Goal: Task Accomplishment & Management: Manage account settings

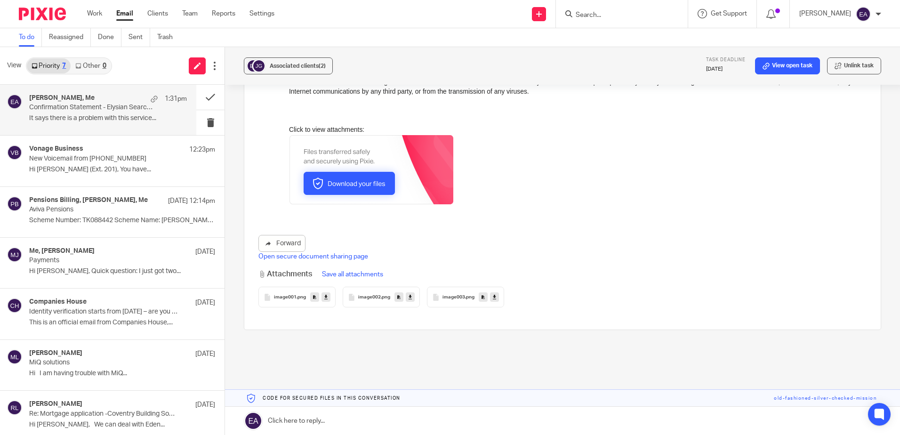
drag, startPoint x: 320, startPoint y: 20, endPoint x: 304, endPoint y: 24, distance: 16.2
click at [320, 20] on div "Send new email Create task Add client Get Support Contact Support Help Document…" at bounding box center [593, 14] width 611 height 28
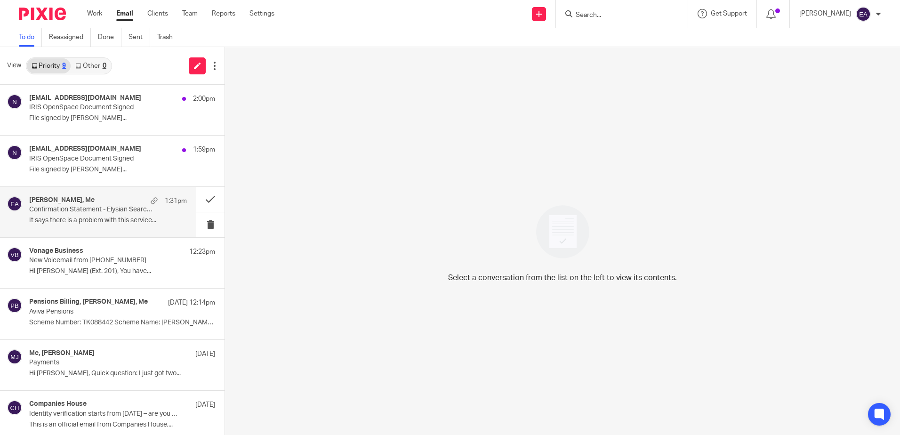
click at [89, 229] on div "Jemma Gajic, Me 1:31pm Confirmation Statement - Elysian Search Consulting Ltd I…" at bounding box center [98, 212] width 196 height 50
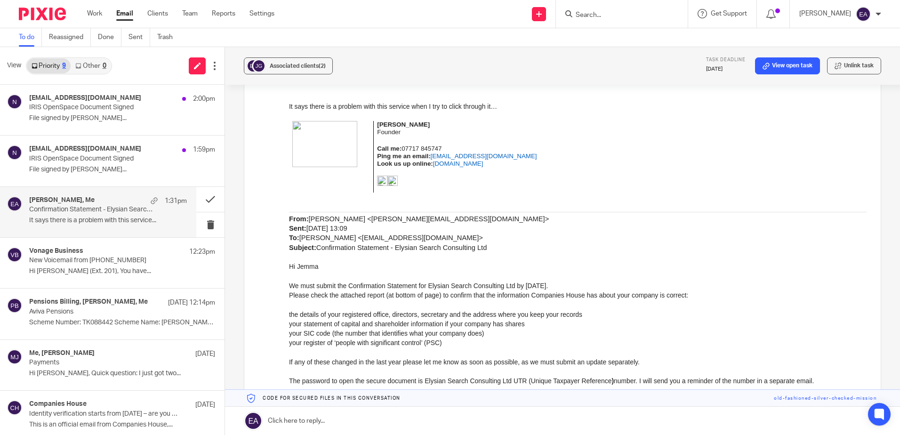
scroll to position [141, 0]
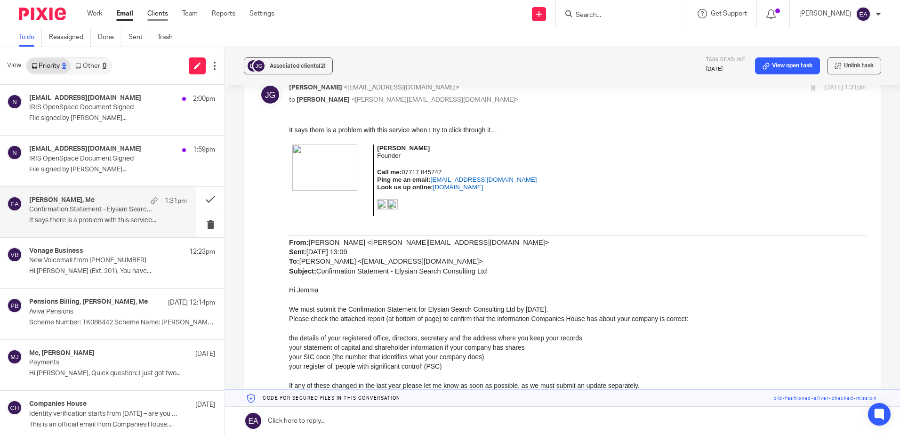
click at [157, 14] on link "Clients" at bounding box center [157, 13] width 21 height 9
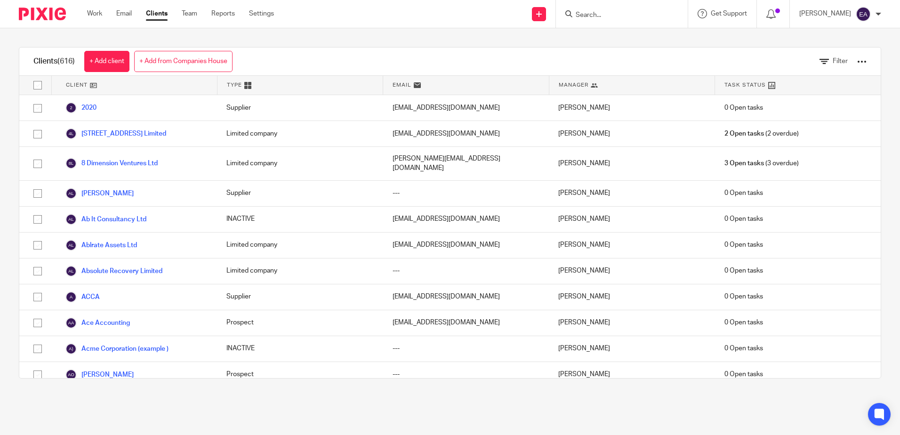
click at [133, 14] on ul "Work Email Clients Team Reports Settings" at bounding box center [187, 13] width 201 height 9
click at [124, 14] on link "Email" at bounding box center [124, 13] width 16 height 9
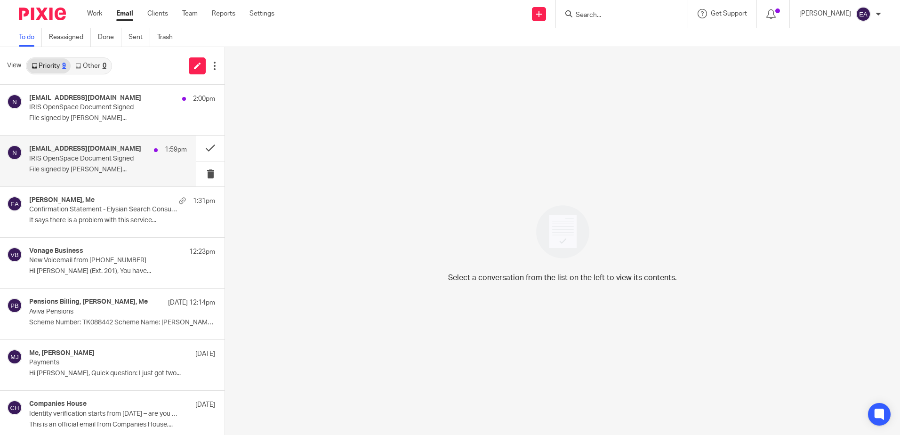
click at [83, 166] on p "File signed by [PERSON_NAME]..." at bounding box center [108, 170] width 158 height 8
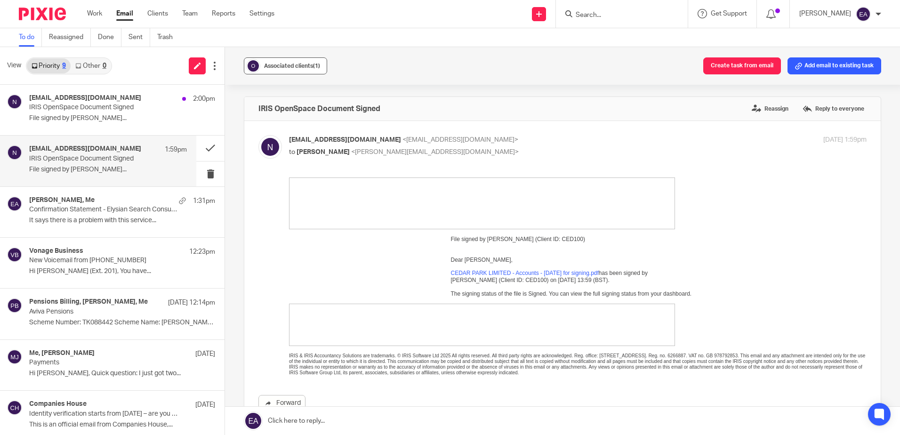
click at [284, 60] on button "Associated clients (1)" at bounding box center [285, 65] width 83 height 17
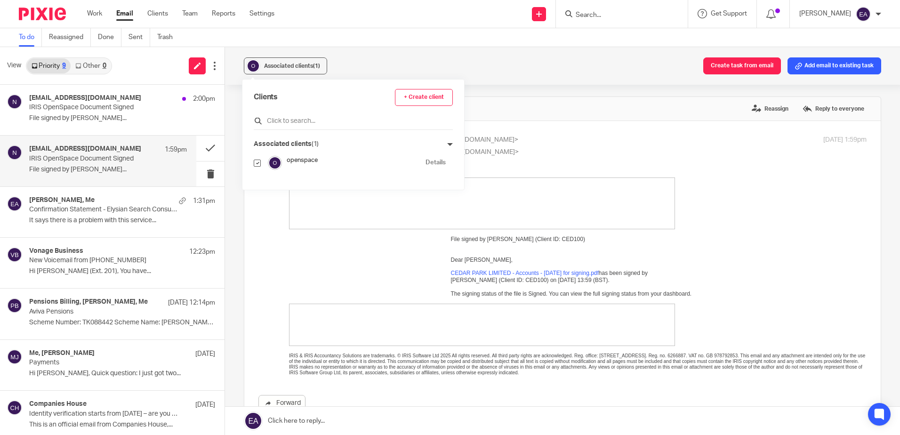
click at [286, 120] on input "text" at bounding box center [353, 120] width 199 height 9
type input "ceda"
click at [257, 179] on input "checkbox" at bounding box center [257, 181] width 7 height 7
checkbox input "true"
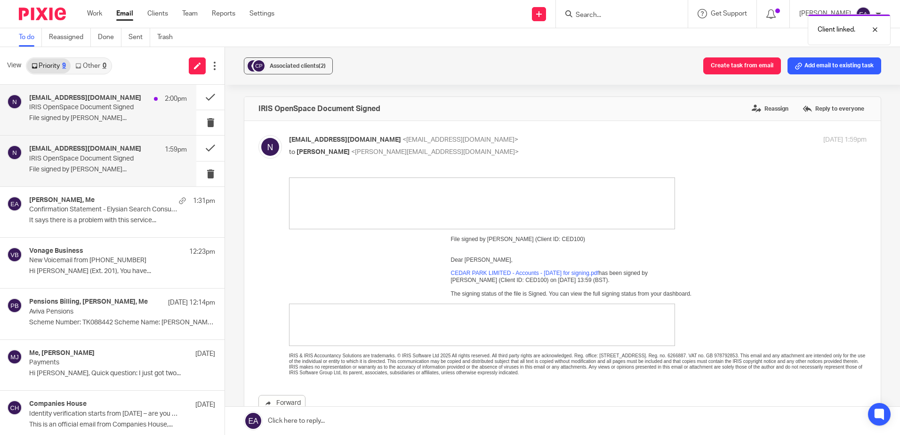
click at [48, 115] on p "File signed by Rodgie..." at bounding box center [108, 118] width 158 height 8
click at [282, 68] on span "Associated clients (1)" at bounding box center [292, 66] width 56 height 6
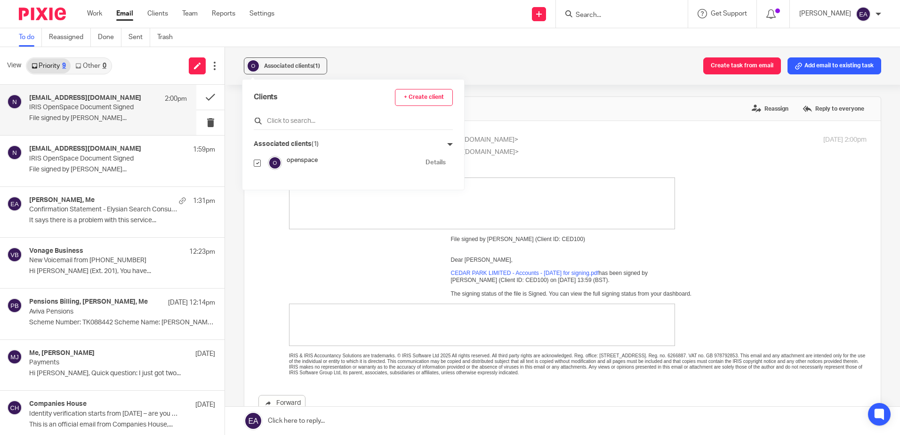
click at [284, 123] on input "text" at bounding box center [353, 120] width 199 height 9
type input "cedar"
click at [257, 184] on input "checkbox" at bounding box center [257, 181] width 7 height 7
checkbox input "true"
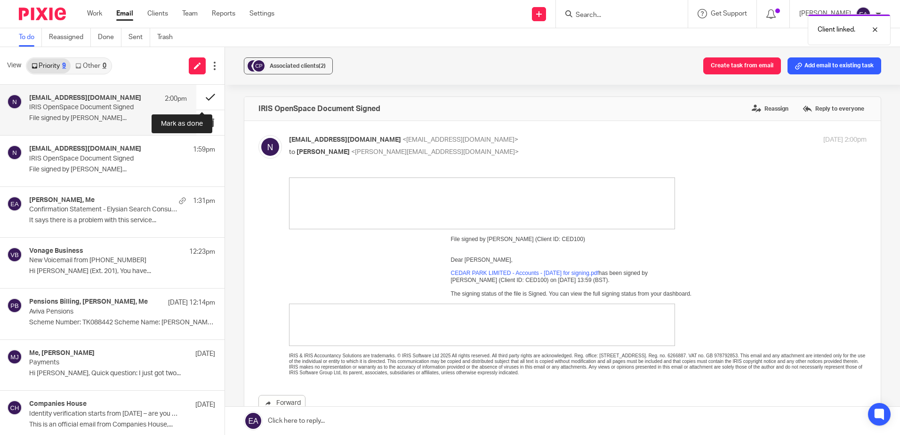
click at [202, 99] on button at bounding box center [210, 97] width 28 height 25
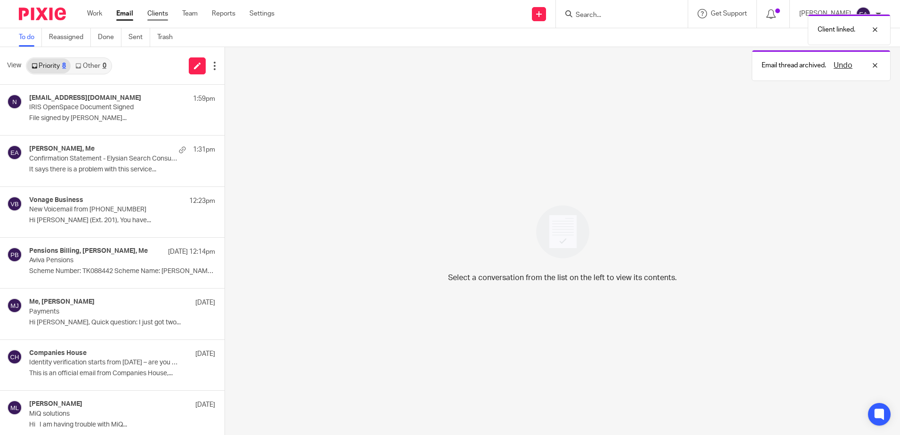
click at [154, 12] on link "Clients" at bounding box center [157, 13] width 21 height 9
click at [609, 12] on div "Client linked. Email thread archived. Undo" at bounding box center [670, 45] width 440 height 72
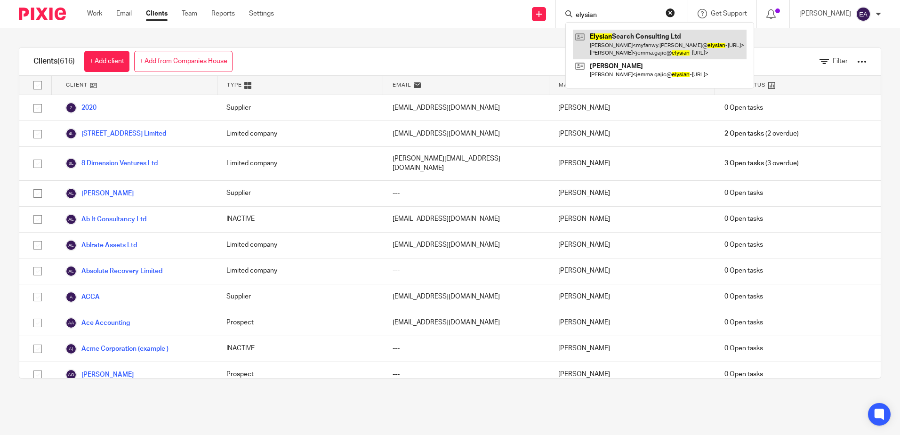
type input "elysian"
click at [615, 38] on link at bounding box center [660, 44] width 174 height 29
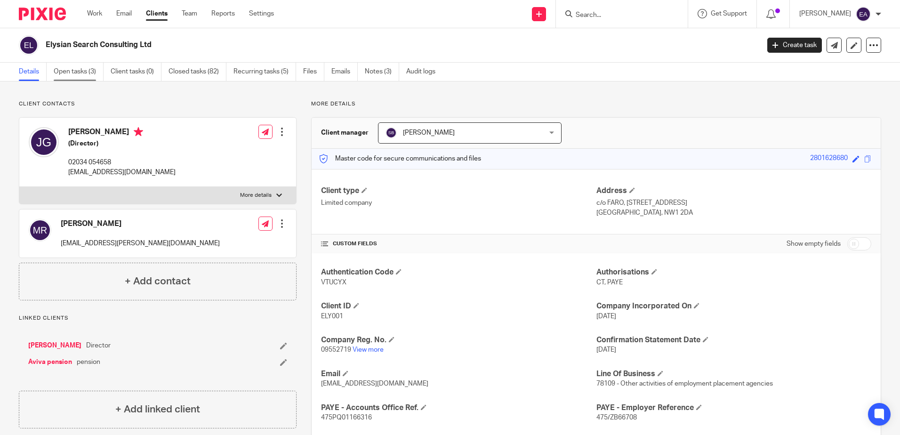
click at [71, 74] on link "Open tasks (3)" at bounding box center [79, 72] width 50 height 18
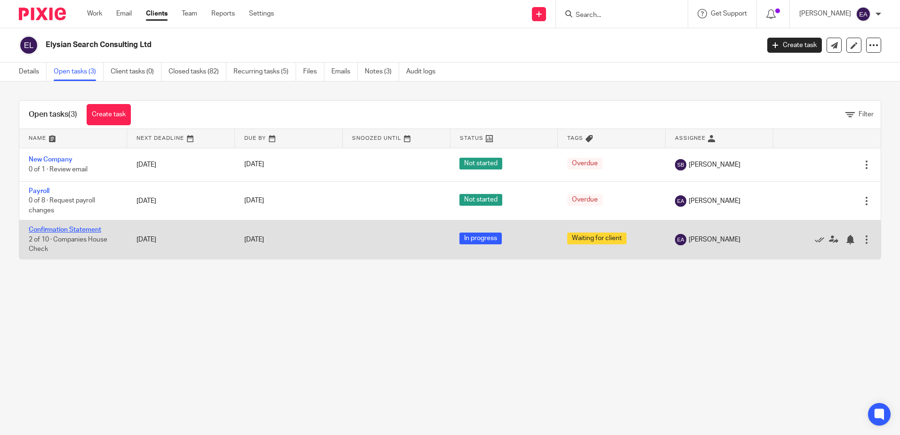
click at [53, 229] on link "Confirmation Statement" at bounding box center [65, 229] width 72 height 7
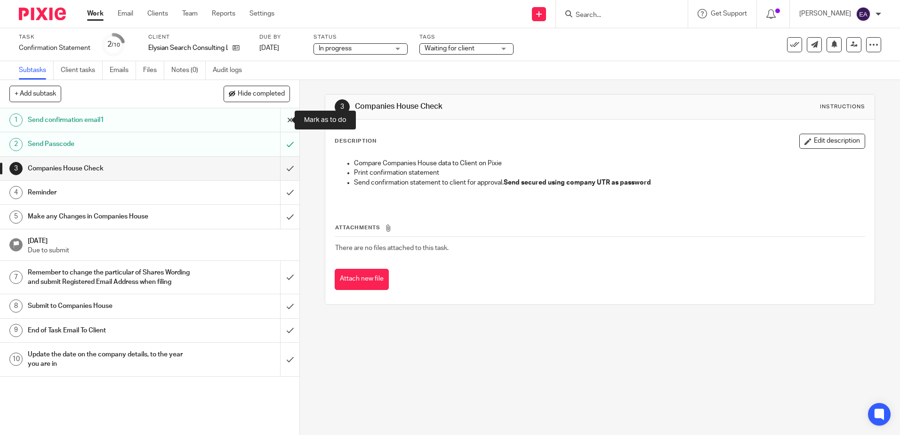
click at [283, 120] on input "submit" at bounding box center [149, 120] width 299 height 24
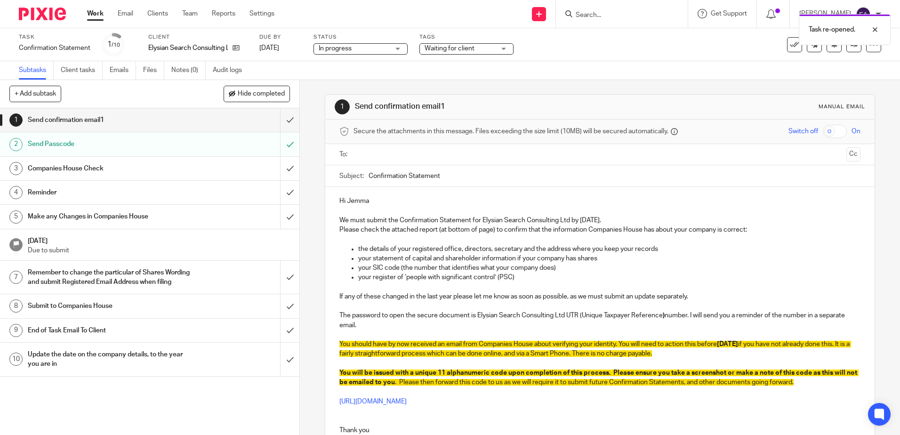
click at [823, 131] on input "checkbox" at bounding box center [835, 131] width 24 height 13
checkbox input "true"
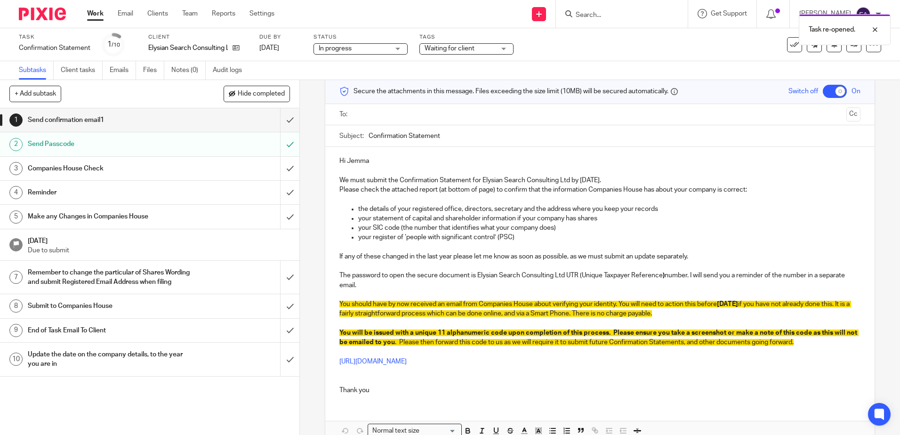
scroll to position [91, 0]
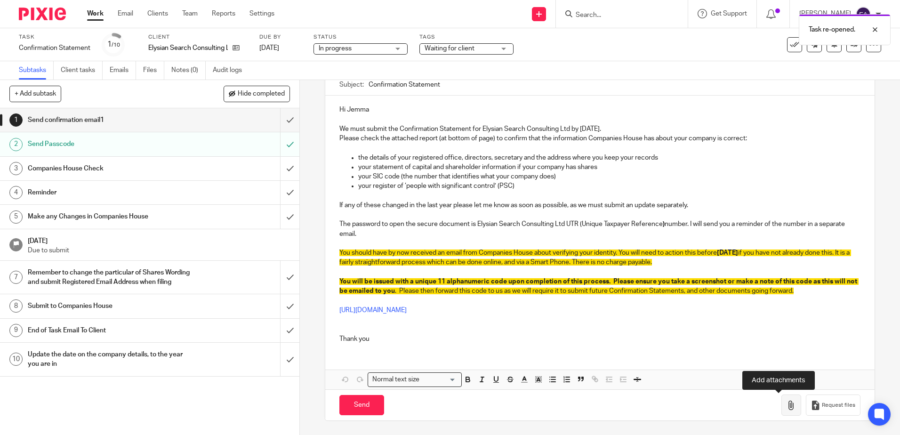
click at [786, 409] on icon "button" at bounding box center [790, 404] width 9 height 9
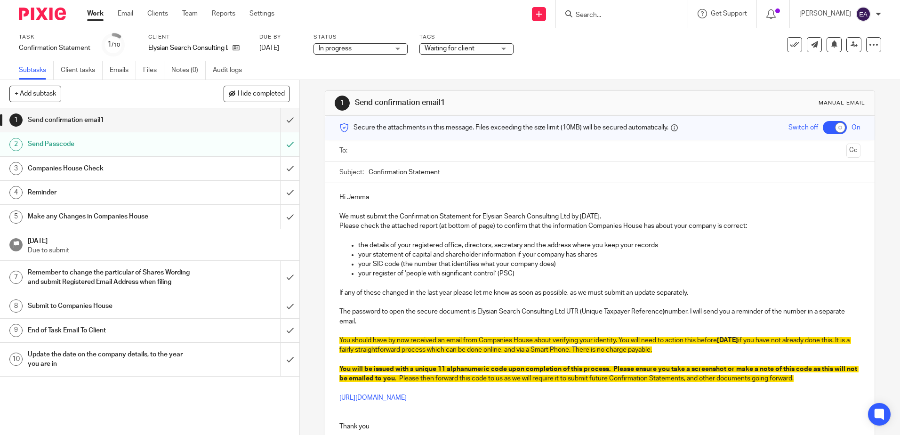
scroll to position [0, 0]
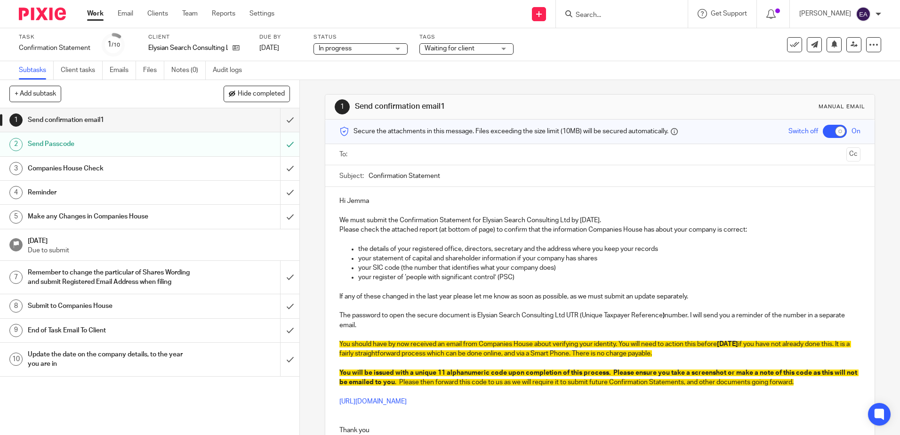
click at [373, 203] on p "Hi Jemma" at bounding box center [599, 200] width 520 height 9
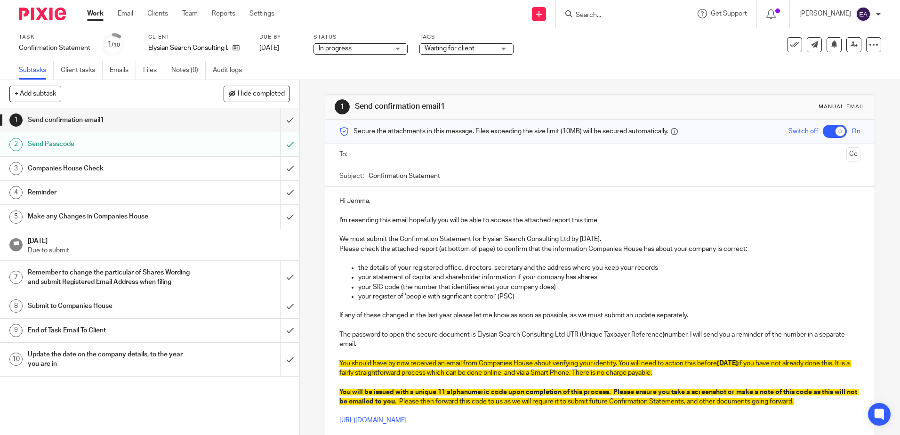
click at [447, 177] on input "Confirmation Statement" at bounding box center [613, 175] width 491 height 21
click at [511, 174] on input "Confirmation Statement Elysian Search Consultin Ltd" at bounding box center [613, 175] width 491 height 21
type input "Confirmation Statement Elysian Search Consulting Ltd"
click at [376, 152] on input "text" at bounding box center [599, 154] width 485 height 11
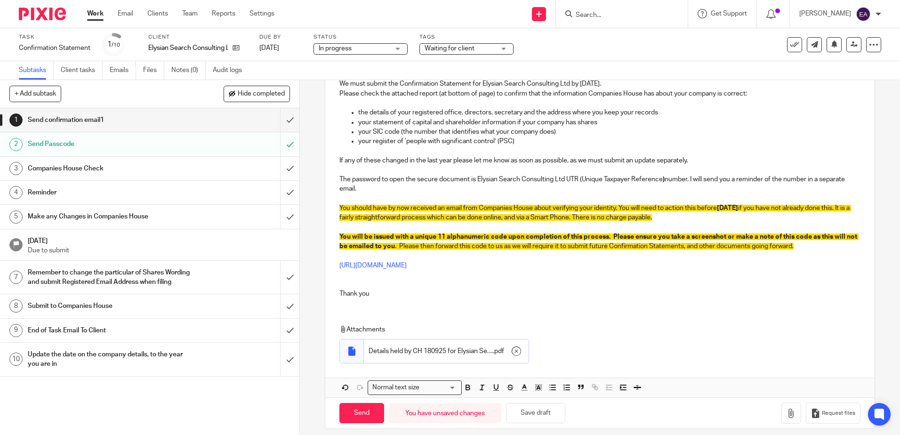
scroll to position [166, 0]
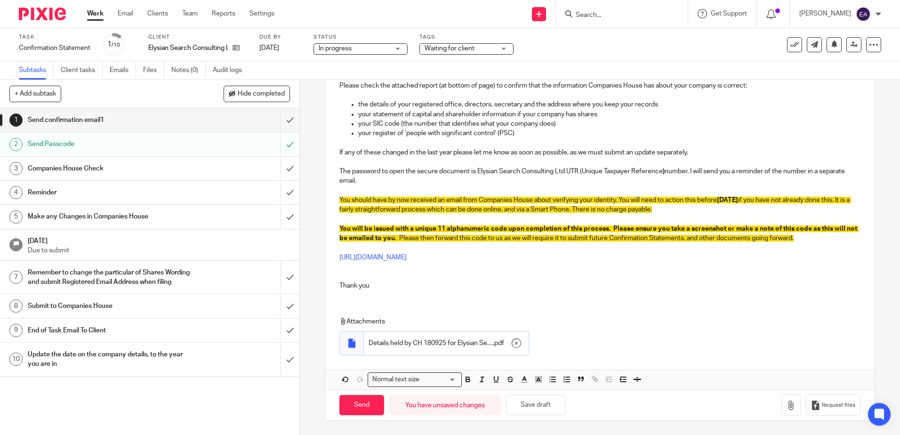
click at [349, 296] on div "Hi Jemma, I'm resending this email hopefully you will be able to access the att…" at bounding box center [599, 161] width 549 height 274
click at [371, 288] on p "Thank you" at bounding box center [599, 285] width 520 height 9
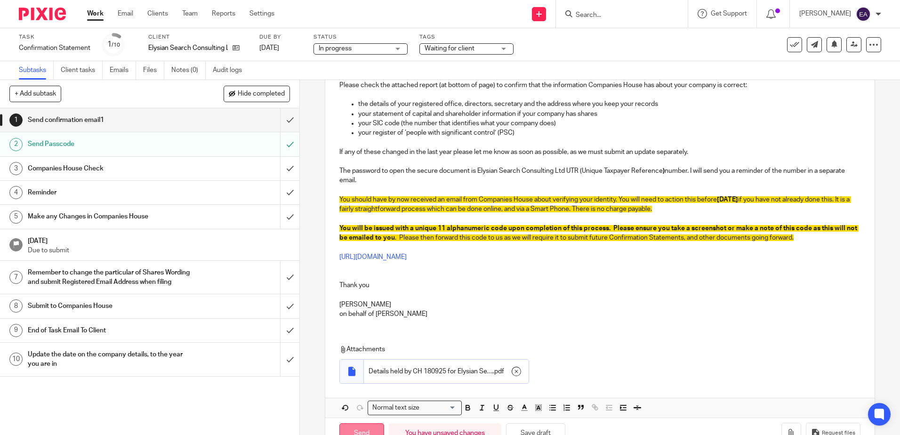
click at [354, 431] on input "Send" at bounding box center [361, 433] width 45 height 20
checkbox input "false"
type input "Sent"
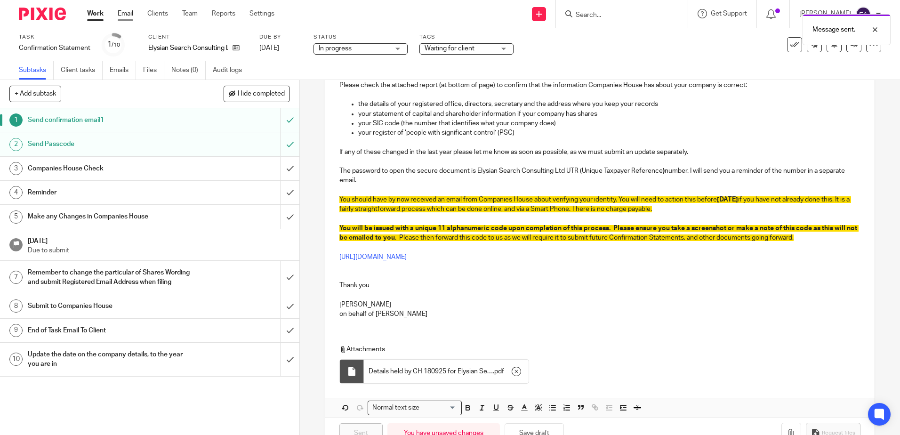
click at [128, 12] on link "Email" at bounding box center [126, 13] width 16 height 9
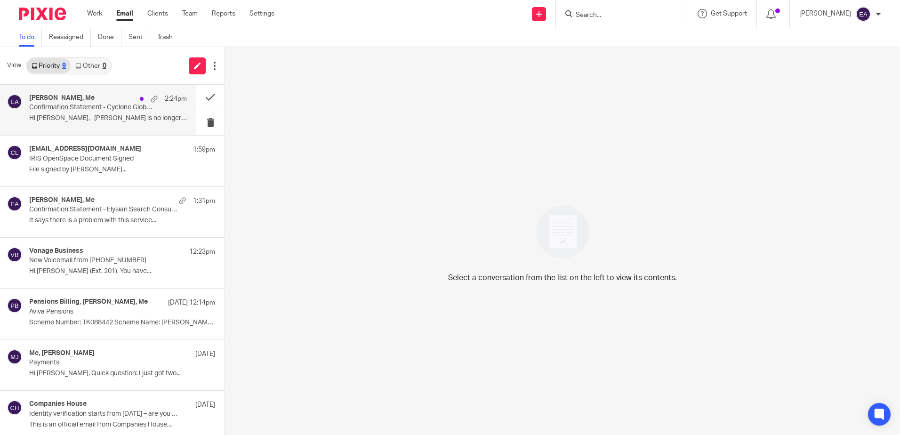
click at [72, 107] on p "Confirmation Statement - Cyclone Global Ltd" at bounding box center [92, 108] width 126 height 8
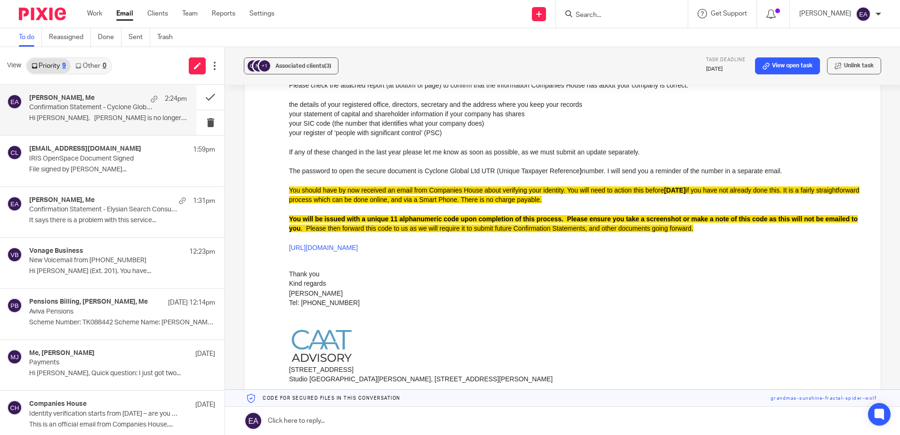
scroll to position [94, 0]
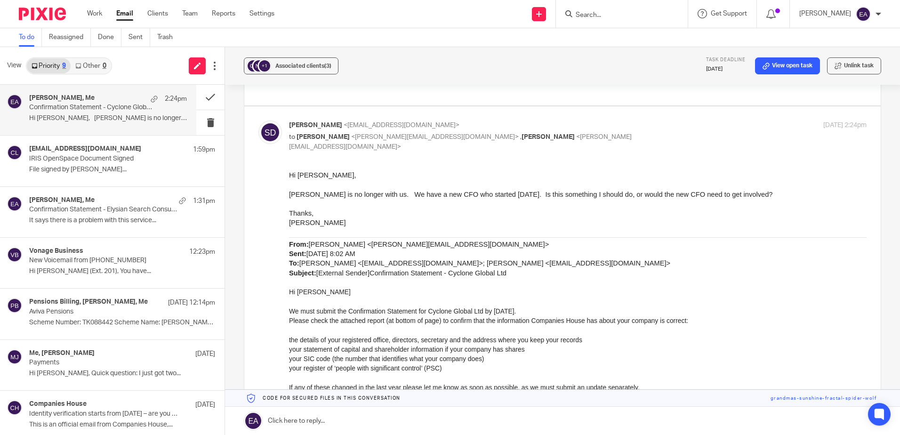
click at [458, 186] on p at bounding box center [577, 184] width 577 height 9
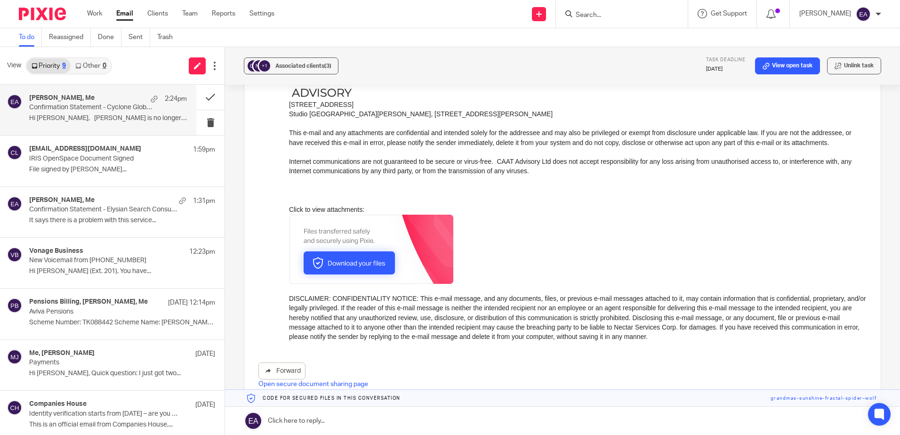
scroll to position [692, 0]
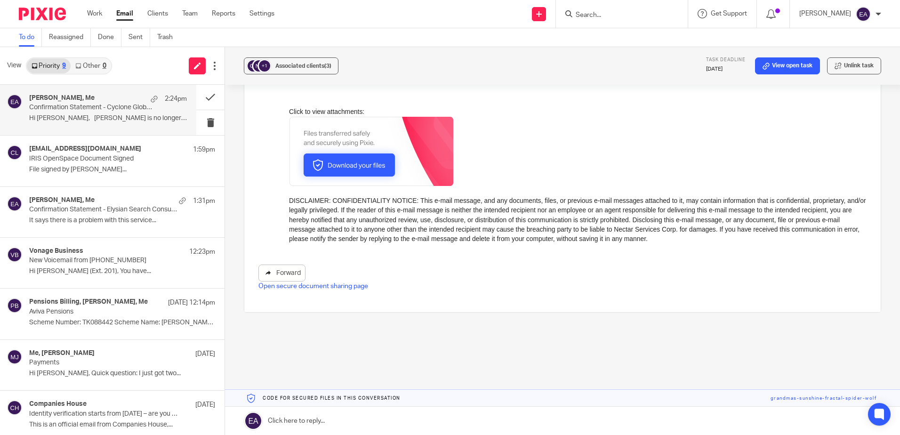
click at [280, 264] on link "Forward" at bounding box center [281, 272] width 47 height 17
click at [99, 219] on p "It says there is a problem with this service..." at bounding box center [108, 220] width 158 height 8
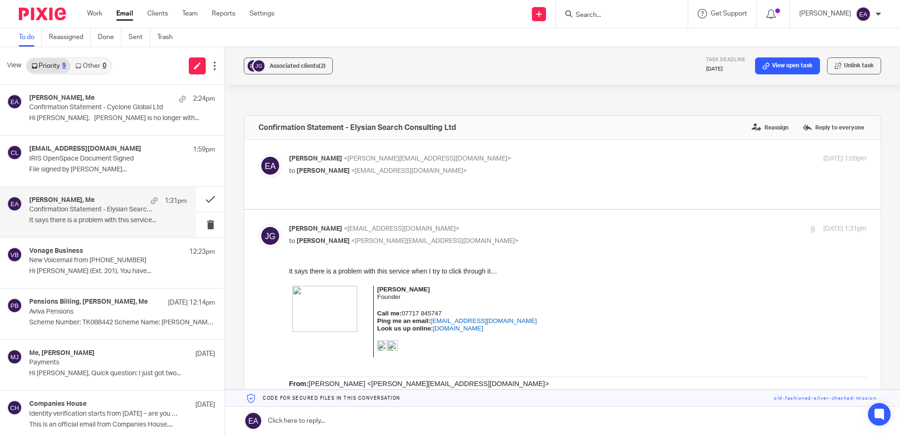
scroll to position [0, 0]
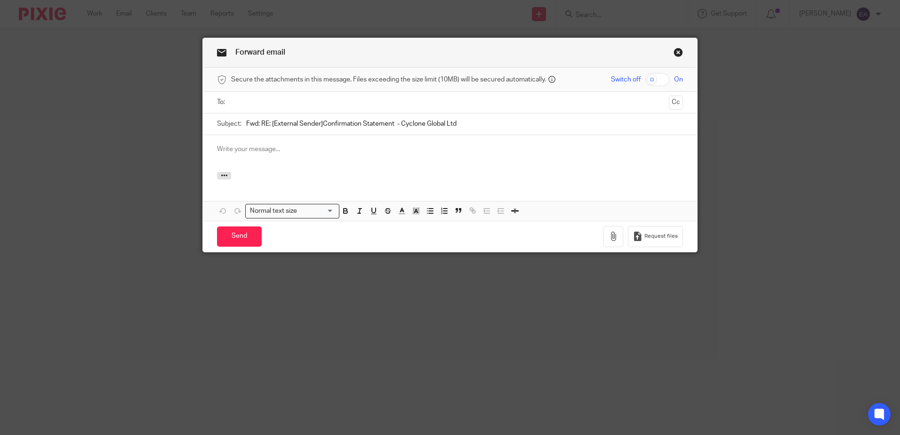
click at [248, 101] on input "text" at bounding box center [449, 102] width 430 height 11
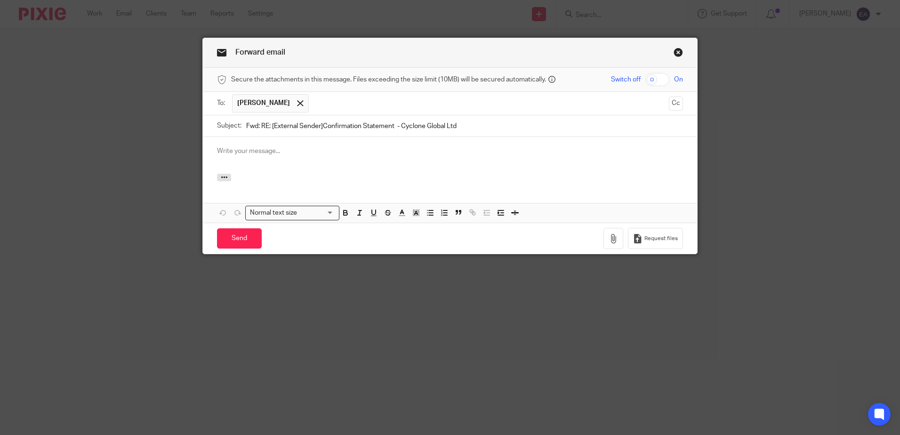
click at [245, 152] on p at bounding box center [450, 150] width 466 height 9
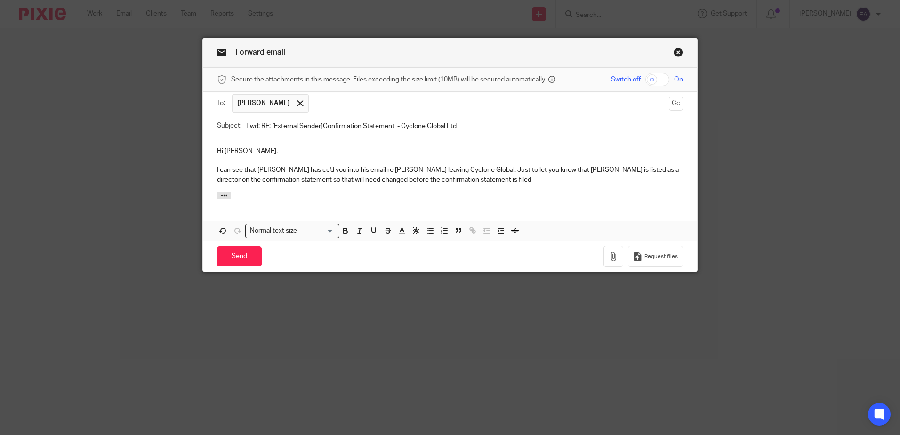
click at [471, 169] on p "I can see that Stephen has cc'd you into his email re John Dalton leaving Cyclo…" at bounding box center [450, 174] width 466 height 19
click at [536, 170] on p "I can see that Stephen has cc'd you into his email re John Dalton leaving Cyclo…" at bounding box center [450, 174] width 466 height 19
drag, startPoint x: 596, startPoint y: 170, endPoint x: 567, endPoint y: 169, distance: 28.7
click at [567, 169] on p "I can see that Stephen has cc'd you into his email re John Dalton leaving Cyclo…" at bounding box center [450, 174] width 466 height 19
drag, startPoint x: 570, startPoint y: 173, endPoint x: 538, endPoint y: 172, distance: 31.5
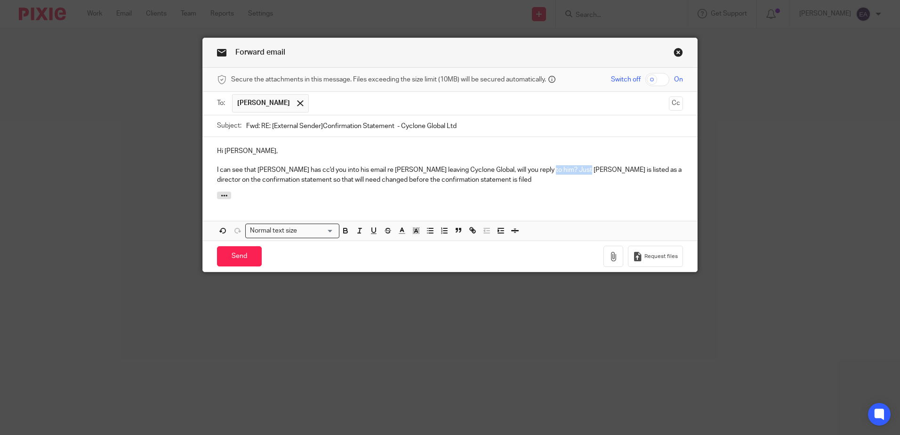
click at [537, 172] on p "I can see that Stephen has cc'd you into his email re John Dalton leaving Cyclo…" at bounding box center [450, 174] width 466 height 19
drag, startPoint x: 515, startPoint y: 180, endPoint x: 427, endPoint y: 179, distance: 87.5
click at [427, 179] on p "I can see that Stephen has cc'd you into his email re John Dalton leaving Cyclo…" at bounding box center [450, 174] width 466 height 19
drag, startPoint x: 328, startPoint y: 179, endPoint x: 238, endPoint y: 179, distance: 89.9
click at [238, 179] on p "I can see that Stephen has cc'd you into his email re John Dalton leaving Cyclo…" at bounding box center [450, 174] width 466 height 19
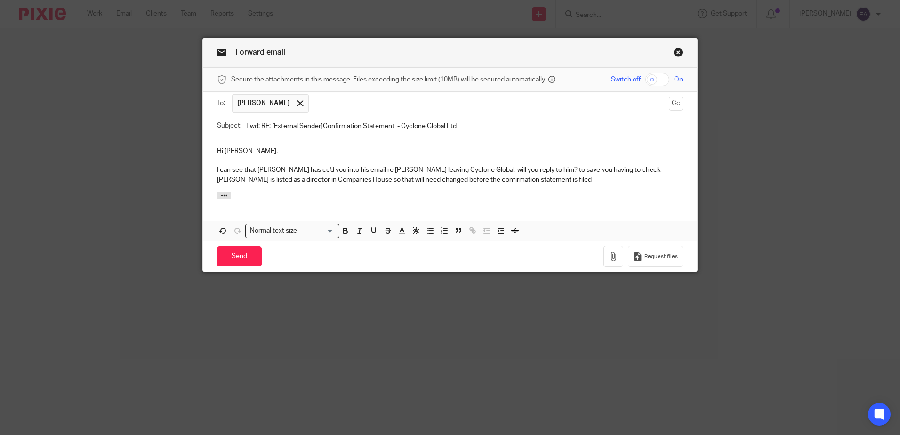
click at [513, 181] on p "I can see that Stephen has cc'd you into his email re John Dalton leaving Cyclo…" at bounding box center [450, 174] width 466 height 19
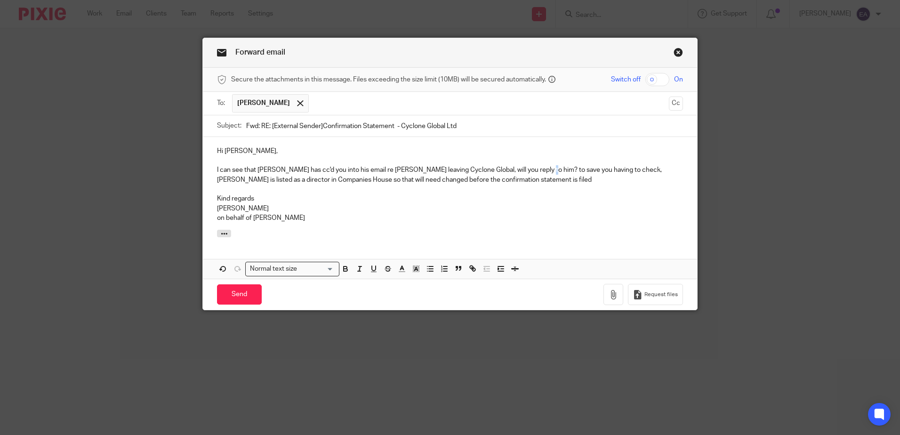
click at [536, 169] on p "I can see that Stephen has cc'd you into his email re John Dalton leaving Cyclo…" at bounding box center [450, 174] width 466 height 19
click at [240, 295] on input "Send" at bounding box center [239, 294] width 45 height 20
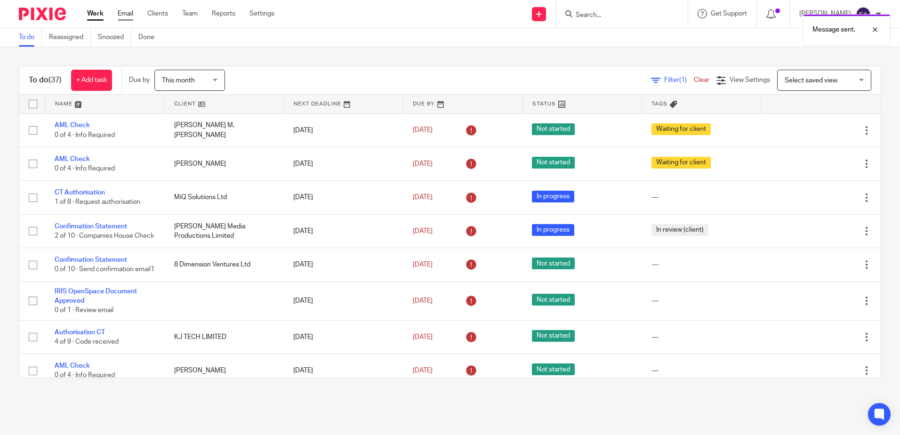
click at [130, 14] on link "Email" at bounding box center [126, 13] width 16 height 9
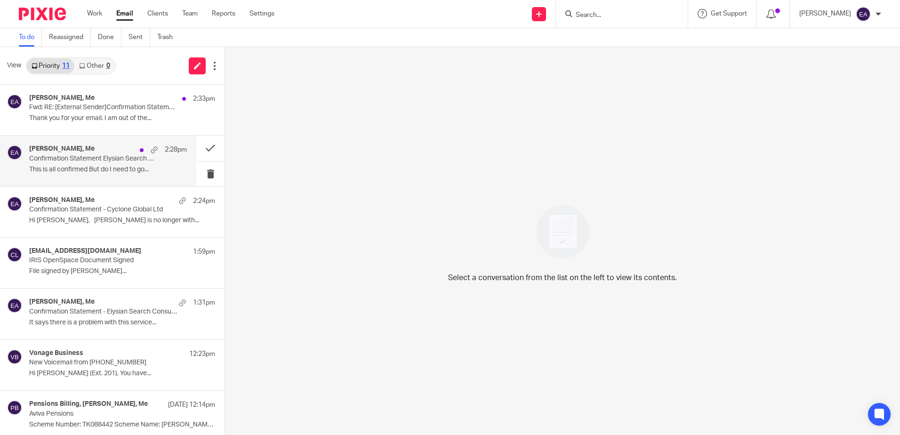
click at [72, 168] on p "This is all confirmed But do I need to go..." at bounding box center [108, 170] width 158 height 8
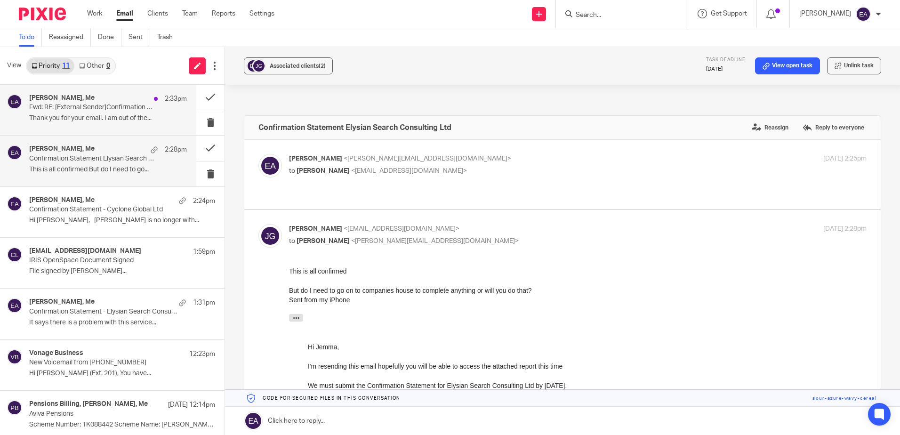
click at [88, 130] on div "Steve Bradshaw, Me 2:33pm Fwd: RE: [External Sender]Confirmation Statement - Cy…" at bounding box center [98, 110] width 196 height 50
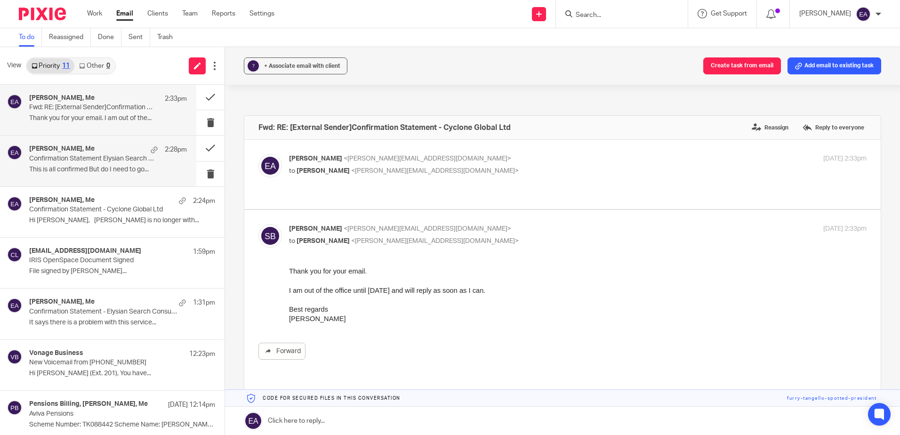
click at [82, 178] on div "Jemma Gajic, Me 2:28pm Confirmation Statement Elysian Search Consulting Ltd Thi…" at bounding box center [98, 161] width 196 height 50
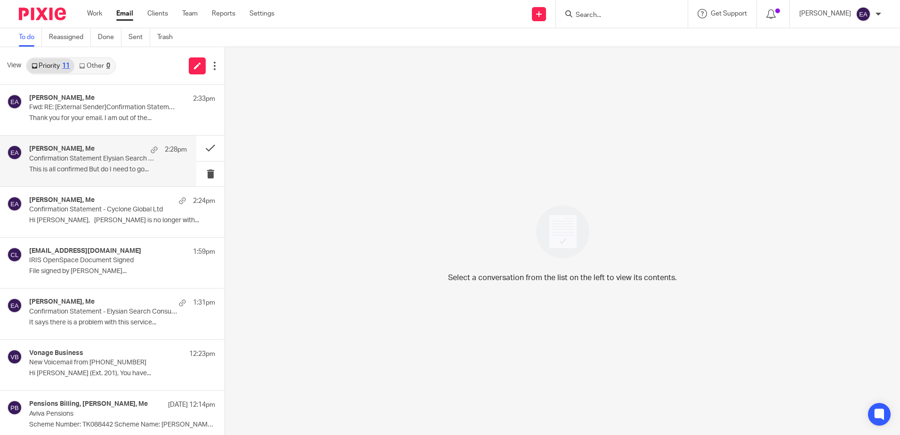
click at [118, 157] on p "Confirmation Statement Elysian Search Consulting Ltd" at bounding box center [92, 159] width 126 height 8
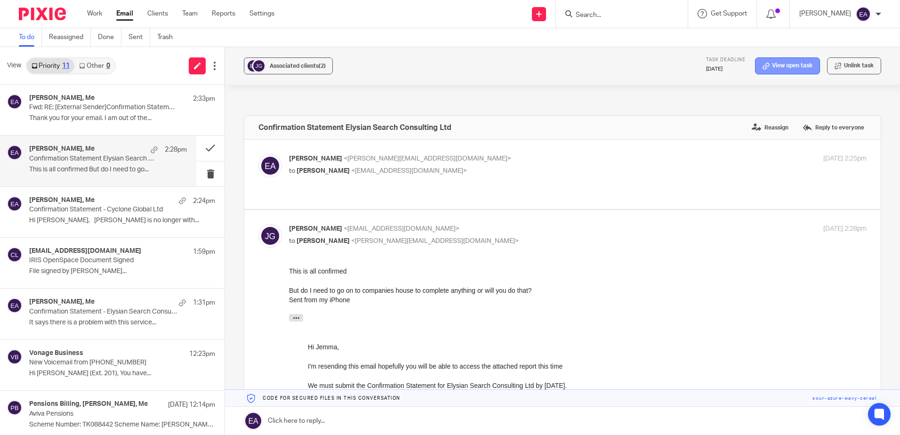
click at [774, 69] on link "View open task" at bounding box center [787, 65] width 65 height 17
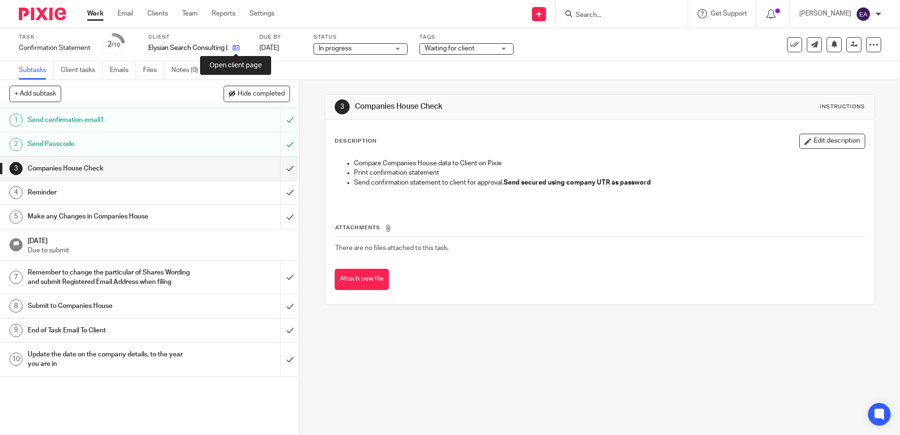
click at [237, 48] on icon at bounding box center [235, 47] width 7 height 7
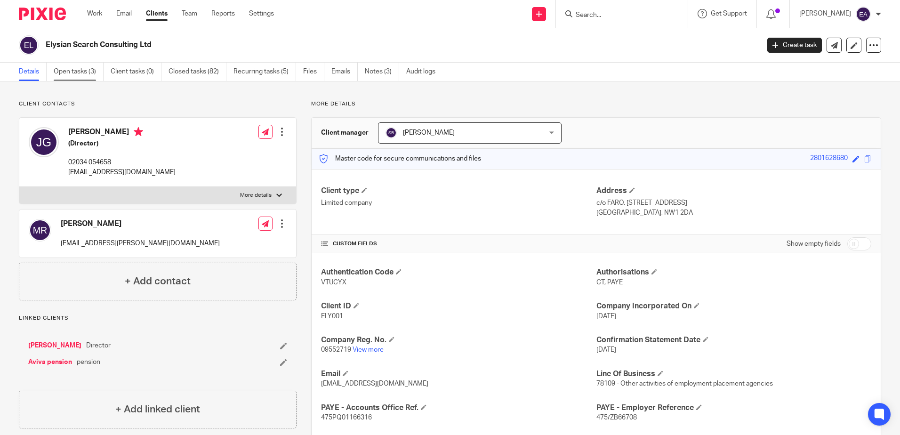
click at [68, 70] on link "Open tasks (3)" at bounding box center [79, 72] width 50 height 18
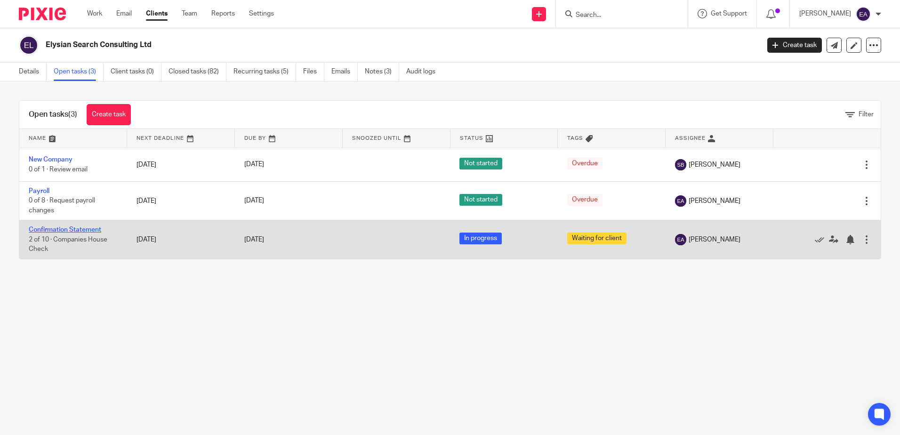
click at [74, 229] on link "Confirmation Statement" at bounding box center [65, 229] width 72 height 7
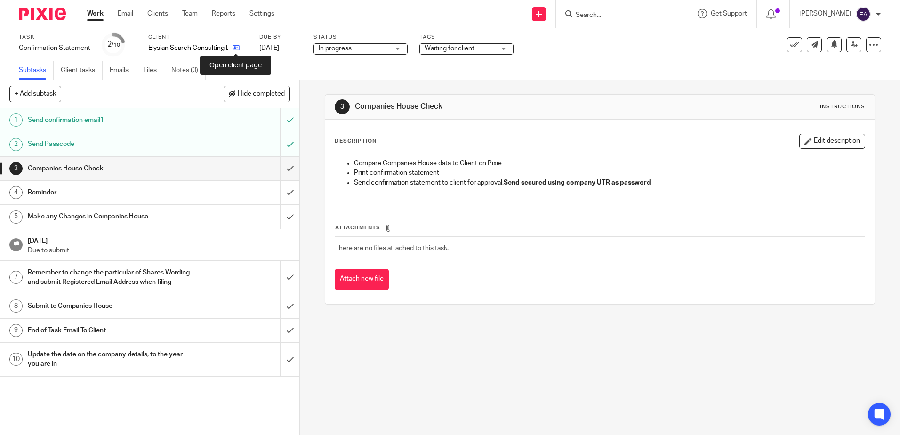
click at [235, 47] on icon at bounding box center [235, 47] width 7 height 7
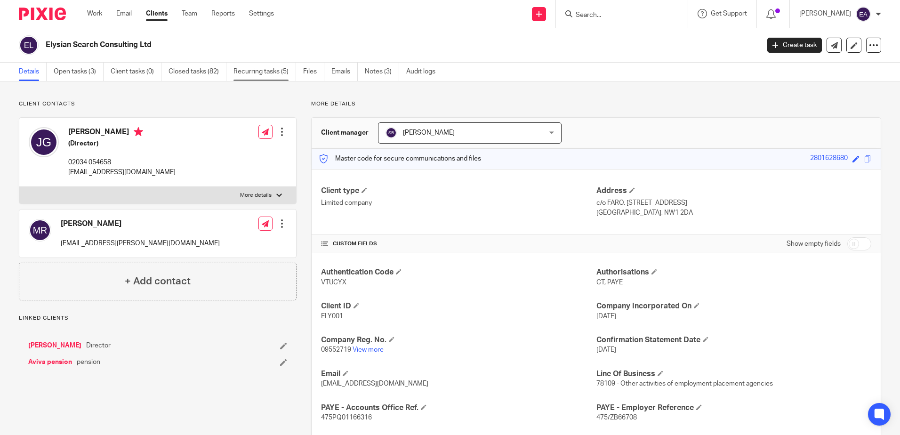
click at [258, 73] on link "Recurring tasks (5)" at bounding box center [264, 72] width 63 height 18
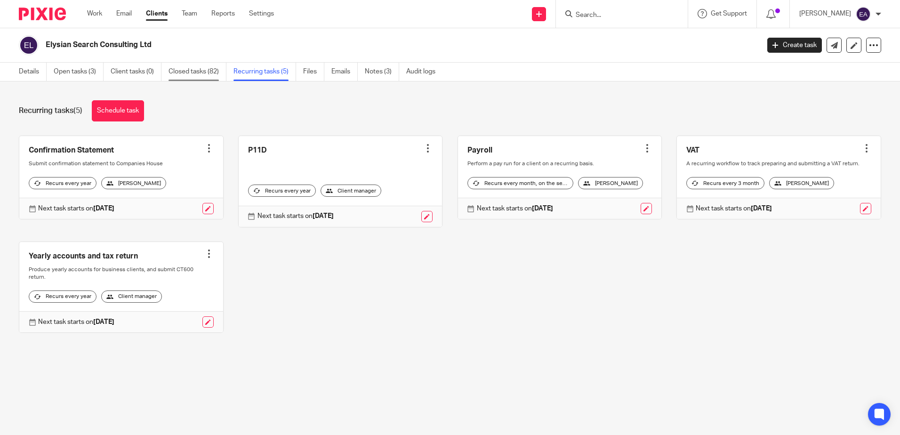
click at [184, 74] on link "Closed tasks (82)" at bounding box center [197, 72] width 58 height 18
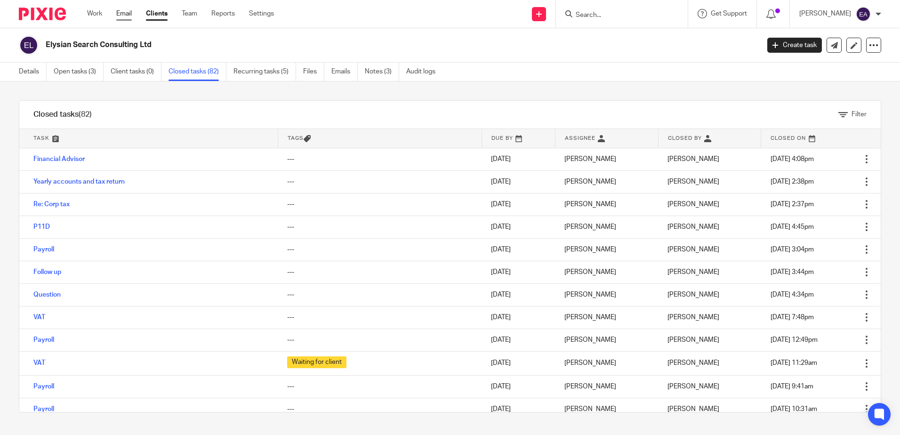
click at [126, 16] on link "Email" at bounding box center [124, 13] width 16 height 9
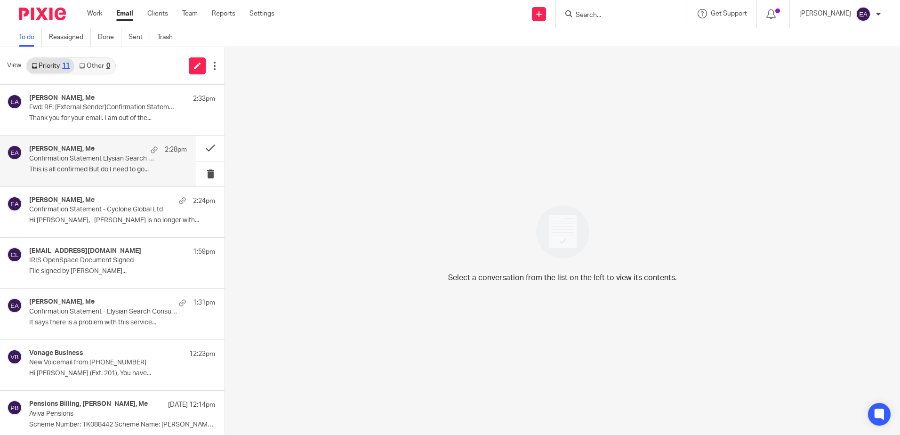
click at [109, 168] on p "This is all confirmed But do I need to go..." at bounding box center [108, 170] width 158 height 8
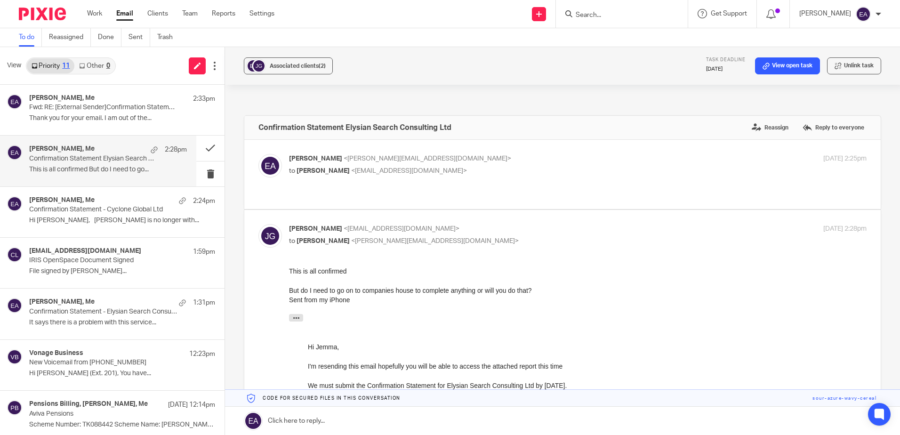
click at [334, 423] on link at bounding box center [562, 421] width 675 height 28
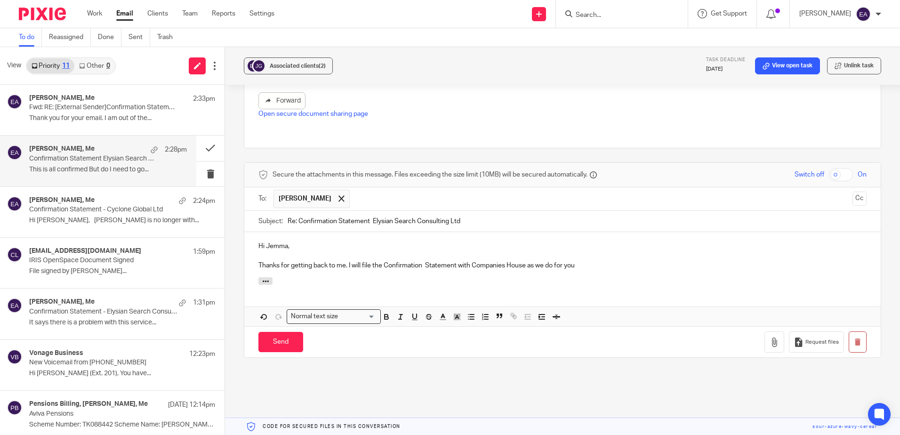
click at [344, 265] on p "Thanks for getting back to me. I will file the Confirmation Statement with Comp…" at bounding box center [562, 265] width 608 height 9
click at [379, 267] on p "Thanks for getting back to me so quickly. I will file the Confirmation Statemen…" at bounding box center [562, 265] width 608 height 9
drag, startPoint x: 620, startPoint y: 260, endPoint x: 569, endPoint y: 266, distance: 51.1
click at [569, 266] on p "Thanks for getting back to me so quickly. I will file the Confirmation Statemen…" at bounding box center [562, 265] width 608 height 9
click at [557, 267] on p "Thanks for getting back to me so quickly. I will file the Confirmation Statemen…" at bounding box center [562, 265] width 608 height 9
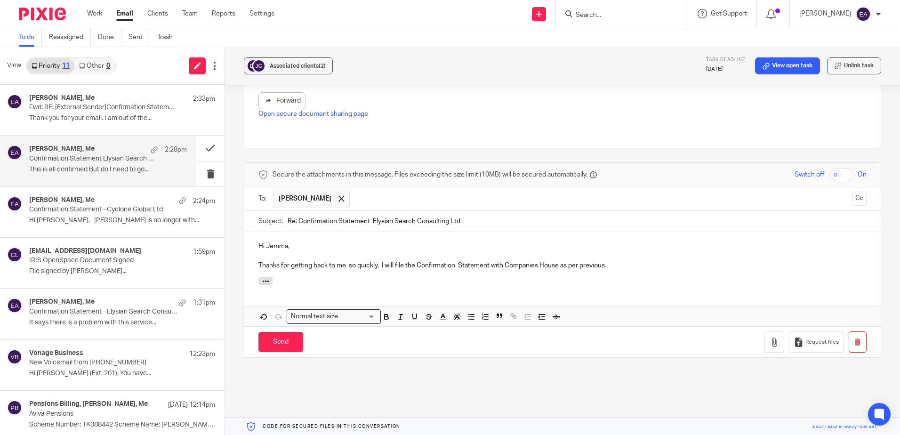
click at [561, 263] on p "Thanks for getting back to me so quickly. I will file the Confirmation Statemen…" at bounding box center [562, 265] width 608 height 9
click at [653, 264] on p "Thanks for getting back to me so quickly. I will file the Confirmation Statemen…" at bounding box center [562, 265] width 608 height 9
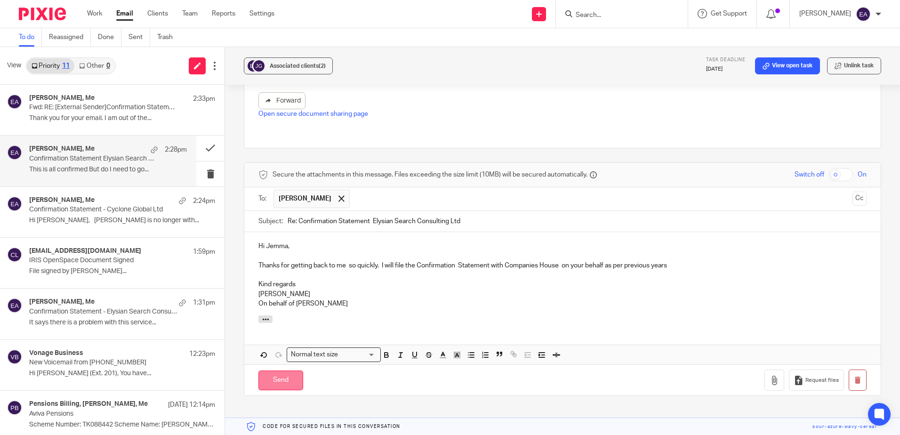
click at [279, 383] on input "Send" at bounding box center [280, 380] width 45 height 20
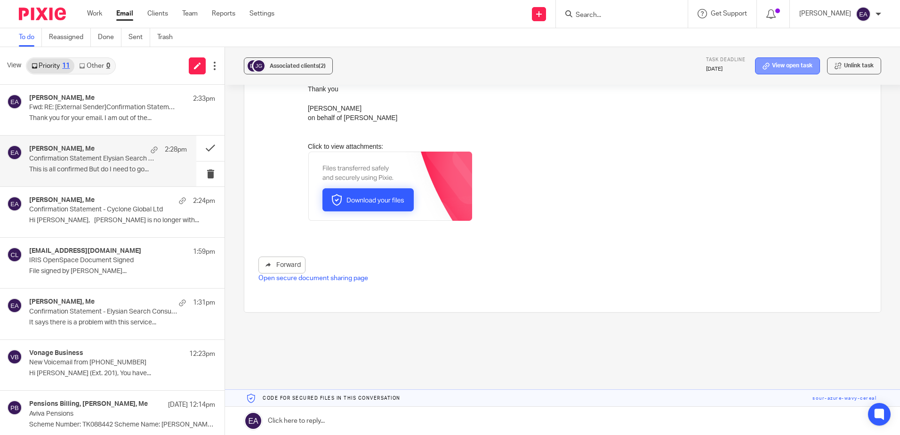
click at [775, 68] on link "View open task" at bounding box center [787, 65] width 65 height 17
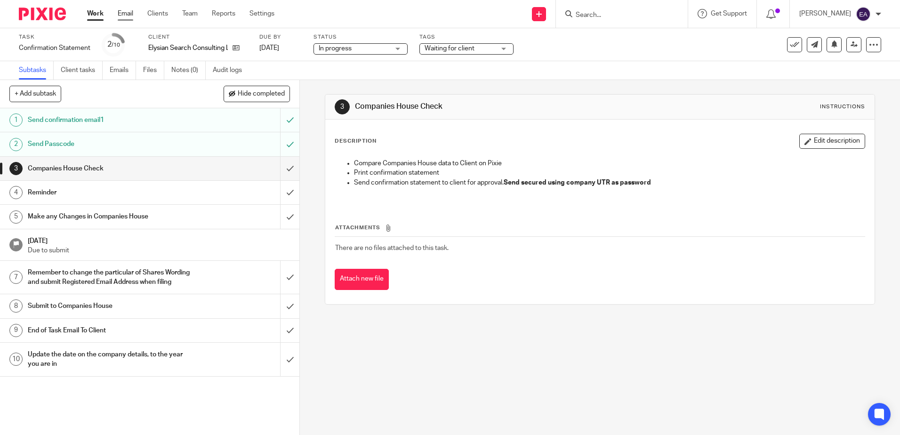
click at [128, 16] on link "Email" at bounding box center [126, 13] width 16 height 9
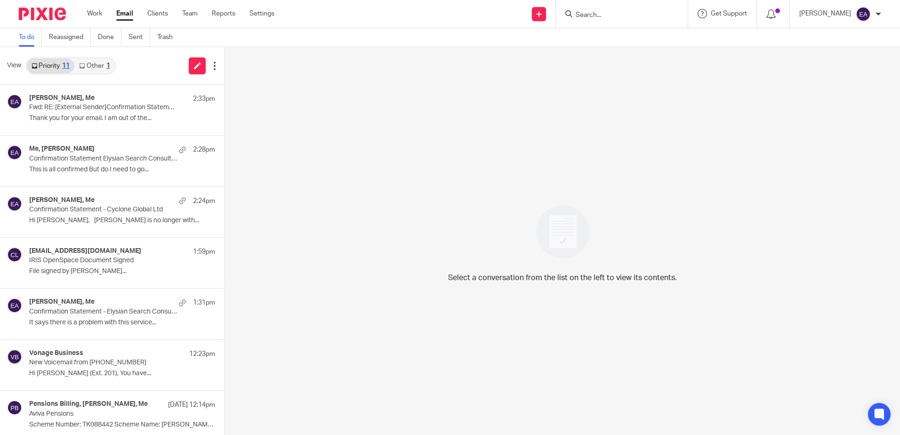
click at [96, 66] on link "Other 1" at bounding box center [94, 65] width 40 height 15
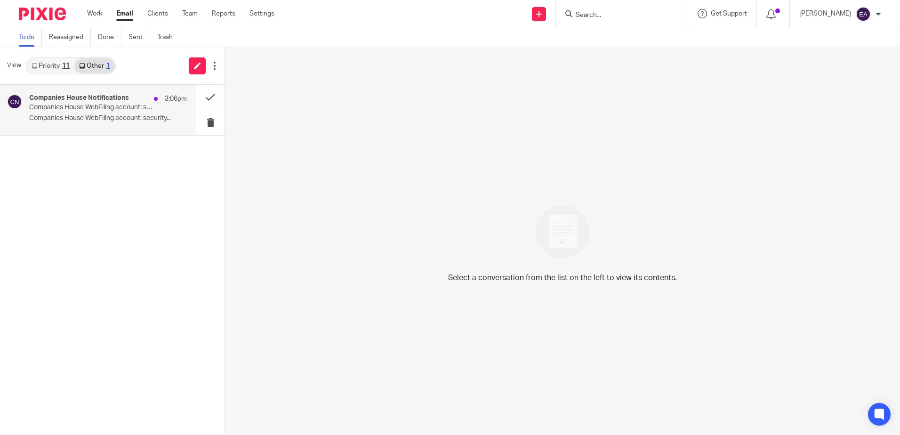
click at [84, 101] on h4 "Companies House Notifications" at bounding box center [79, 98] width 100 height 8
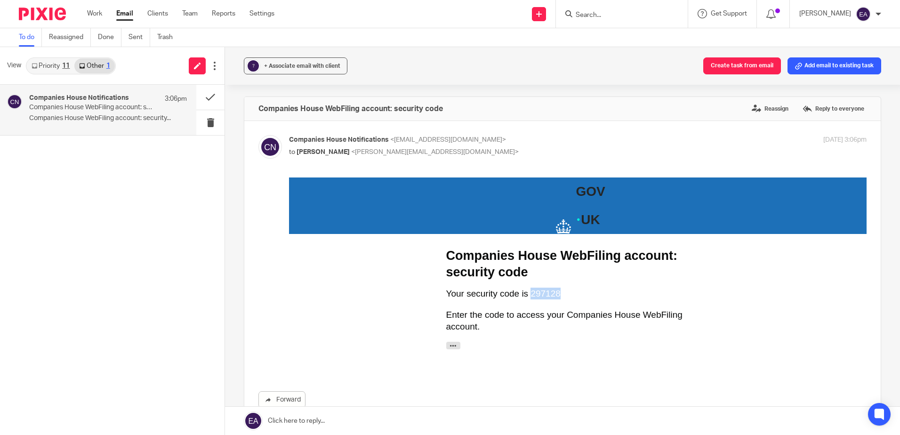
drag, startPoint x: 557, startPoint y: 295, endPoint x: 525, endPoint y: 298, distance: 31.7
click at [525, 298] on p "Your security code is 297128" at bounding box center [578, 294] width 264 height 12
copy p "297128"
click at [211, 122] on button at bounding box center [210, 122] width 28 height 25
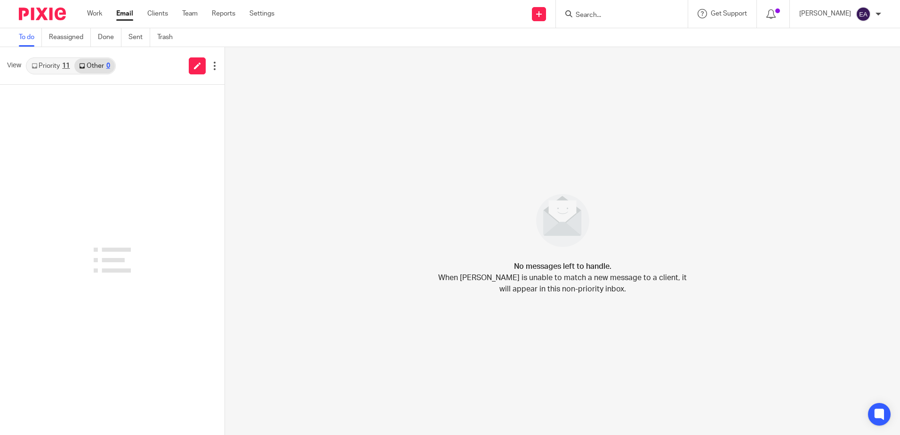
click at [45, 67] on link "Priority 11" at bounding box center [51, 65] width 48 height 15
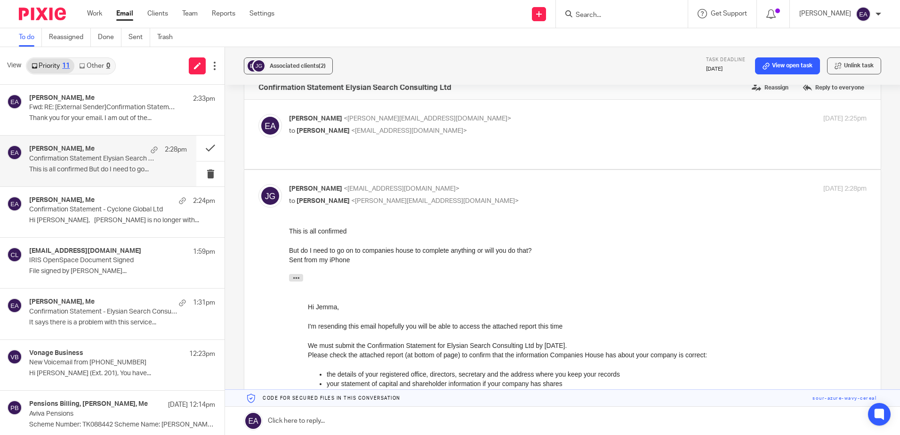
scroll to position [141, 0]
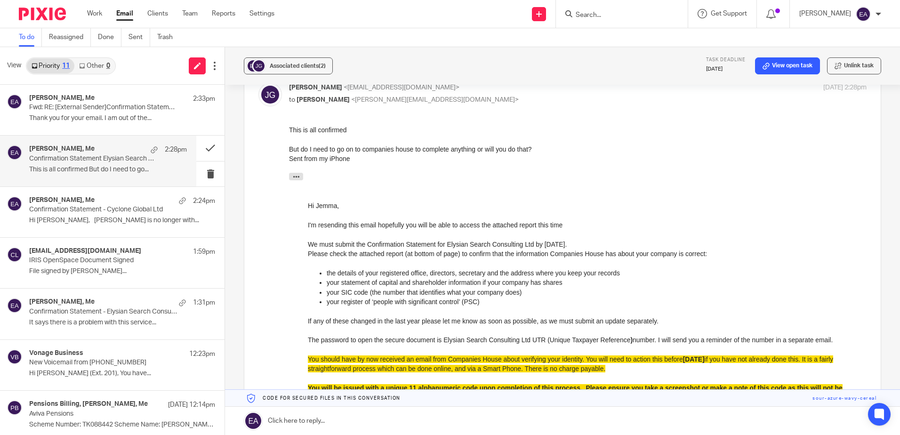
click at [88, 162] on p "Confirmation Statement Elysian Search Consulting Ltd" at bounding box center [92, 159] width 126 height 8
click at [280, 64] on span "Associated clients (2)" at bounding box center [298, 66] width 56 height 6
click at [202, 146] on button at bounding box center [210, 148] width 28 height 25
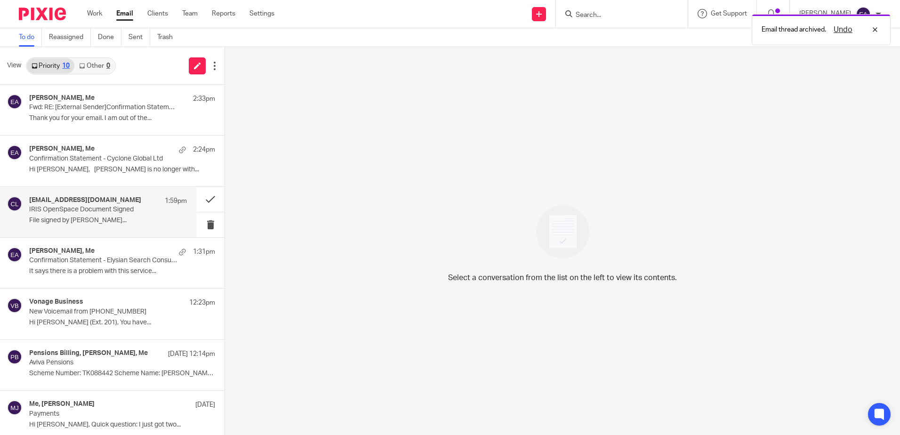
click at [81, 208] on p "IRIS OpenSpace Document Signed" at bounding box center [92, 210] width 126 height 8
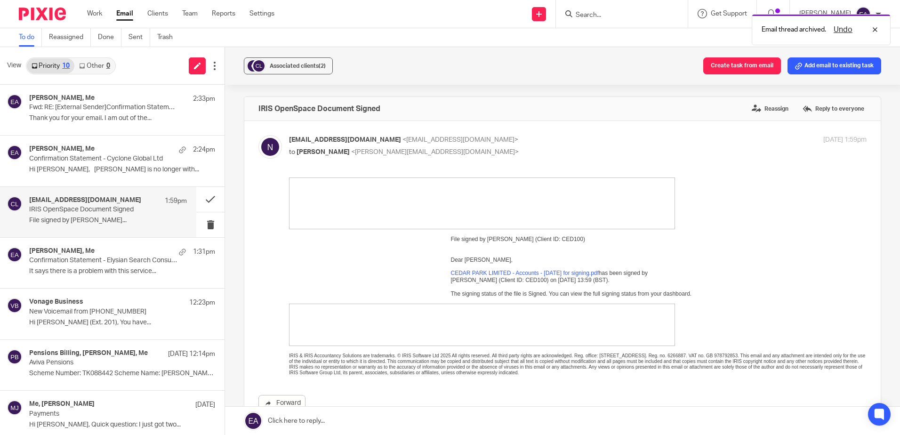
scroll to position [0, 0]
click at [266, 65] on button "Associated clients (2)" at bounding box center [288, 65] width 89 height 17
click at [199, 202] on button at bounding box center [210, 199] width 28 height 25
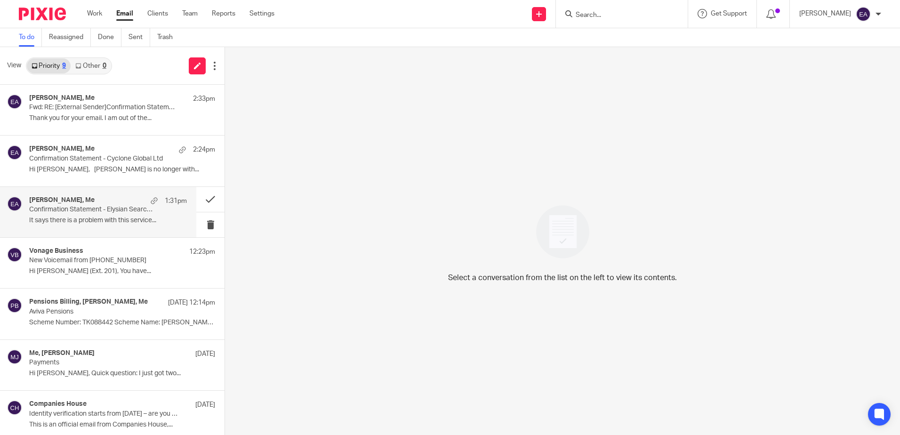
click at [129, 216] on p "It says there is a problem with this service..." at bounding box center [108, 220] width 158 height 8
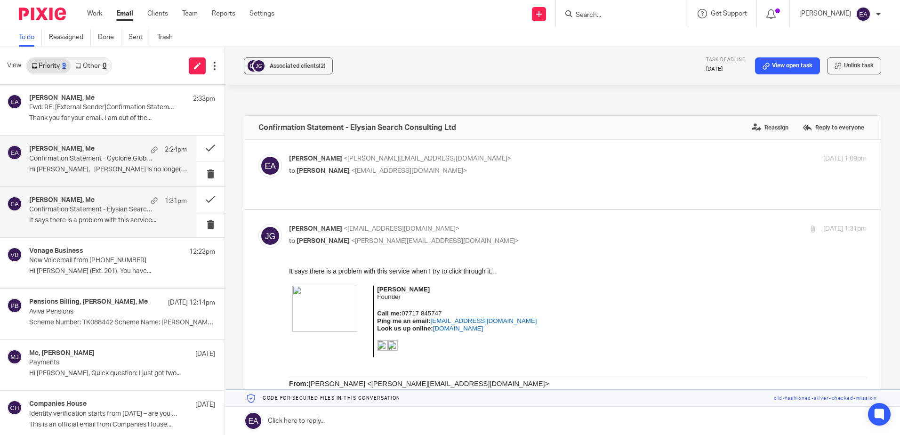
click at [151, 168] on p "Hi Elaine, John is no longer with..." at bounding box center [108, 170] width 158 height 8
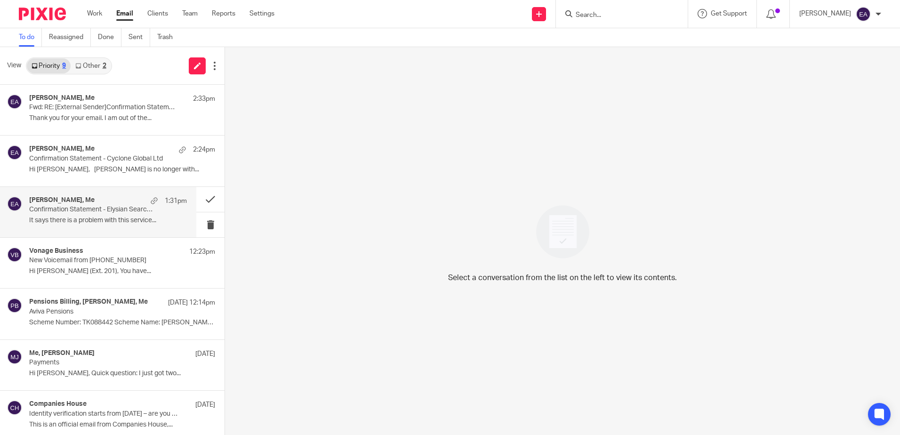
click at [97, 215] on div "Jemma Gajic, Me 1:31pm Confirmation Statement - Elysian Search Consulting Ltd I…" at bounding box center [108, 212] width 158 height 32
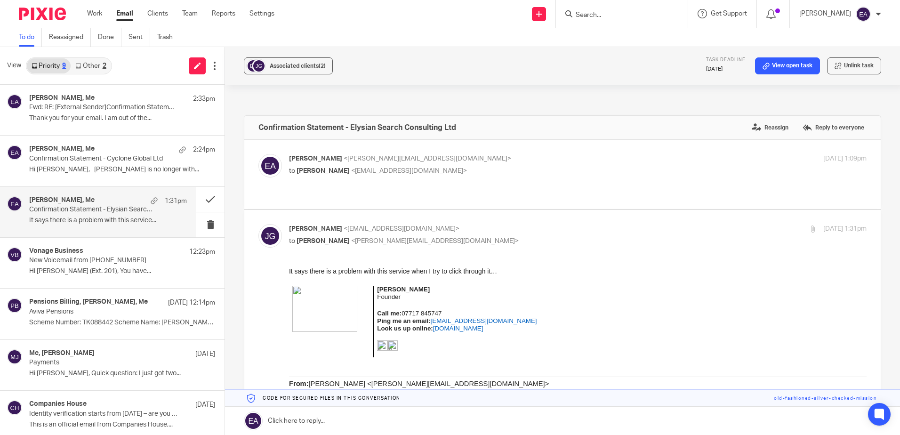
click at [94, 62] on link "Other 2" at bounding box center [91, 65] width 40 height 15
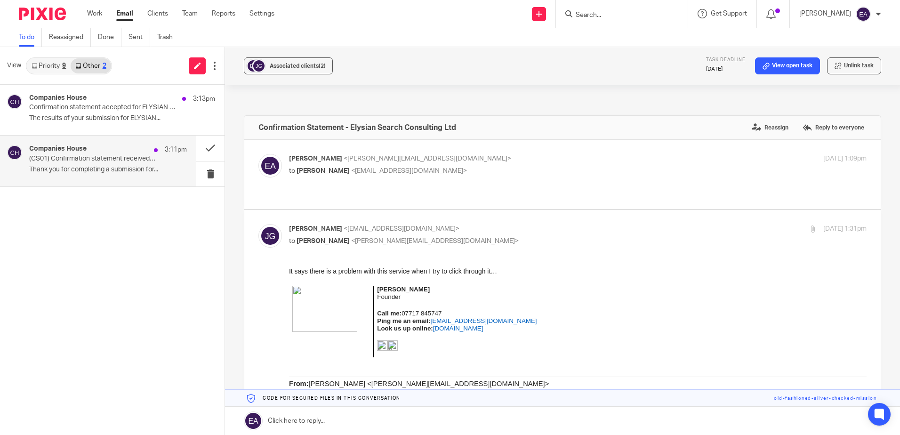
click at [112, 162] on p "(CS01) Confirmation statement received for ELYSIAN SEARCH CONSULTING LTD" at bounding box center [92, 159] width 126 height 8
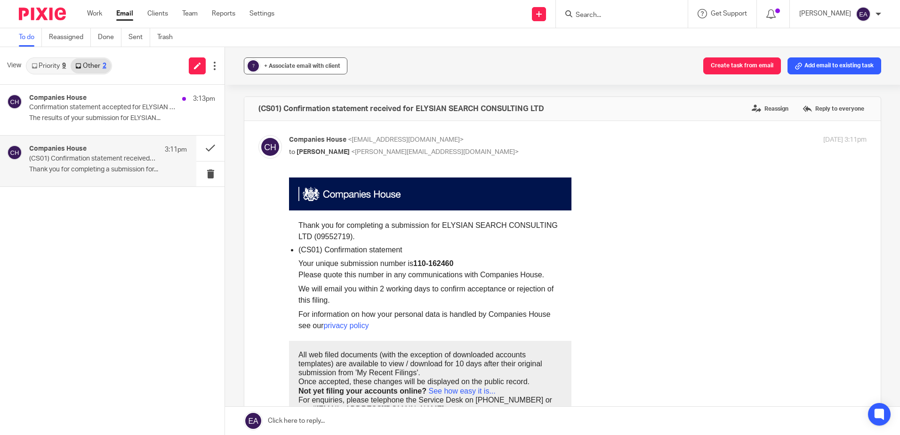
click at [296, 61] on div "+ Associate email with client" at bounding box center [302, 65] width 76 height 9
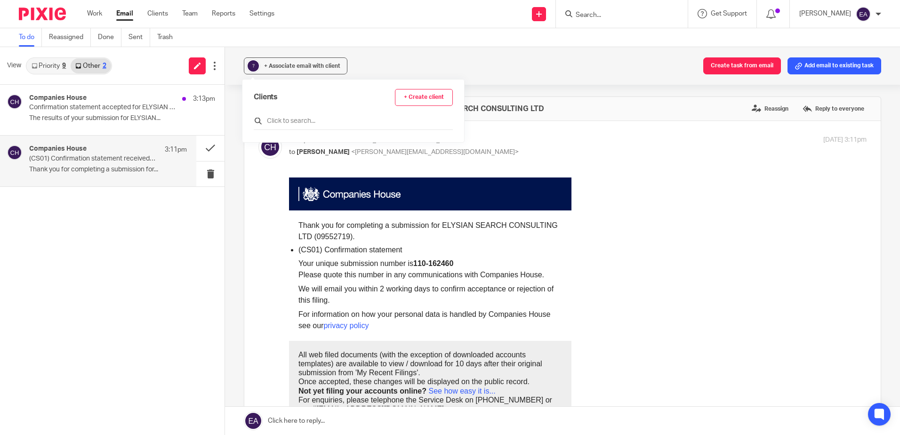
click at [295, 121] on input "text" at bounding box center [353, 120] width 199 height 9
click at [300, 120] on input "text" at bounding box center [353, 120] width 199 height 9
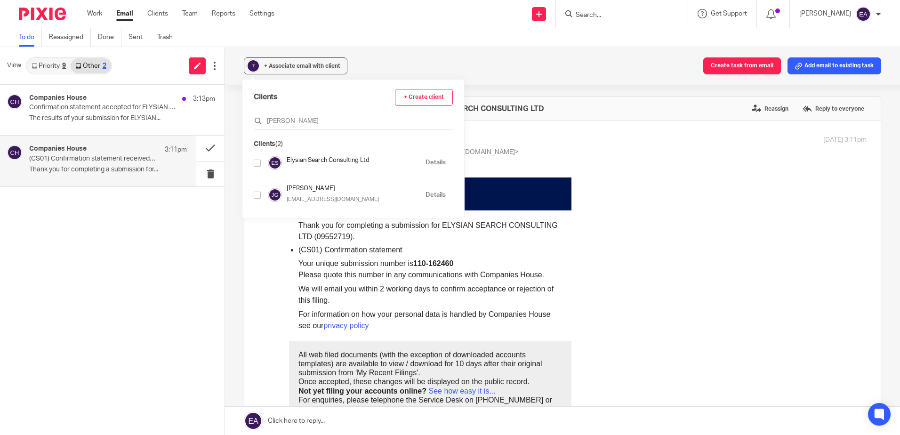
type input "ely"
click at [259, 164] on input "checkbox" at bounding box center [257, 163] width 7 height 7
checkbox input "true"
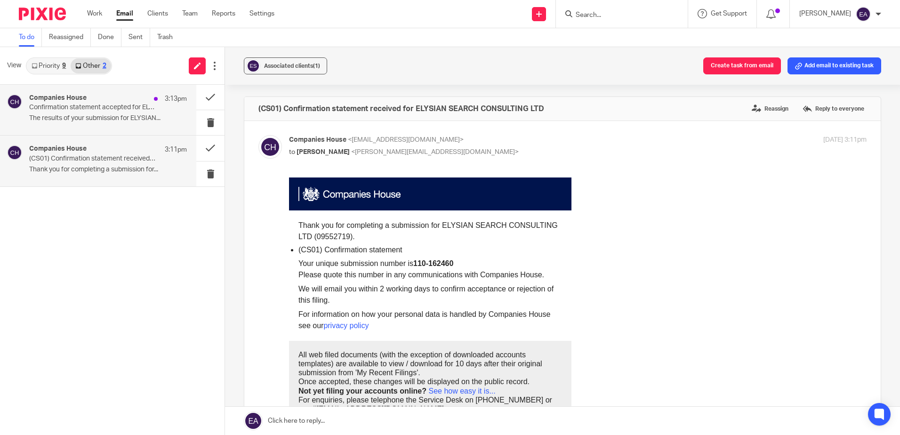
click at [131, 119] on p "The results of your submission for ELYSIAN..." at bounding box center [108, 118] width 158 height 8
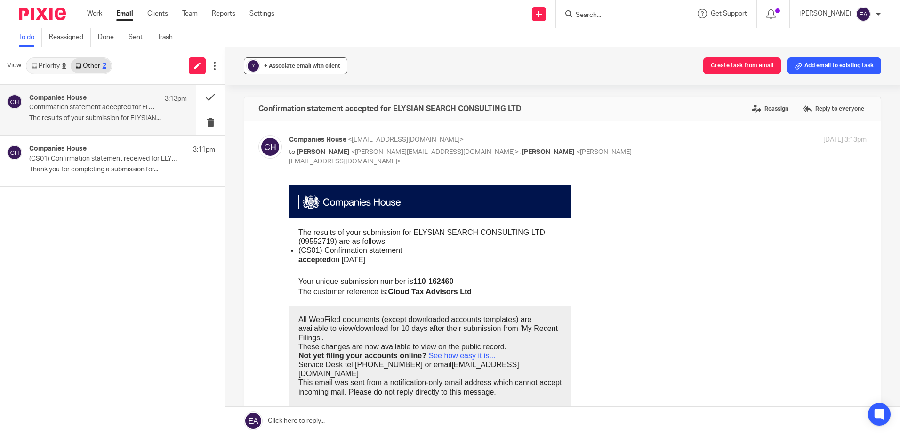
click at [305, 62] on div "+ Associate email with client" at bounding box center [302, 65] width 76 height 9
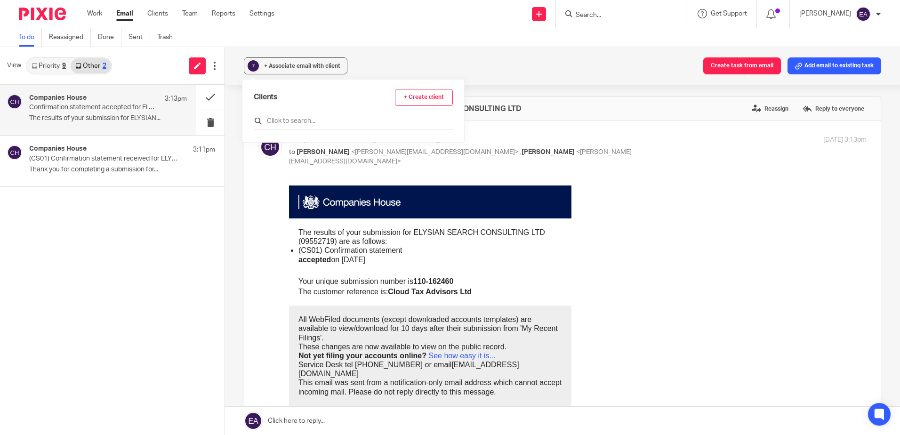
click at [295, 120] on input "text" at bounding box center [353, 120] width 199 height 9
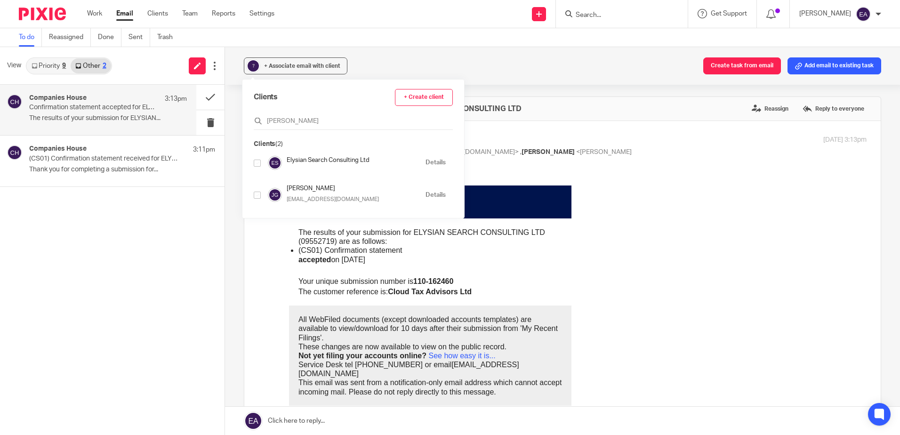
type input "ely"
click at [256, 165] on input "checkbox" at bounding box center [257, 163] width 7 height 7
checkbox input "true"
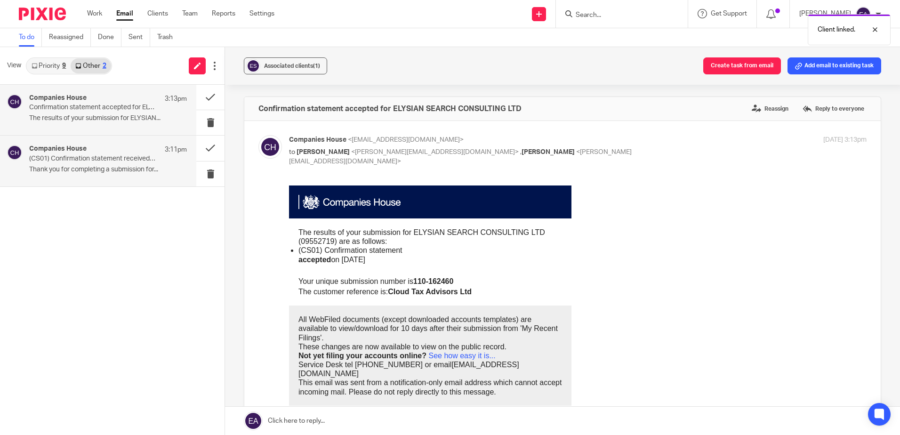
click at [132, 168] on p "Thank you for completing a submission for..." at bounding box center [108, 170] width 158 height 8
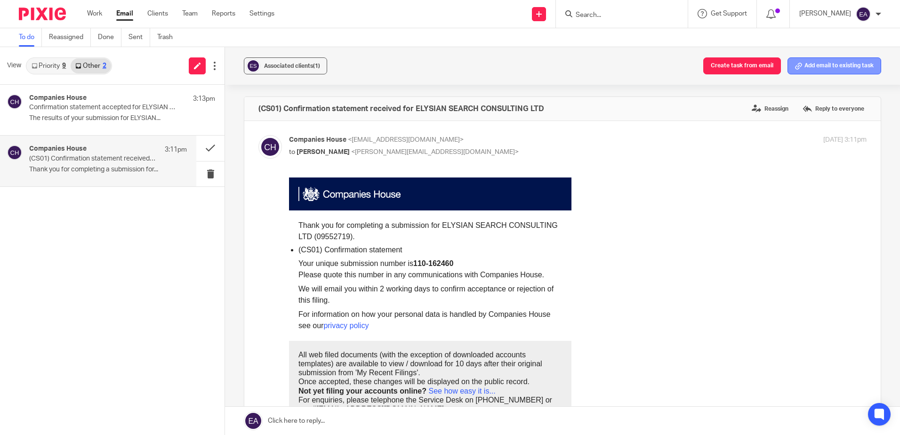
click at [802, 65] on button "Add email to existing task" at bounding box center [834, 65] width 94 height 17
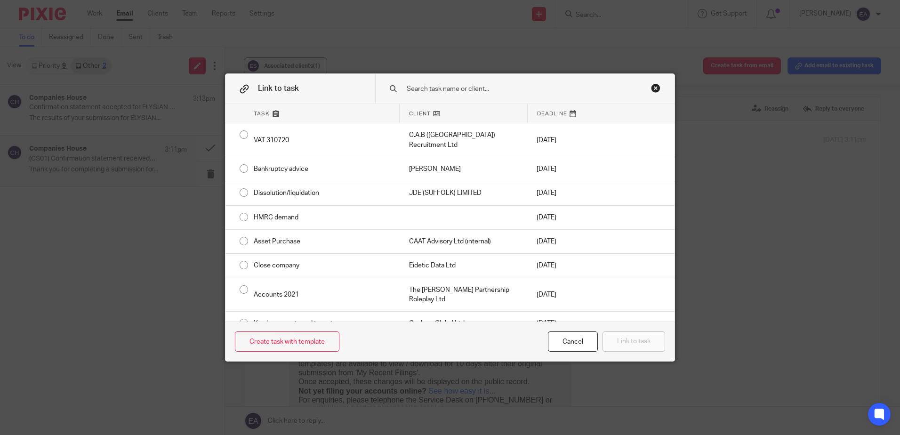
click at [475, 88] on input "text" at bounding box center [518, 89] width 225 height 10
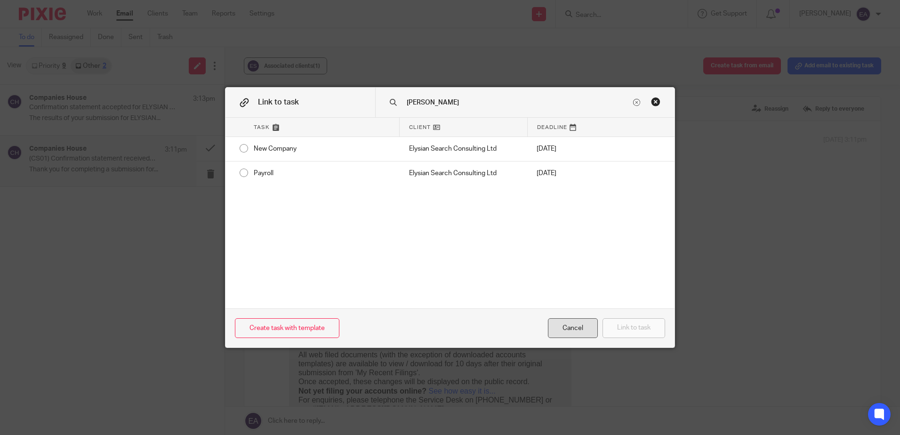
type input "ely"
drag, startPoint x: 583, startPoint y: 328, endPoint x: 312, endPoint y: 144, distance: 327.7
click at [583, 328] on div "Cancel" at bounding box center [573, 328] width 50 height 20
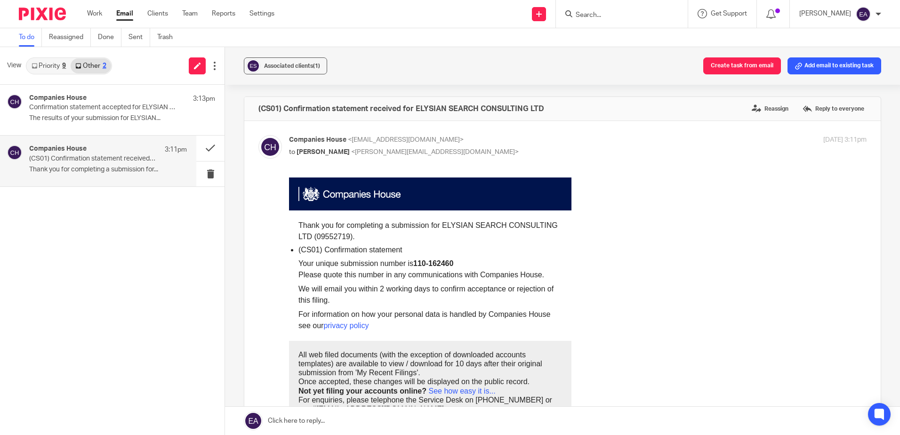
click at [591, 12] on input "Search" at bounding box center [617, 15] width 85 height 8
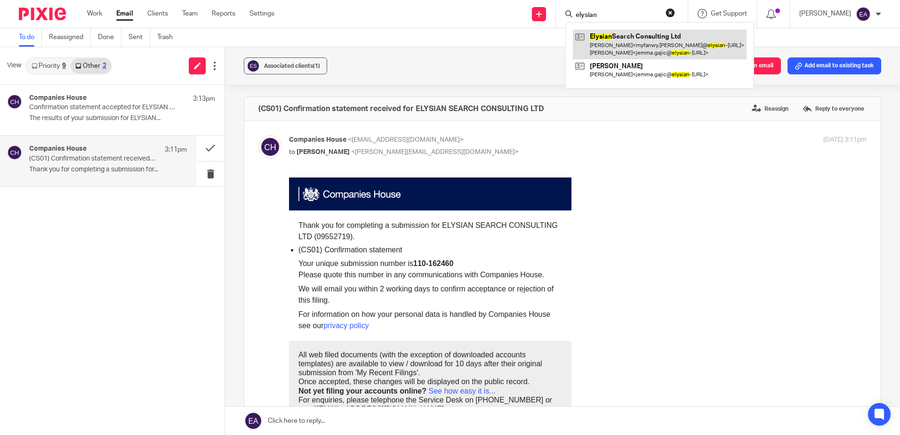
type input "elysian"
click at [628, 41] on link at bounding box center [660, 44] width 174 height 29
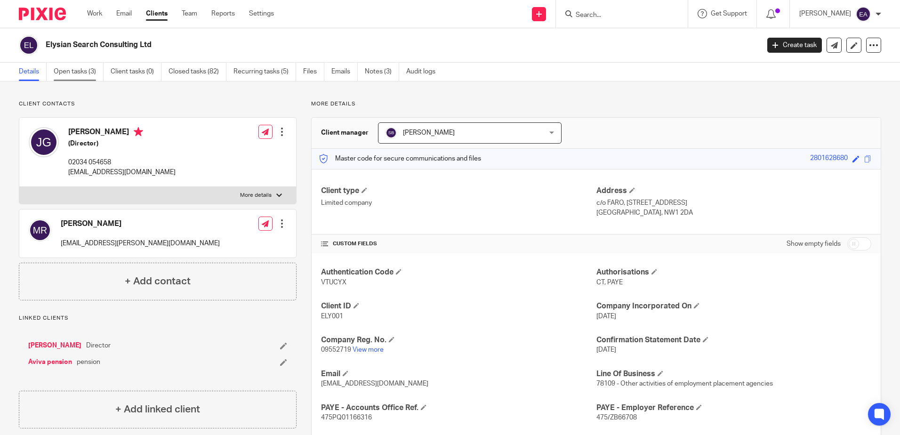
click at [74, 72] on link "Open tasks (3)" at bounding box center [79, 72] width 50 height 18
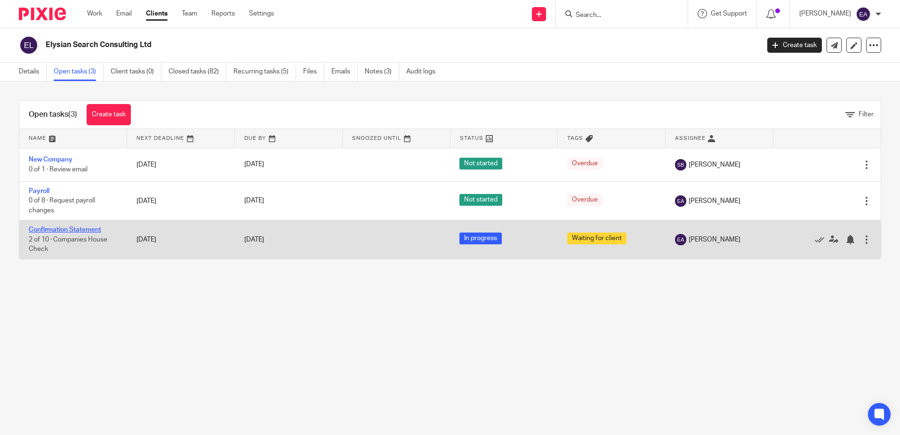
click at [66, 227] on link "Confirmation Statement" at bounding box center [65, 229] width 72 height 7
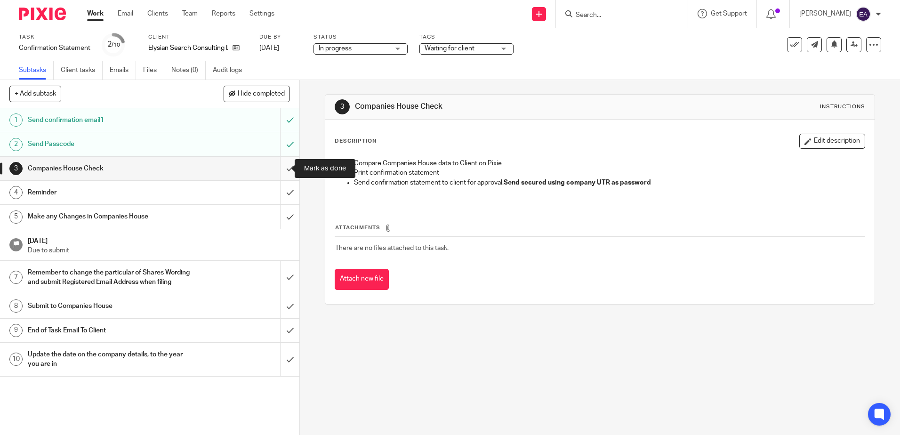
click at [283, 163] on input "submit" at bounding box center [149, 169] width 299 height 24
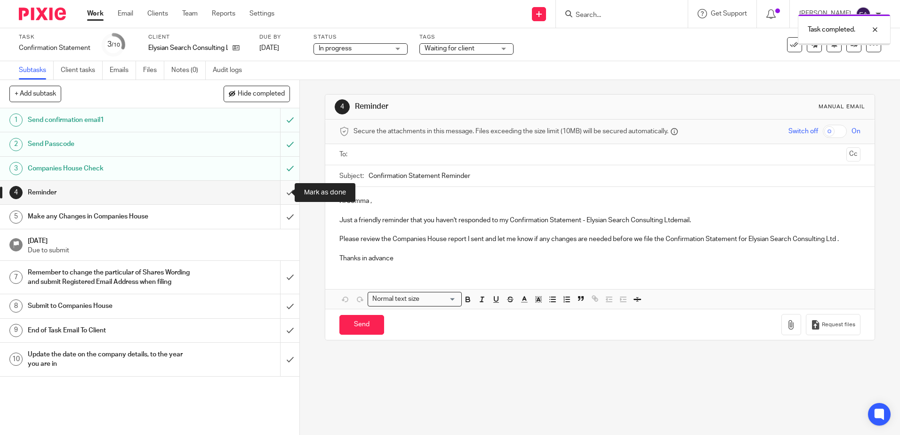
click at [285, 191] on input "submit" at bounding box center [149, 193] width 299 height 24
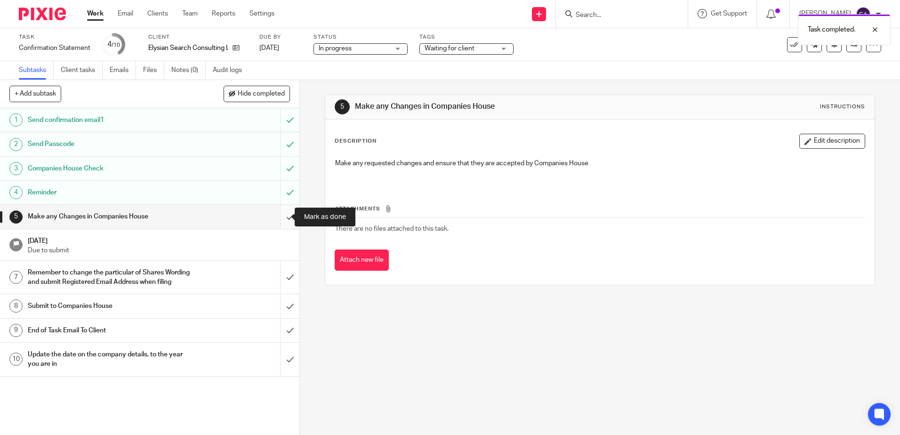
click at [279, 220] on input "submit" at bounding box center [149, 217] width 299 height 24
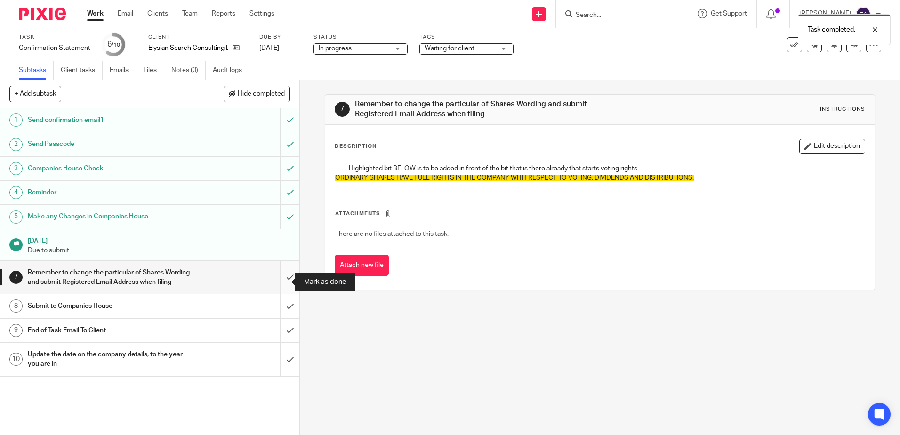
click at [275, 283] on input "submit" at bounding box center [149, 277] width 299 height 33
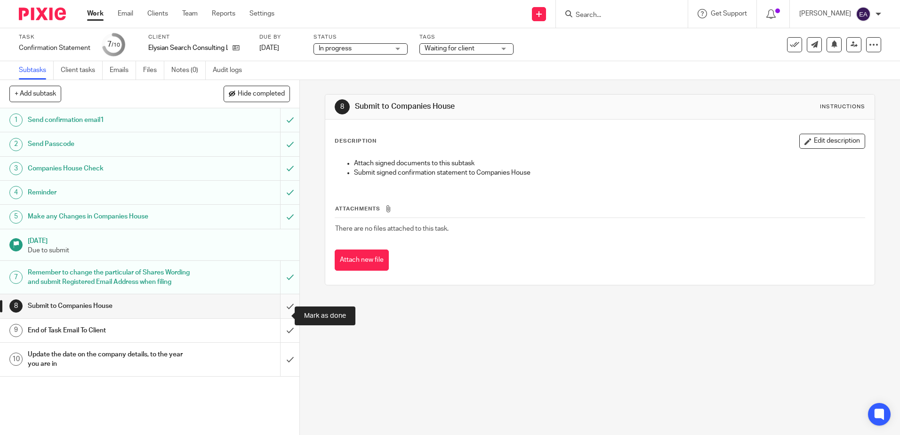
click at [282, 318] on input "submit" at bounding box center [149, 306] width 299 height 24
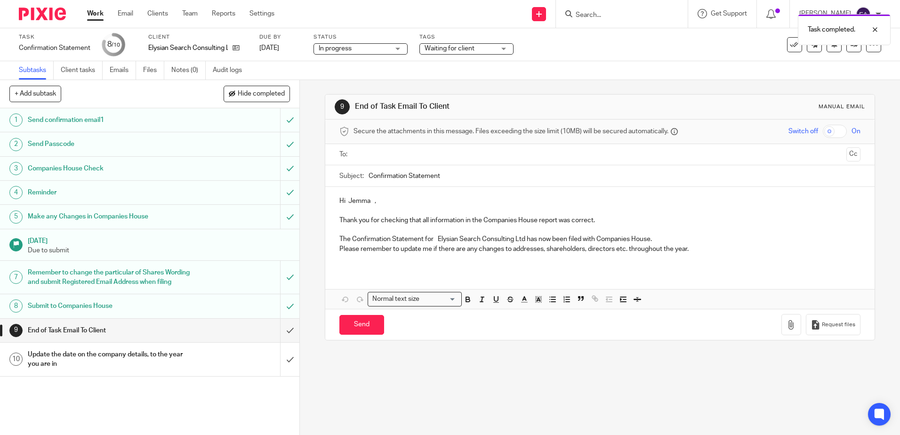
click at [372, 205] on p "Hi Jemma ," at bounding box center [599, 200] width 520 height 9
click at [448, 173] on input "Confirmation Statement" at bounding box center [613, 175] width 491 height 21
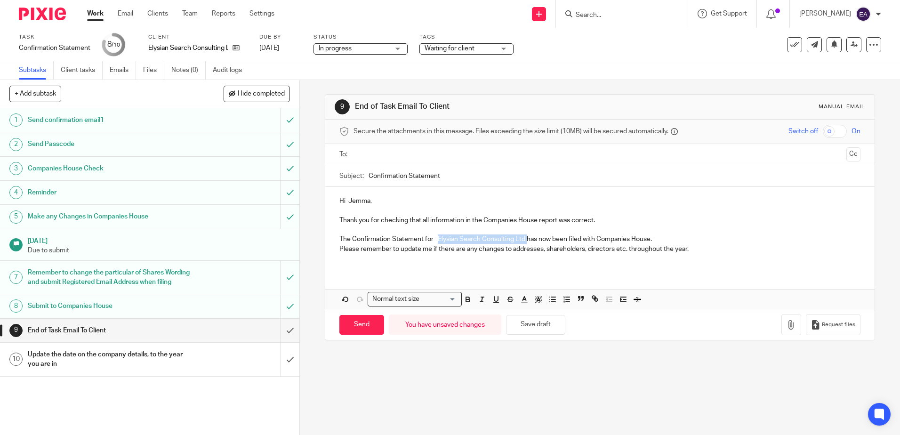
drag, startPoint x: 526, startPoint y: 239, endPoint x: 436, endPoint y: 239, distance: 89.4
click at [436, 239] on p "The Confirmation Statement for Elysian Search Consulting Ltd has now been filed…" at bounding box center [599, 238] width 520 height 9
copy p "Elysian Search Consulting Ltd"
paste input "Elysian Search Consulting Ltd"
type input "Confirmation Statement Elysian Search Consulting Ltd"
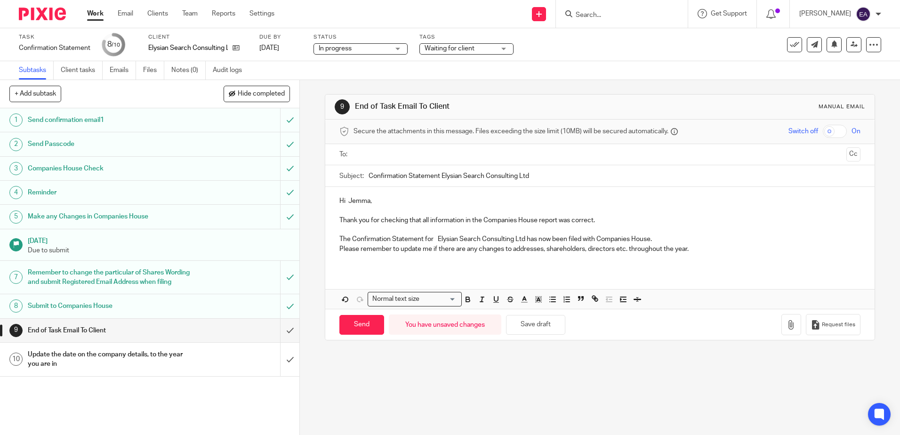
click at [360, 152] on input "text" at bounding box center [599, 154] width 485 height 11
click at [353, 326] on input "Send" at bounding box center [361, 327] width 45 height 20
type input "Sent"
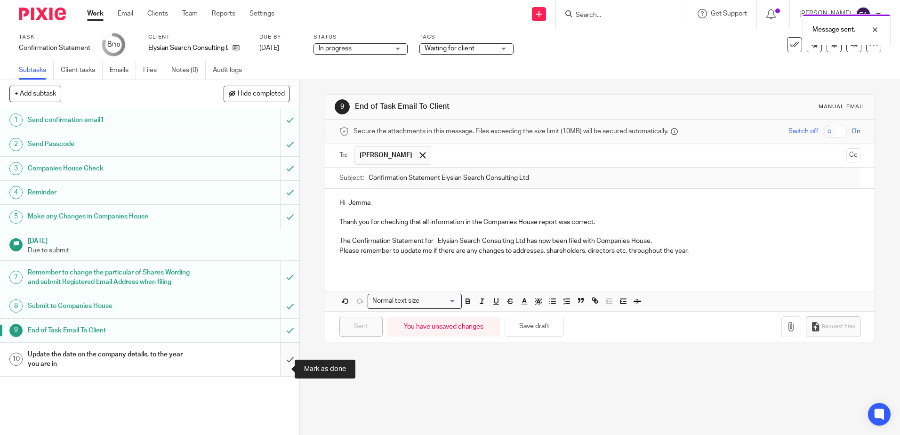
click at [280, 374] on input "submit" at bounding box center [149, 359] width 299 height 33
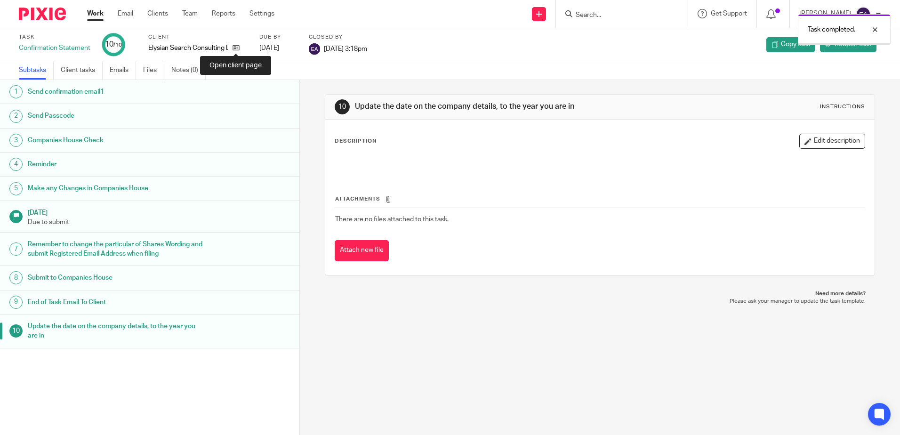
click at [238, 49] on icon at bounding box center [235, 47] width 7 height 7
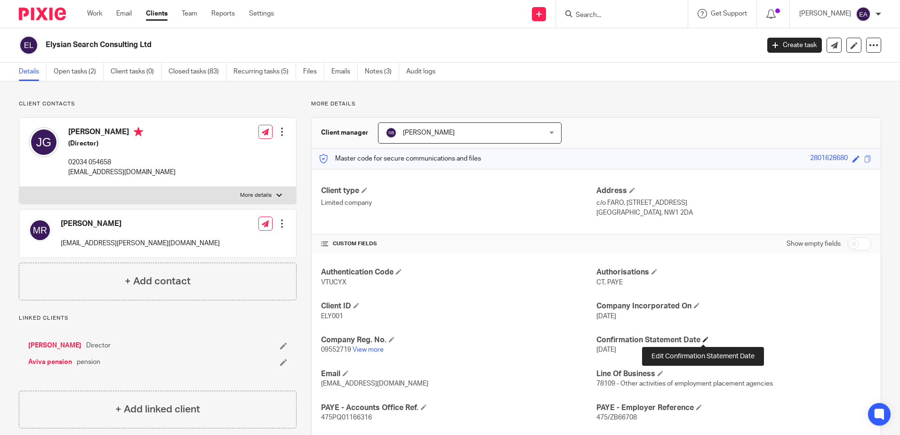
click at [704, 337] on span at bounding box center [706, 339] width 6 height 6
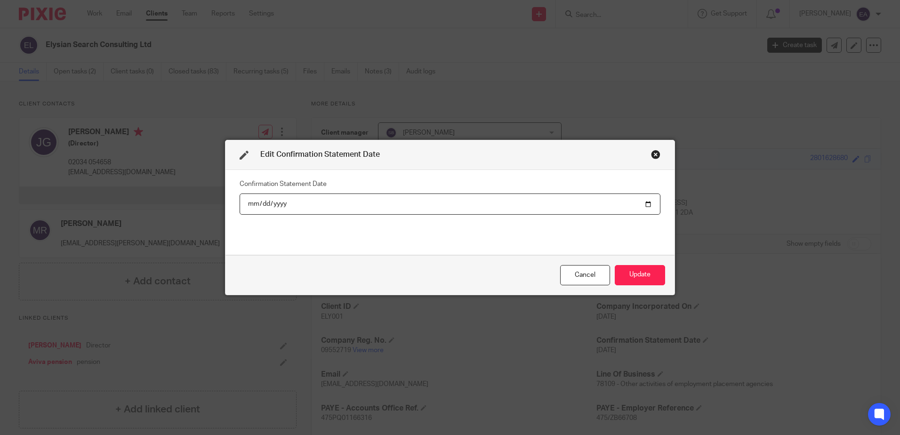
click at [275, 203] on input "2024-09-23" at bounding box center [450, 203] width 421 height 21
type input "2025-09-23"
click at [639, 274] on button "Update" at bounding box center [640, 275] width 50 height 20
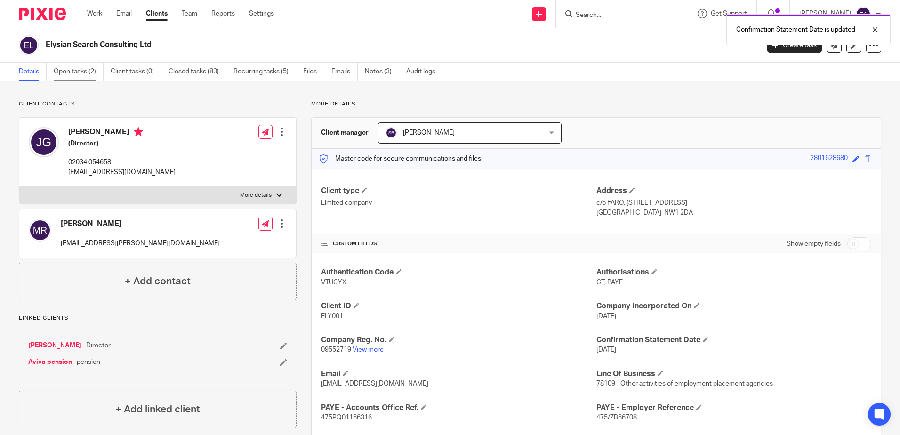
click at [57, 73] on link "Open tasks (2)" at bounding box center [79, 72] width 50 height 18
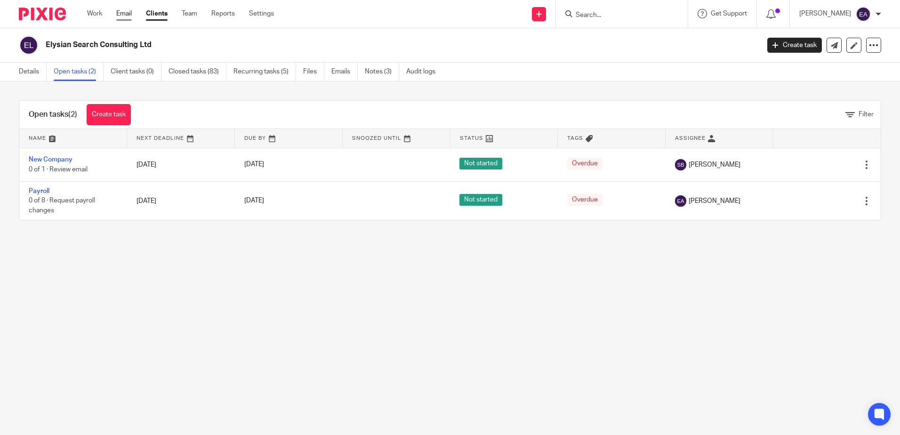
click at [125, 16] on link "Email" at bounding box center [124, 13] width 16 height 9
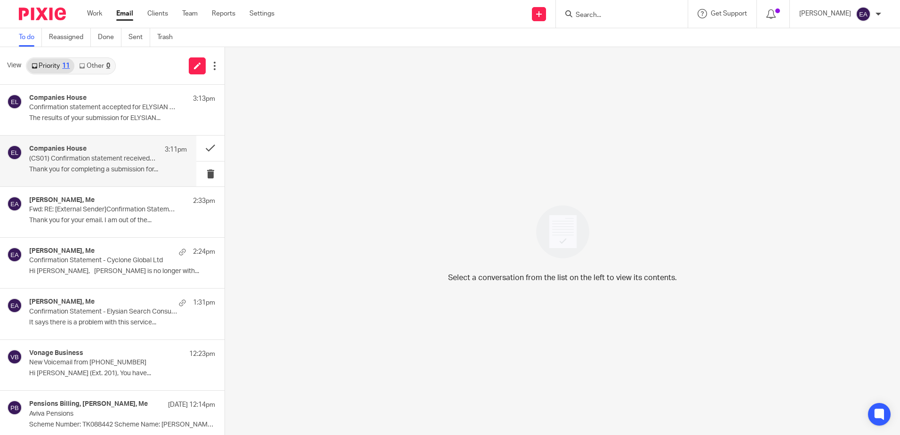
click at [112, 170] on p "Thank you for completing a submission for..." at bounding box center [108, 170] width 158 height 8
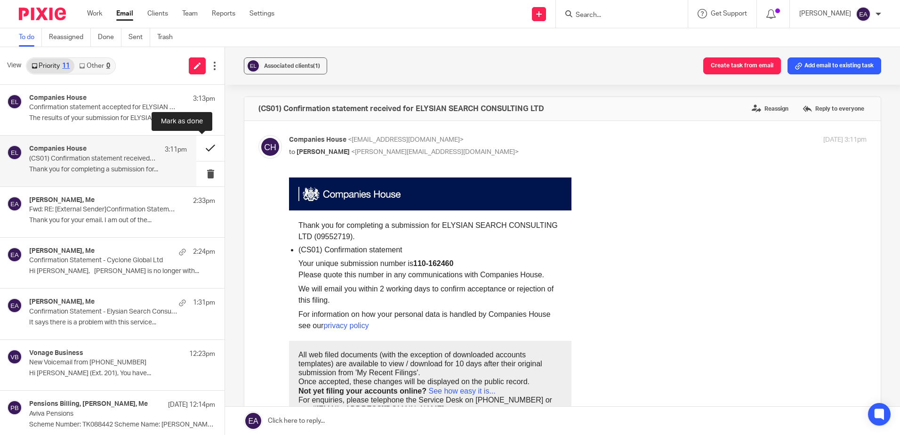
click at [206, 145] on button at bounding box center [210, 148] width 28 height 25
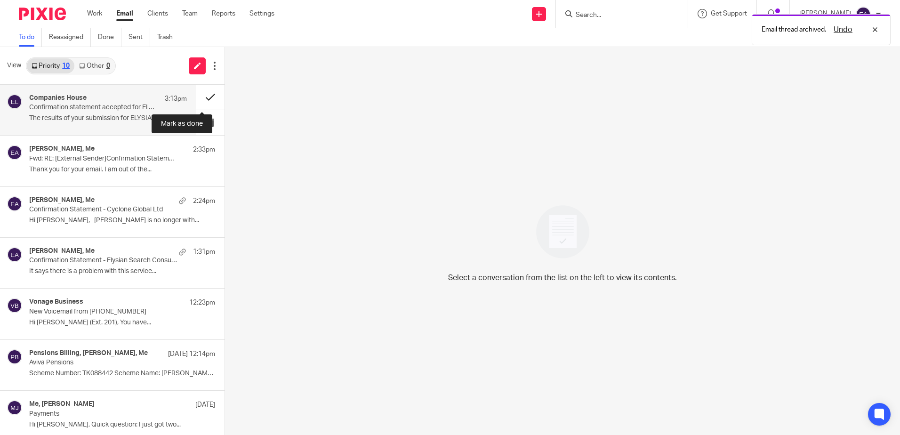
click at [205, 96] on button at bounding box center [210, 97] width 28 height 25
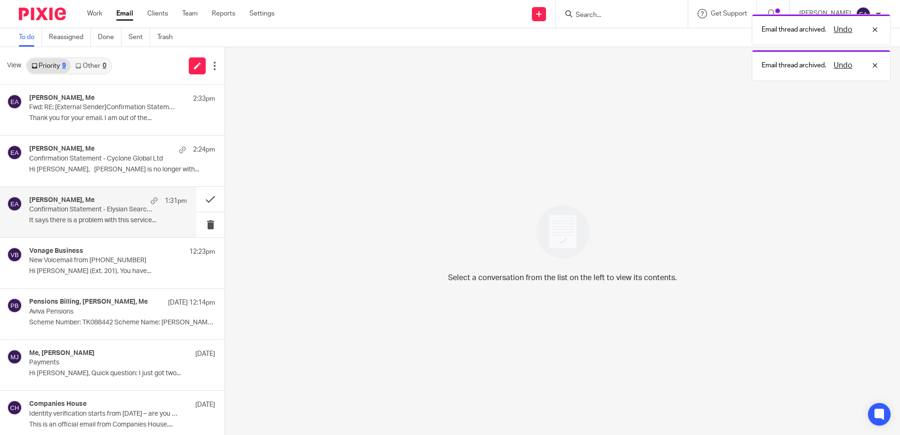
click at [132, 211] on p "Confirmation Statement - Elysian Search Consulting Ltd" at bounding box center [92, 210] width 126 height 8
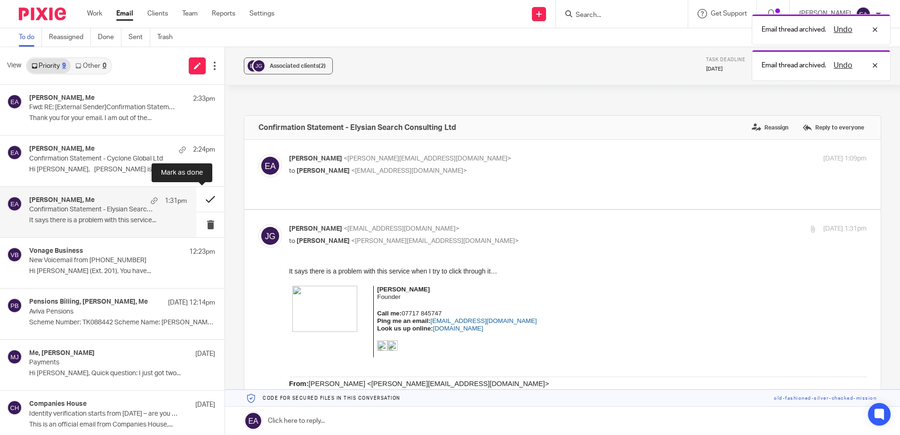
click at [200, 198] on button at bounding box center [210, 199] width 28 height 25
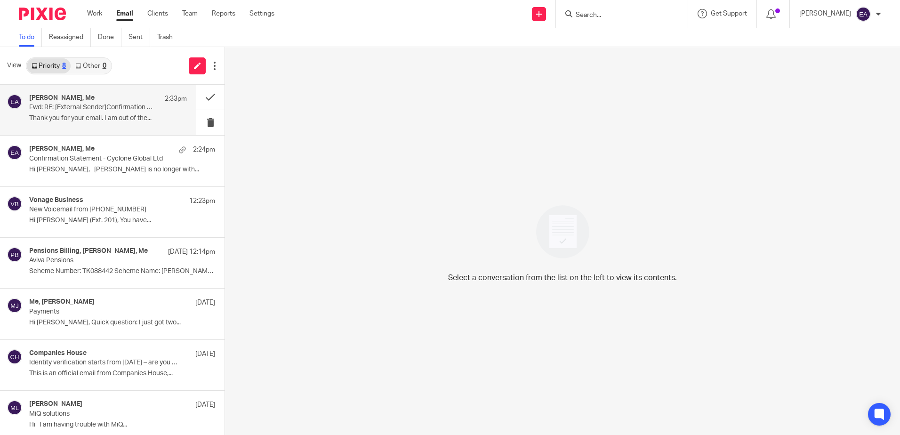
click at [128, 120] on p "Thank you for your email. I am out of the..." at bounding box center [108, 118] width 158 height 8
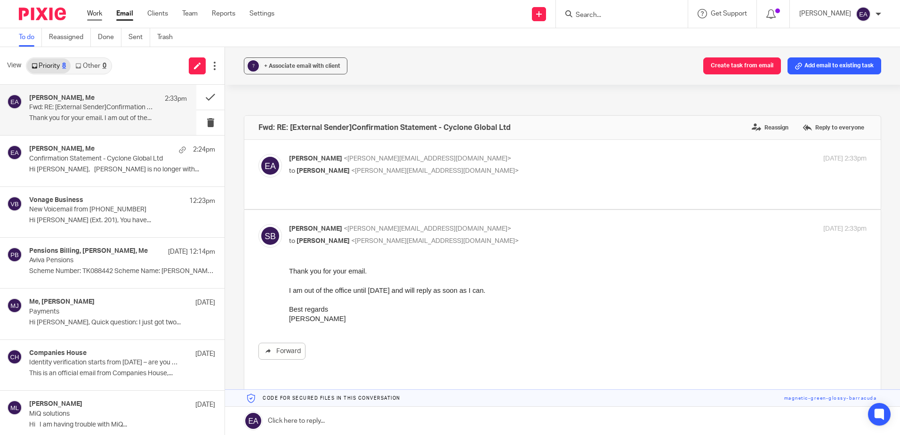
click at [97, 9] on link "Work" at bounding box center [94, 13] width 15 height 9
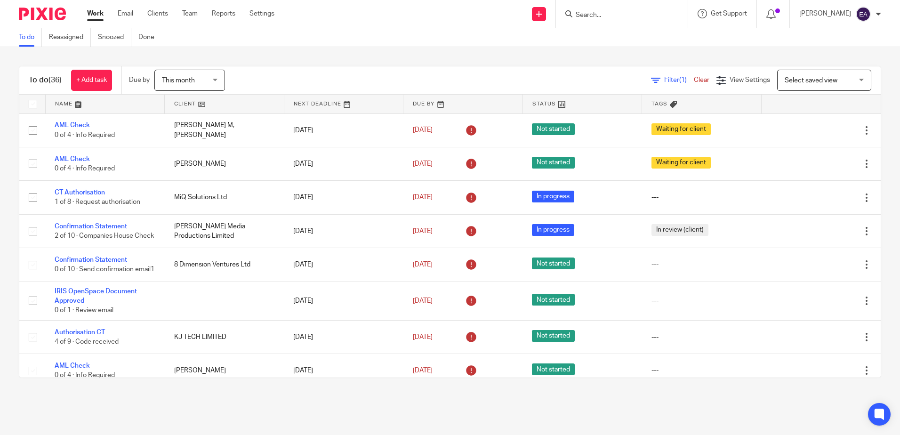
click at [71, 414] on main "To do Reassigned Snoozed Done To do (36) + Add task Due by This month This mont…" at bounding box center [450, 217] width 900 height 435
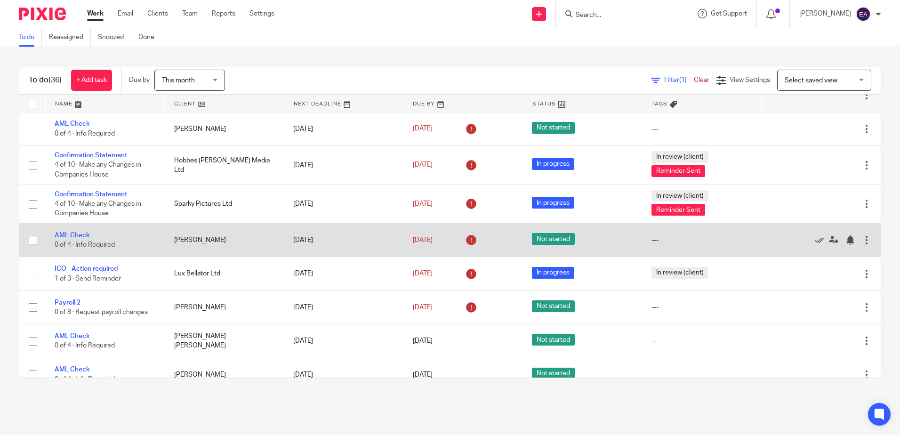
scroll to position [376, 0]
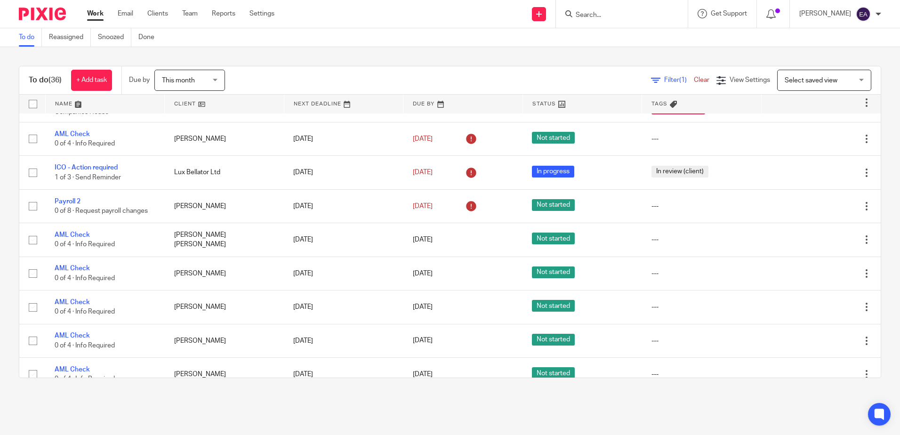
click at [619, 14] on input "Search" at bounding box center [617, 15] width 85 height 8
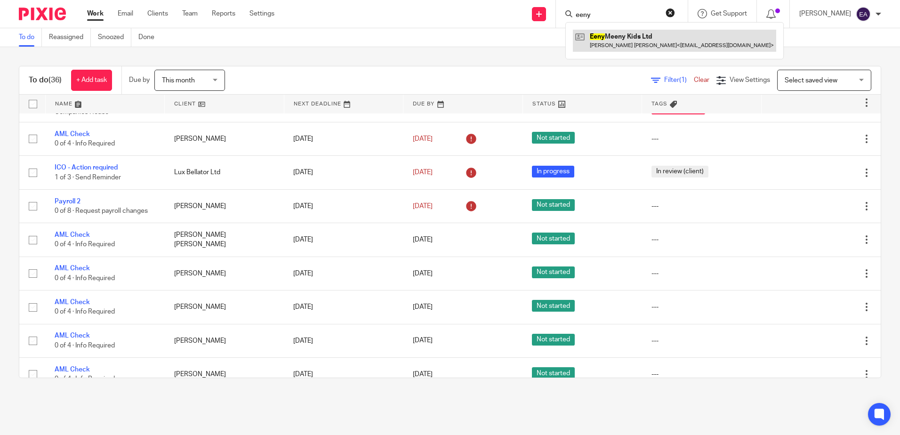
type input "eeny"
click at [648, 42] on link at bounding box center [674, 41] width 203 height 22
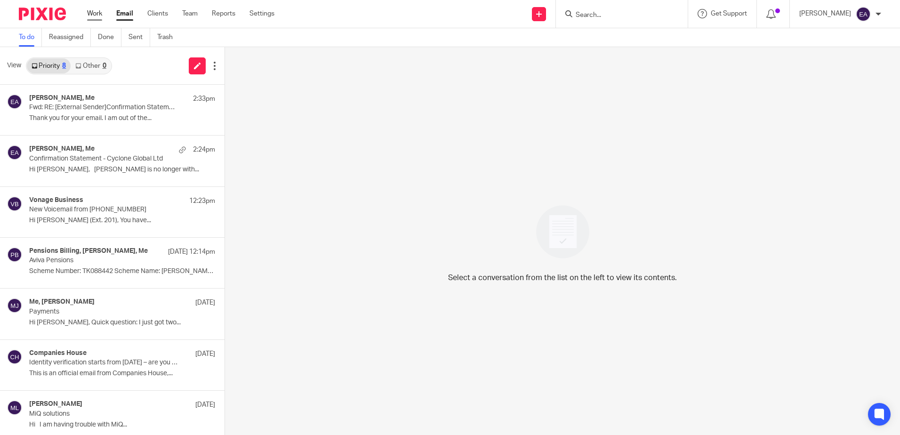
click at [100, 11] on link "Work" at bounding box center [94, 13] width 15 height 9
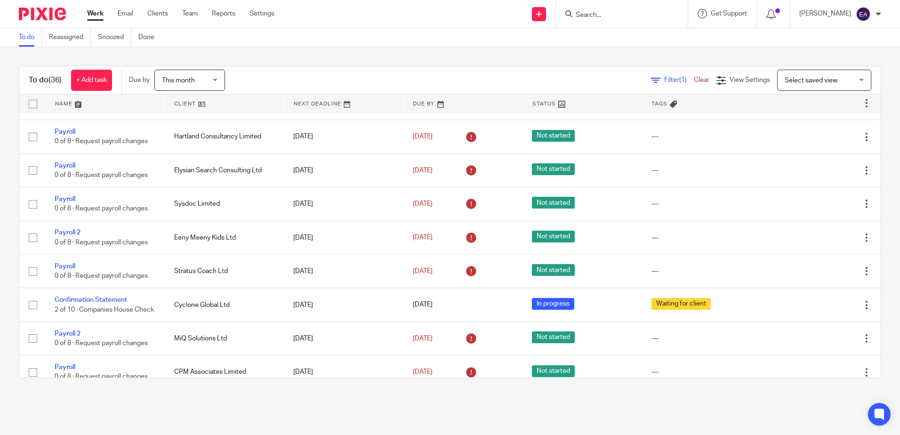
scroll to position [893, 0]
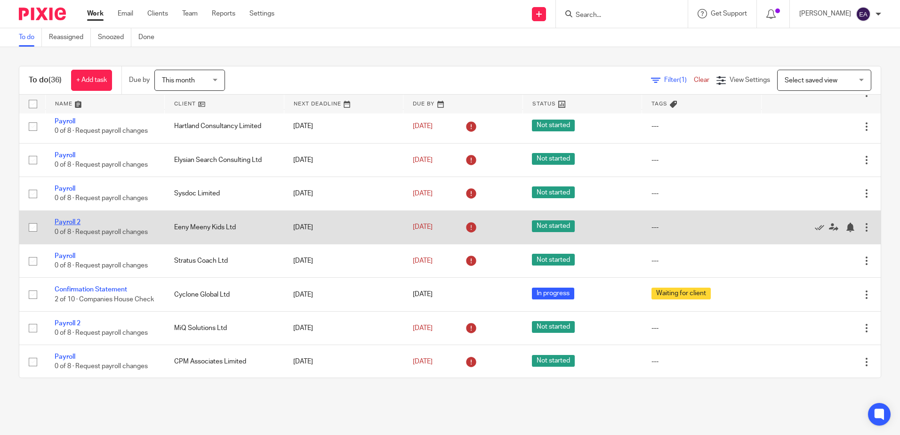
click at [70, 225] on link "Payroll 2" at bounding box center [68, 222] width 26 height 7
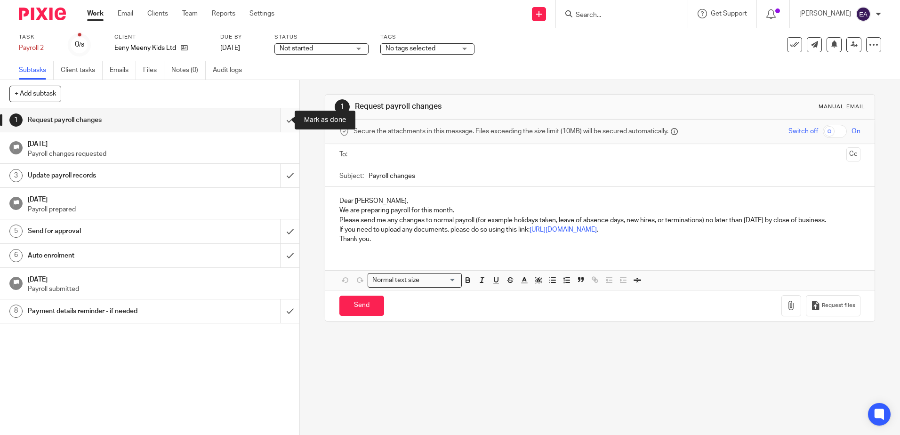
click at [280, 117] on input "submit" at bounding box center [149, 120] width 299 height 24
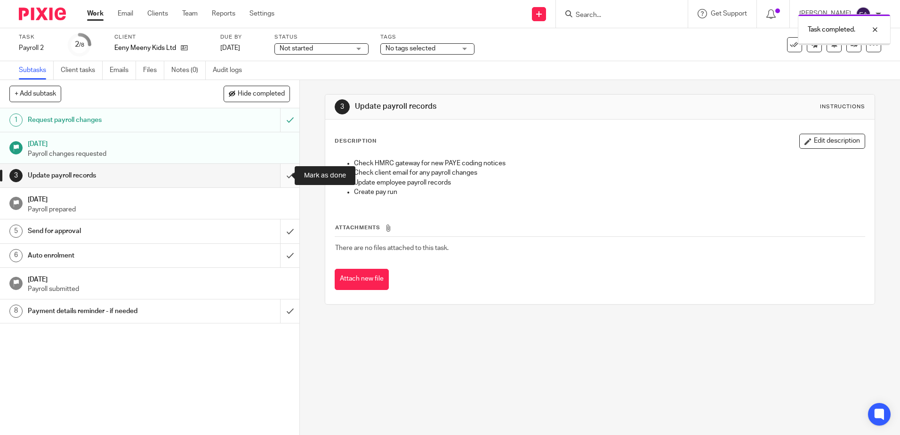
click at [286, 171] on input "submit" at bounding box center [149, 176] width 299 height 24
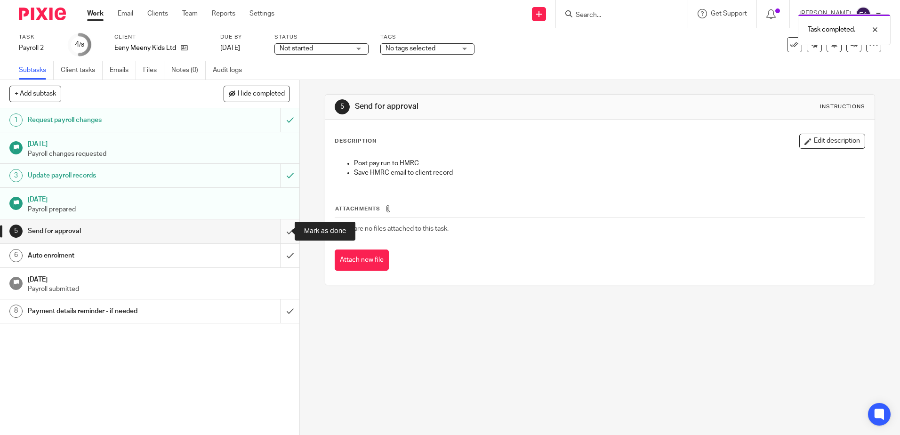
click at [280, 232] on input "submit" at bounding box center [149, 231] width 299 height 24
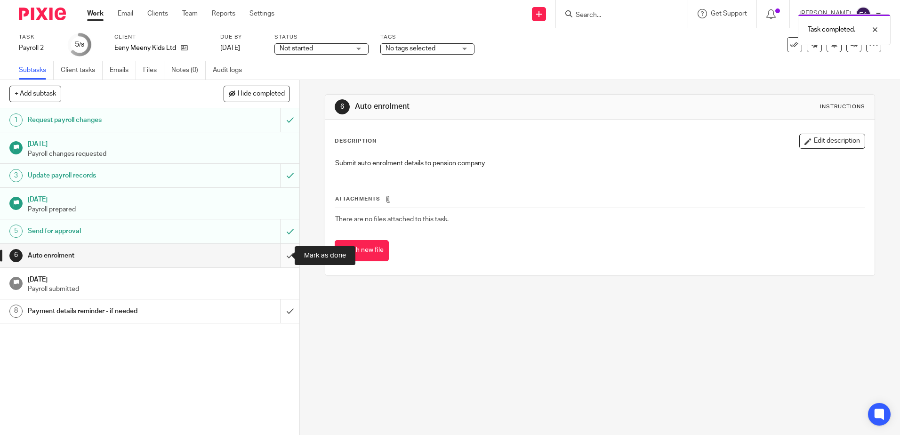
click at [280, 259] on input "submit" at bounding box center [149, 256] width 299 height 24
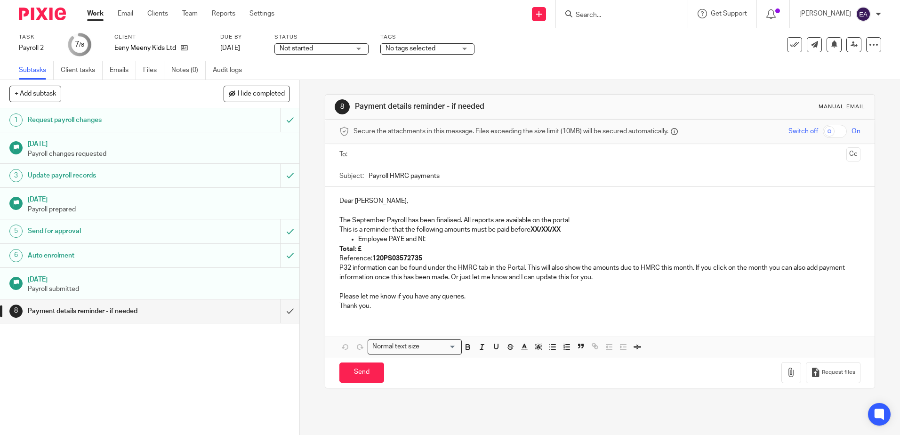
click at [368, 176] on input "Payroll HMRC payments" at bounding box center [613, 175] width 491 height 21
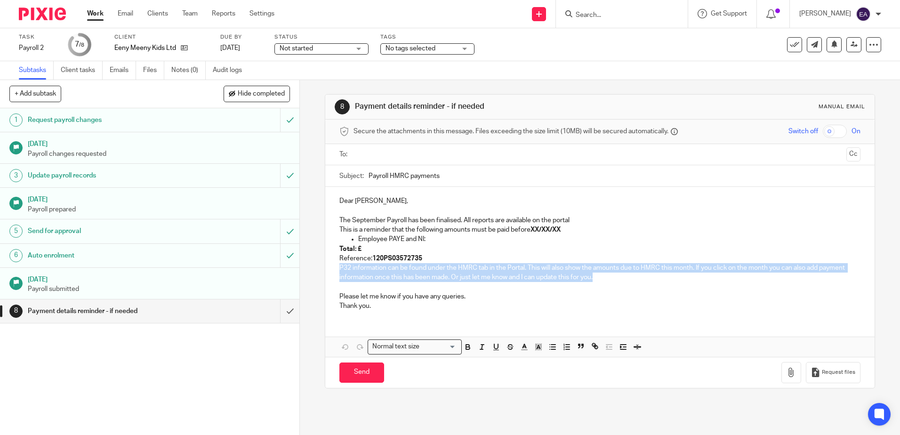
drag, startPoint x: 597, startPoint y: 280, endPoint x: 336, endPoint y: 270, distance: 261.3
click at [336, 270] on div "Dear [PERSON_NAME], The September Payroll has been finalised. All reports are a…" at bounding box center [599, 252] width 549 height 131
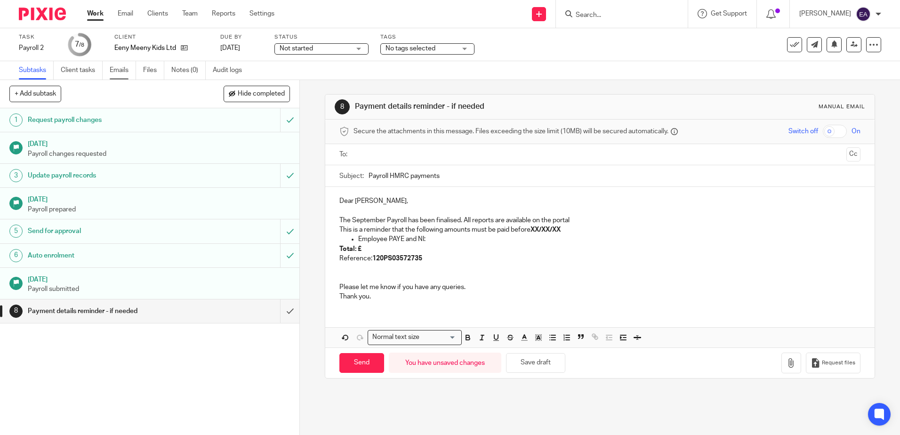
click at [125, 70] on link "Emails" at bounding box center [123, 70] width 26 height 18
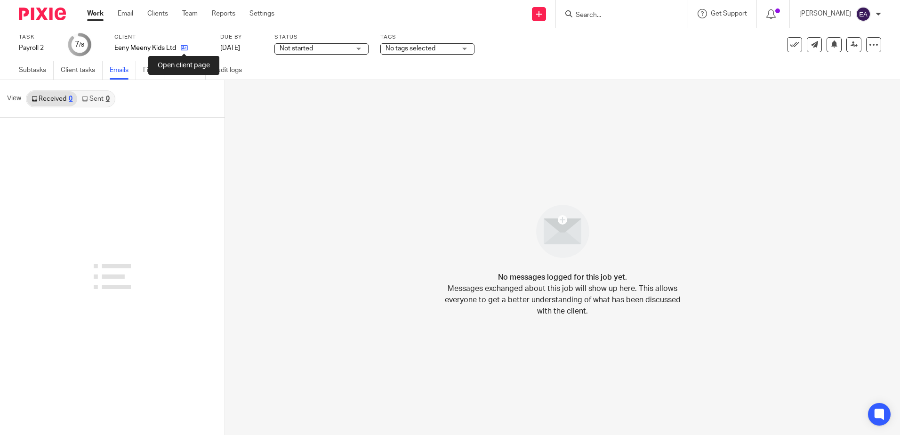
click at [184, 48] on icon at bounding box center [184, 47] width 7 height 7
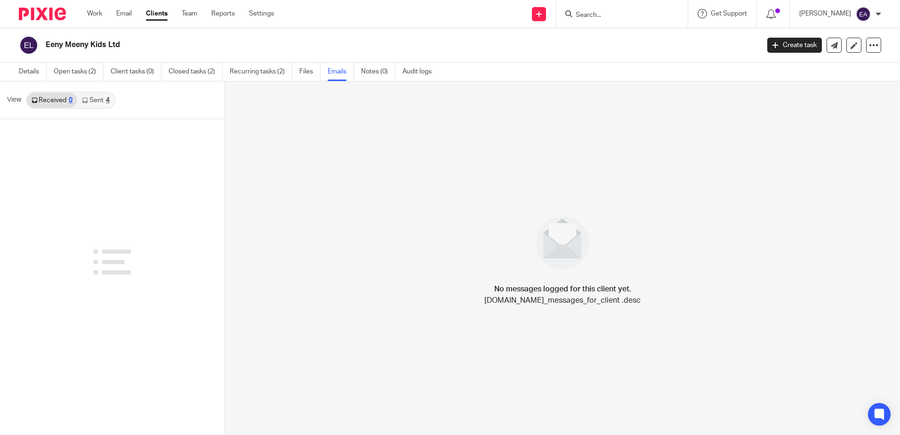
click at [96, 98] on link "Sent 4" at bounding box center [95, 100] width 37 height 15
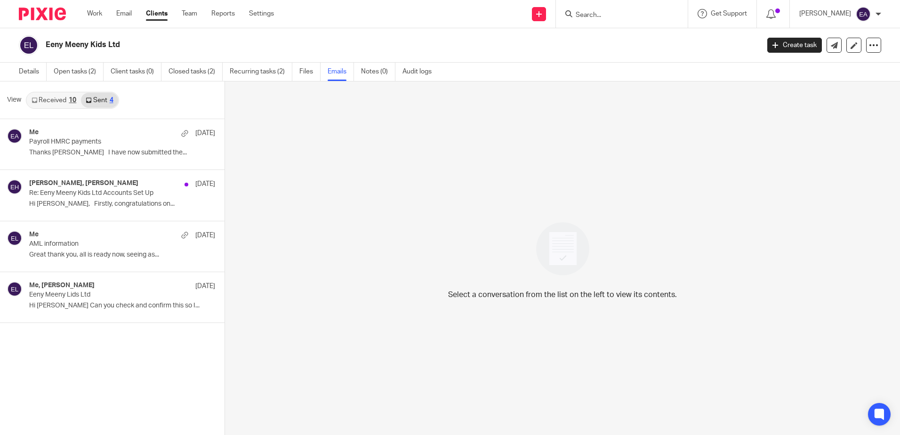
click at [106, 100] on link "Sent 4" at bounding box center [99, 100] width 37 height 15
click at [99, 155] on p "Thanks Emma I have now submitted the..." at bounding box center [108, 153] width 158 height 8
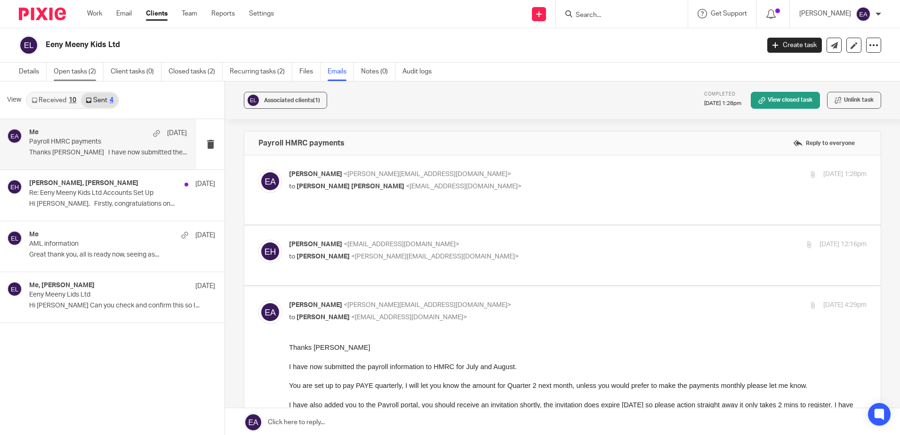
click at [61, 74] on link "Open tasks (2)" at bounding box center [79, 72] width 50 height 18
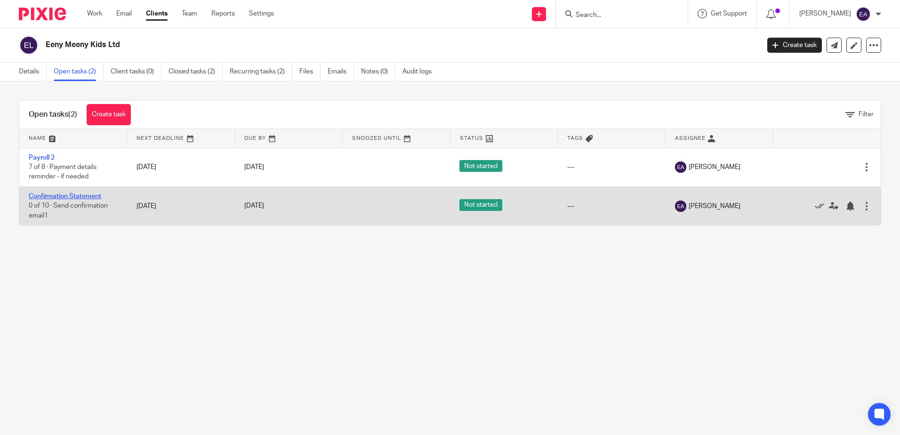
click at [58, 197] on link "Confirmation Statement" at bounding box center [65, 196] width 72 height 7
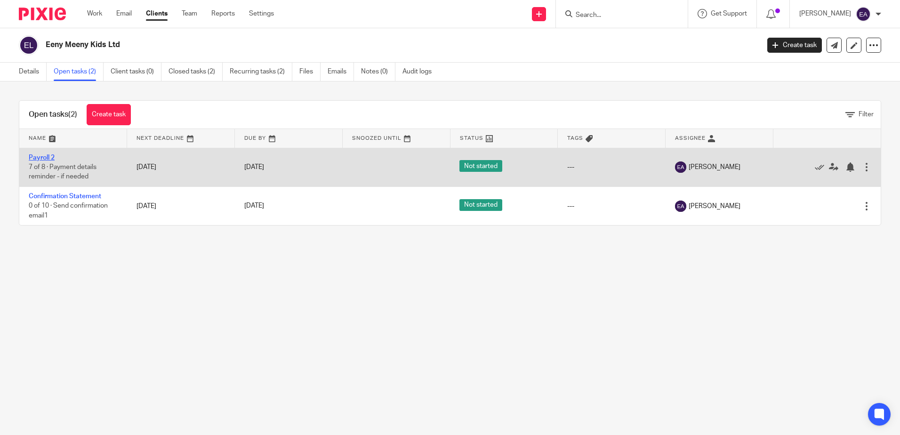
click at [41, 155] on link "Payroll 2" at bounding box center [42, 157] width 26 height 7
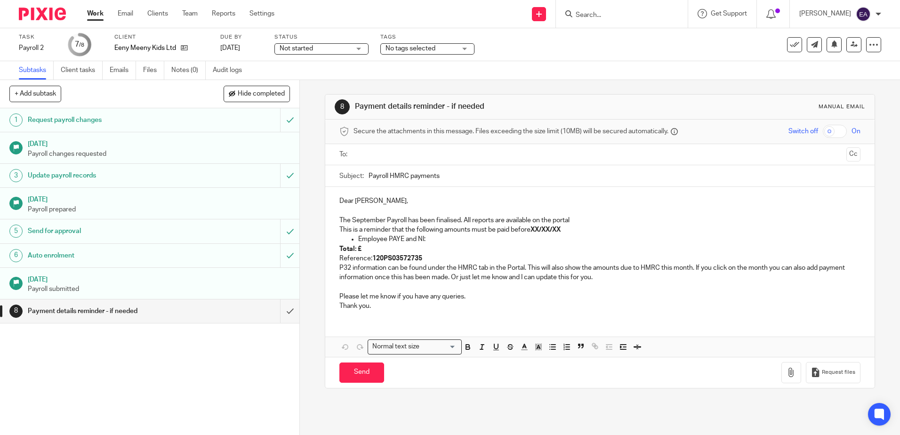
click at [415, 220] on p "The September Payroll has been finalised. All reports are available on the port…" at bounding box center [599, 220] width 520 height 9
drag, startPoint x: 352, startPoint y: 204, endPoint x: 319, endPoint y: 205, distance: 32.5
click at [318, 205] on div "8 Payment details reminder - if needed Manual email Secure the attachments in t…" at bounding box center [600, 257] width 600 height 355
click at [415, 219] on p "The September Payroll has been finalised. All reports are available on the port…" at bounding box center [599, 220] width 520 height 9
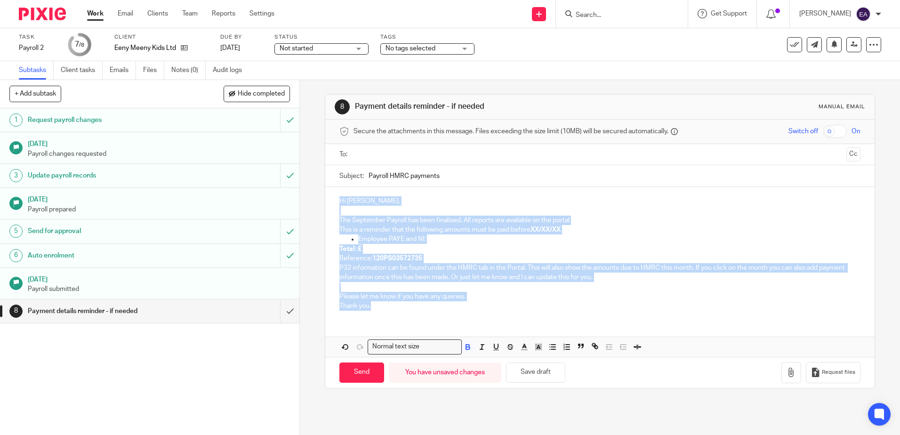
drag, startPoint x: 449, startPoint y: 304, endPoint x: 331, endPoint y: 173, distance: 176.9
click at [329, 167] on form "Secure the attachments in this message. Files exceeding the size limit (10MB) w…" at bounding box center [599, 254] width 549 height 268
click at [429, 233] on p "This is a reminder that the following amounts must be paid before XX/XX/XX" at bounding box center [599, 229] width 520 height 9
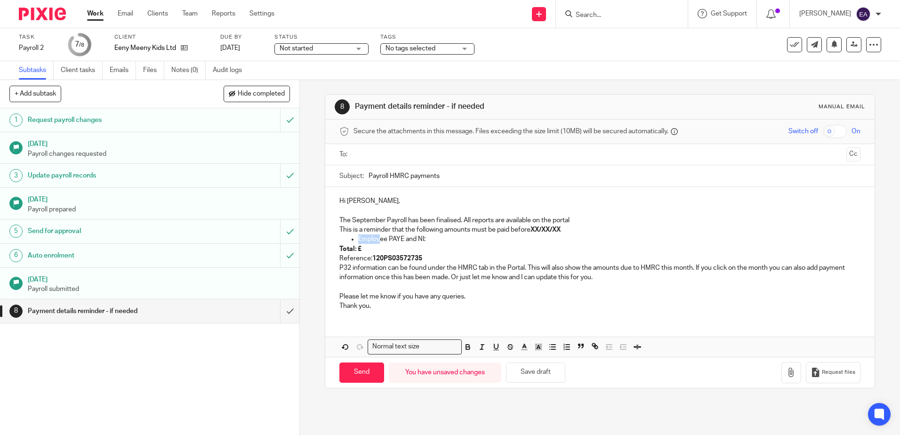
drag, startPoint x: 573, startPoint y: 231, endPoint x: 376, endPoint y: 237, distance: 196.3
click at [376, 237] on div "Hi [PERSON_NAME], The September Payroll has been finalised. All reports are ava…" at bounding box center [599, 252] width 549 height 131
drag, startPoint x: 428, startPoint y: 240, endPoint x: 344, endPoint y: 215, distance: 87.5
click at [325, 207] on div "Hi [PERSON_NAME], The September Payroll has been finalised. All reports are ava…" at bounding box center [599, 252] width 549 height 131
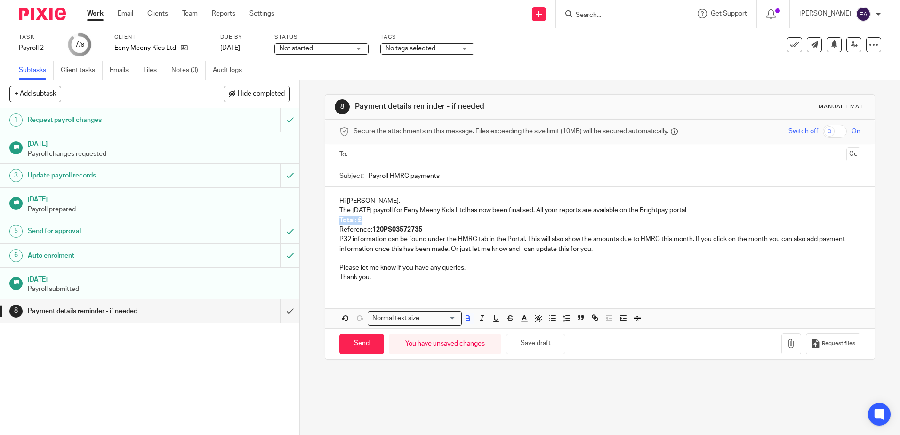
drag, startPoint x: 365, startPoint y: 221, endPoint x: 326, endPoint y: 219, distance: 39.1
click at [326, 219] on div "Hi [PERSON_NAME], The [DATE] payroll for Eeny Meeny Kids Ltd has now been final…" at bounding box center [599, 238] width 549 height 102
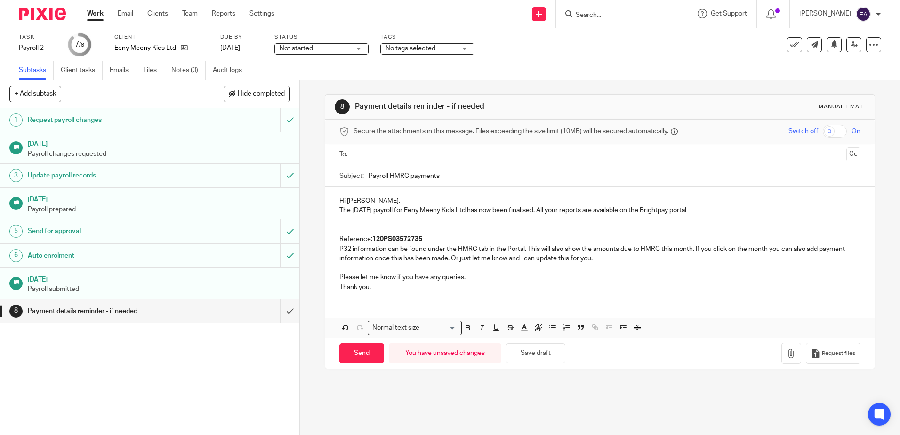
click at [372, 200] on p "Hi [PERSON_NAME]," at bounding box center [599, 200] width 520 height 9
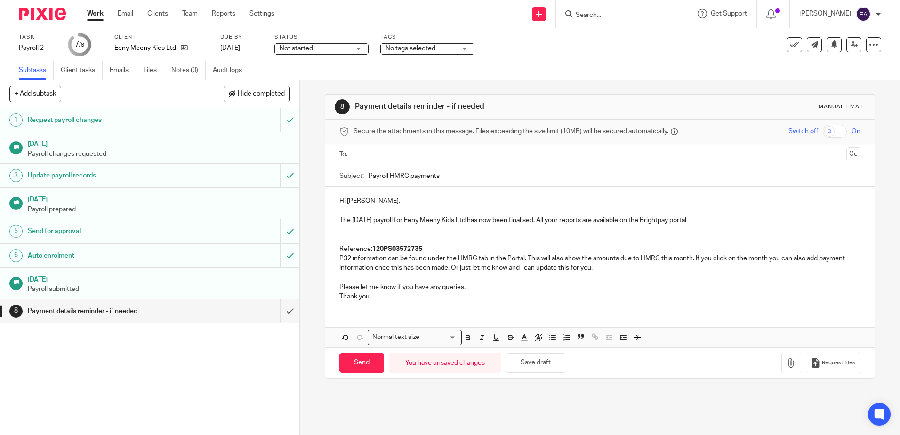
click at [353, 234] on p at bounding box center [599, 229] width 520 height 9
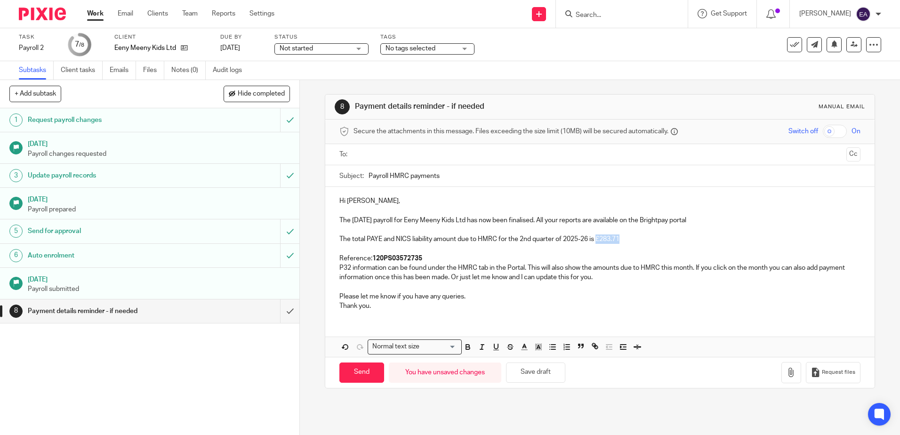
drag, startPoint x: 627, startPoint y: 237, endPoint x: 595, endPoint y: 240, distance: 32.6
click at [595, 240] on p "The total PAYE and NICS liability amount due to HMRC for the 2nd quarter of 202…" at bounding box center [599, 238] width 520 height 9
drag, startPoint x: 599, startPoint y: 240, endPoint x: 463, endPoint y: 349, distance: 174.7
click at [466, 349] on icon "button" at bounding box center [468, 348] width 4 height 2
click at [495, 239] on p "The total PAYE and NICS liability amount due to HMRC for the 2nd quarter of 202…" at bounding box center [599, 238] width 520 height 9
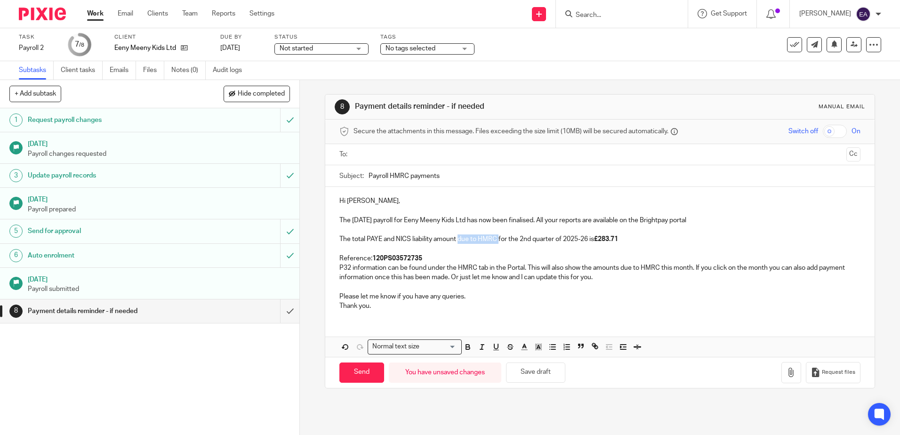
drag, startPoint x: 497, startPoint y: 240, endPoint x: 457, endPoint y: 240, distance: 40.5
click at [457, 240] on p "The total PAYE and NICS liability amount due to HMRC for the 2nd quarter of 202…" at bounding box center [599, 238] width 520 height 9
click at [584, 239] on p "The total PAYE and NICS liability amount for the 2nd quarter of 2025-26 is £283…" at bounding box center [599, 238] width 520 height 9
drag, startPoint x: 766, startPoint y: 240, endPoint x: 583, endPoint y: 238, distance: 183.1
click at [583, 238] on p "The total PAYE and NICS liability amount for the 2nd quarter of 2025-26 is £283…" at bounding box center [599, 238] width 520 height 9
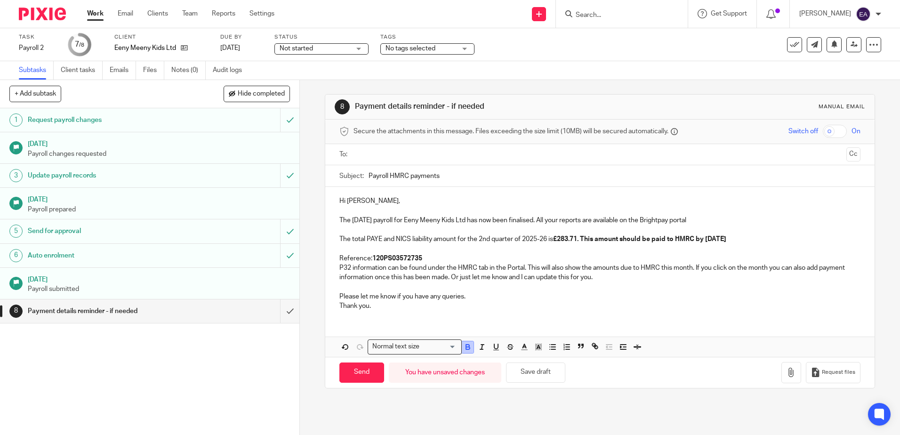
drag, startPoint x: 597, startPoint y: 240, endPoint x: 466, endPoint y: 349, distance: 170.7
click at [466, 349] on icon "button" at bounding box center [467, 347] width 8 height 8
drag, startPoint x: 615, startPoint y: 256, endPoint x: 621, endPoint y: 253, distance: 6.1
click at [615, 255] on p "Reference: 120PS03572735" at bounding box center [599, 258] width 520 height 9
click at [767, 239] on p "The total PAYE and NICS liability amount for the 2nd quarter of 2025-26 is £283…" at bounding box center [599, 238] width 520 height 9
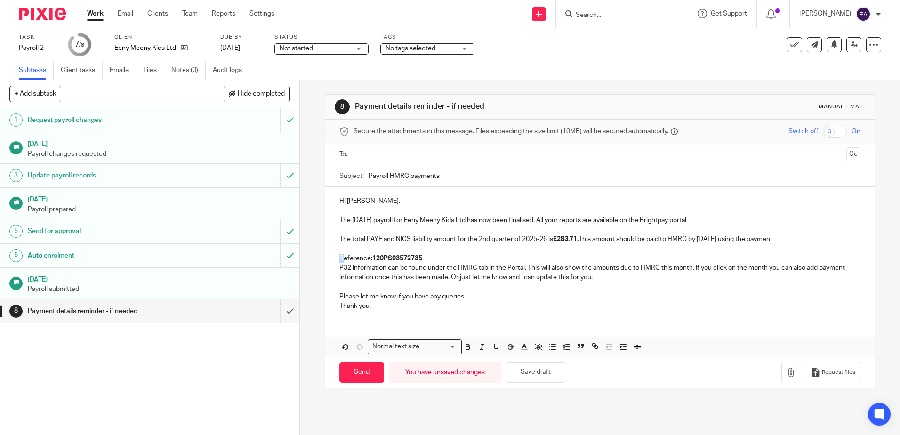
drag, startPoint x: 339, startPoint y: 257, endPoint x: 334, endPoint y: 257, distance: 5.2
click at [334, 257] on div "Hi Emma, The September 2025 payroll for Eeny Meeny Kids Ltd has now been finali…" at bounding box center [599, 252] width 549 height 131
click at [339, 258] on p "reference: 120PS03572735" at bounding box center [599, 258] width 520 height 9
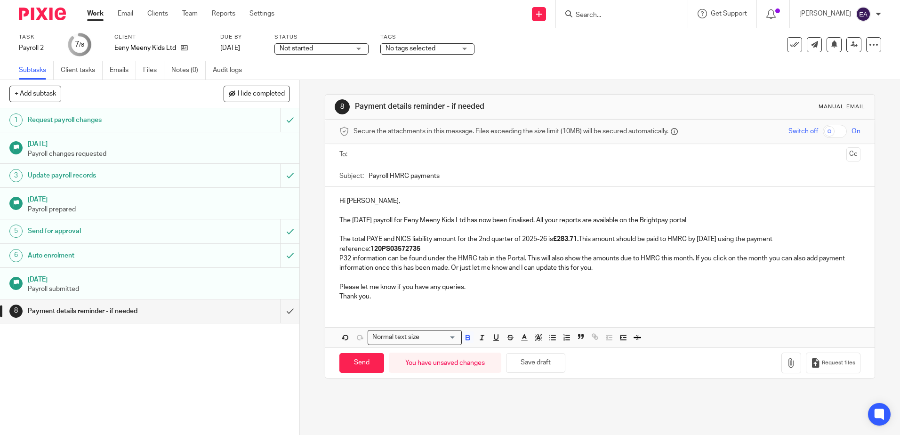
click at [418, 249] on strong "120PS03572735" at bounding box center [395, 249] width 50 height 7
drag, startPoint x: 434, startPoint y: 251, endPoint x: 421, endPoint y: 249, distance: 13.8
click at [420, 249] on strong "120PS035727352606" at bounding box center [435, 249] width 130 height 7
click at [522, 335] on polyline "button" at bounding box center [523, 337] width 3 height 4
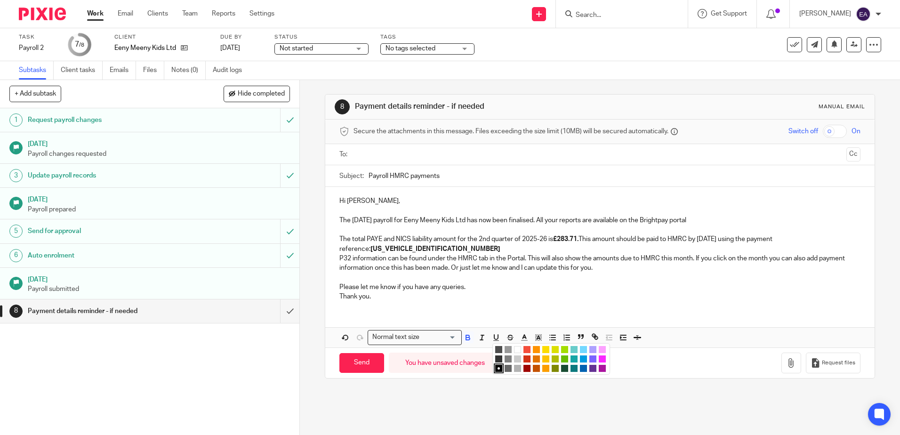
click at [525, 358] on li "color:#D33115" at bounding box center [526, 358] width 7 height 7
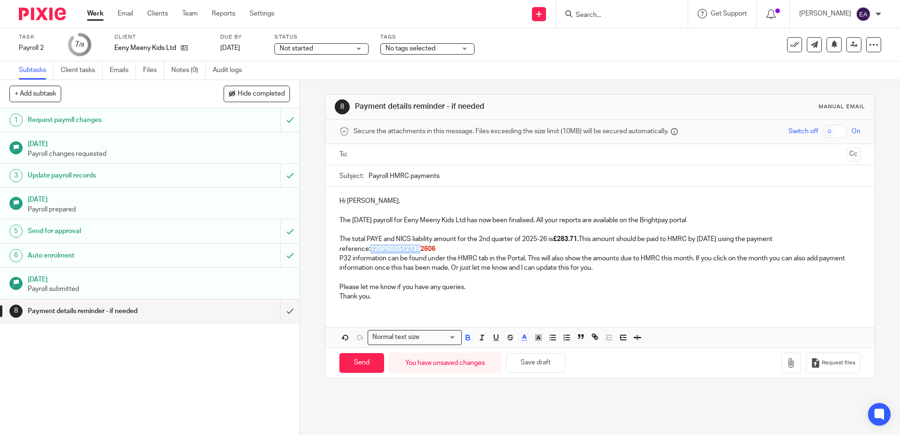
click at [444, 245] on p "reference: 120PS03572735 2606" at bounding box center [599, 248] width 520 height 9
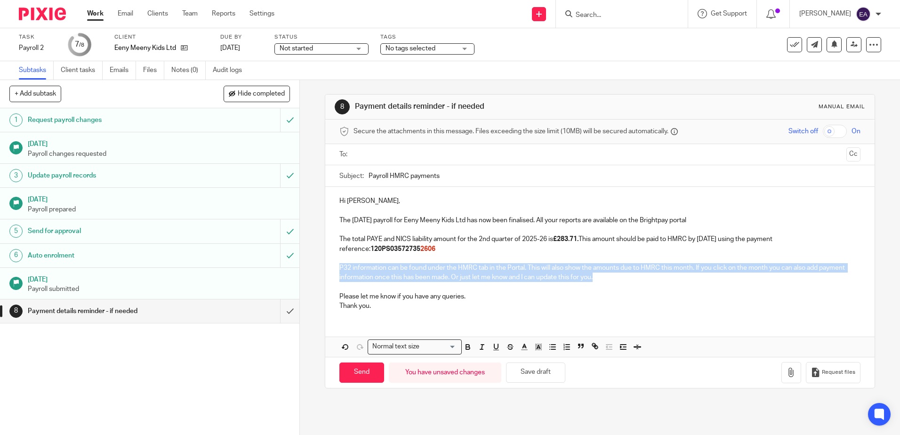
drag, startPoint x: 597, startPoint y: 278, endPoint x: 320, endPoint y: 271, distance: 277.2
click at [320, 271] on div "8 Payment details reminder - if needed Manual email Secure the attachments in t…" at bounding box center [600, 257] width 600 height 355
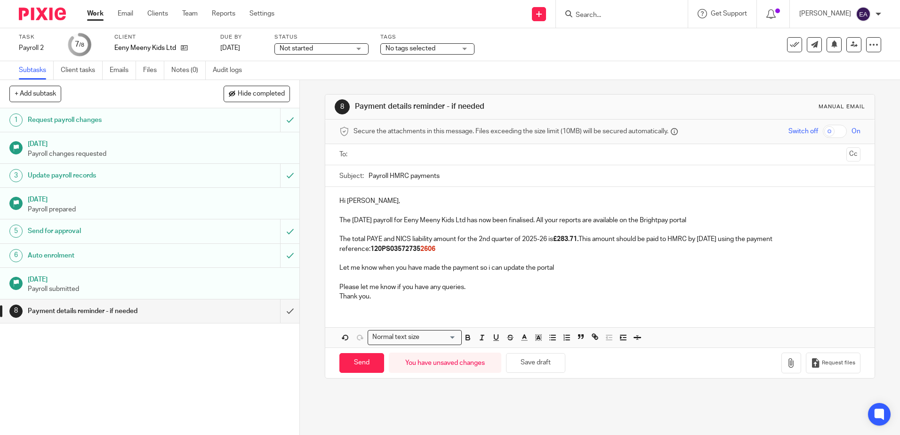
drag, startPoint x: 789, startPoint y: 240, endPoint x: 778, endPoint y: 241, distance: 10.4
click at [778, 241] on p "The total PAYE and NICS liability amount for the 2nd quarter of 2025-26 is £283…" at bounding box center [599, 238] width 520 height 9
click at [365, 249] on p "reference: 120PS03572735 2606" at bounding box center [599, 248] width 520 height 9
click at [483, 250] on p "reference for this quarter: 120PS03572735 2606" at bounding box center [599, 248] width 520 height 9
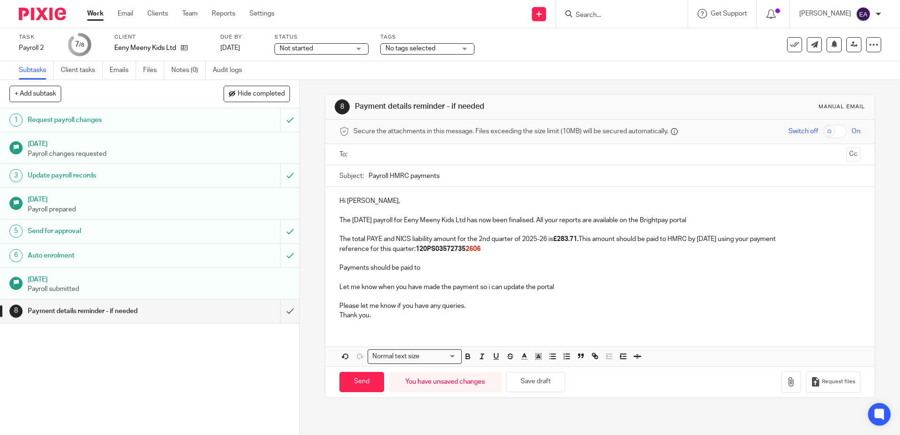
drag, startPoint x: 427, startPoint y: 267, endPoint x: 344, endPoint y: 266, distance: 83.3
click at [325, 268] on div "Hi Emma, The September 2025 payroll for Eeny Meeny Kids Ltd has now been finali…" at bounding box center [599, 257] width 549 height 140
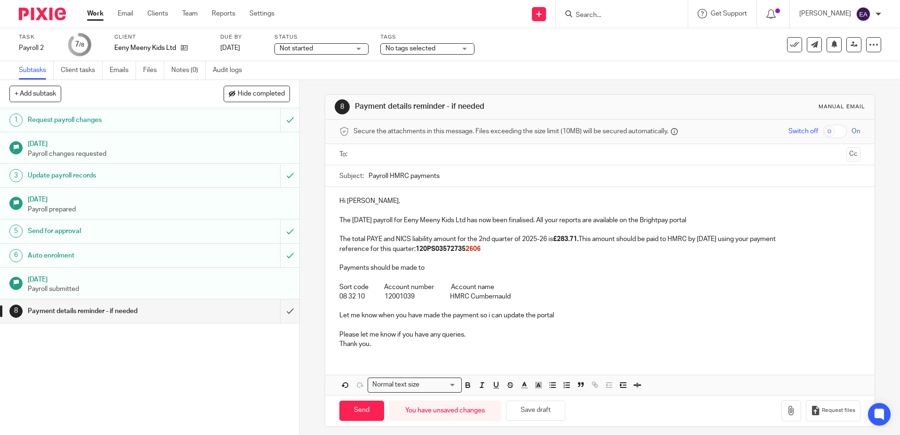
click at [348, 279] on p at bounding box center [599, 276] width 520 height 9
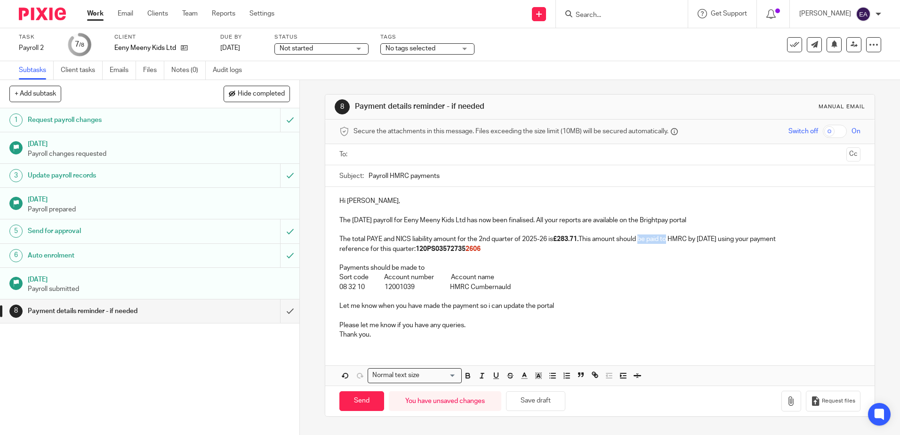
drag, startPoint x: 671, startPoint y: 241, endPoint x: 643, endPoint y: 243, distance: 28.3
click at [643, 243] on p "The total PAYE and NICS liability amount for the 2nd quarter of 2025-26 is £283…" at bounding box center [599, 238] width 520 height 9
drag, startPoint x: 747, startPoint y: 239, endPoint x: 691, endPoint y: 236, distance: 56.5
click at [691, 236] on p "The total PAYE and NICS liability amount for the 2nd quarter of 2025-26 is £283…" at bounding box center [599, 238] width 520 height 9
click at [464, 376] on icon "button" at bounding box center [467, 375] width 8 height 8
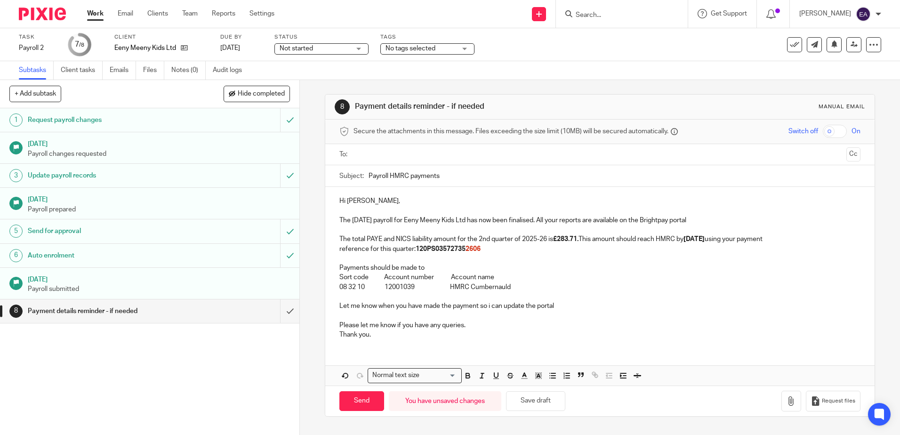
click at [525, 257] on p at bounding box center [599, 258] width 520 height 9
drag, startPoint x: 383, startPoint y: 335, endPoint x: 337, endPoint y: 335, distance: 45.2
click at [339, 335] on p "Thank you." at bounding box center [599, 334] width 520 height 9
click at [368, 174] on input "Payroll HMRC payments" at bounding box center [613, 175] width 491 height 21
click at [421, 178] on input "September Payroll HMRC payments" at bounding box center [613, 175] width 491 height 21
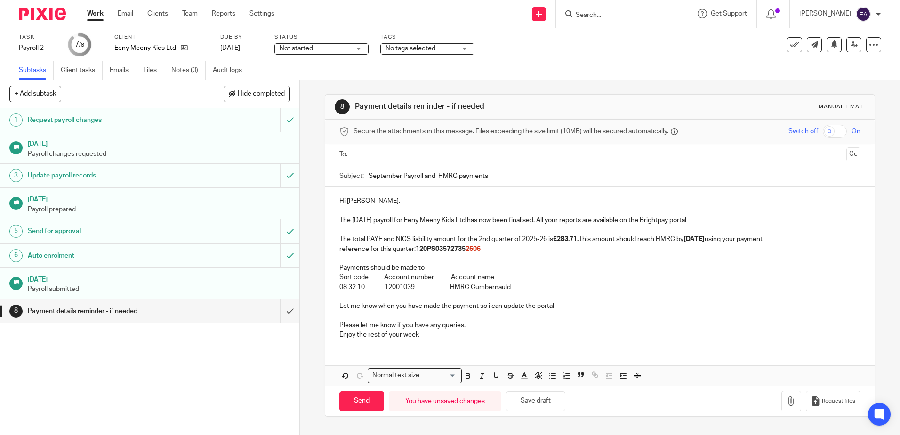
drag, startPoint x: 496, startPoint y: 173, endPoint x: 437, endPoint y: 175, distance: 59.3
click at [436, 174] on input "September Payroll and HMRC payments" at bounding box center [613, 175] width 491 height 21
click at [399, 179] on input "September Payroll and PAYE Due" at bounding box center [613, 175] width 491 height 21
type input "September 2025 Payroll and PAYE Due"
click at [357, 150] on input "text" at bounding box center [599, 154] width 485 height 11
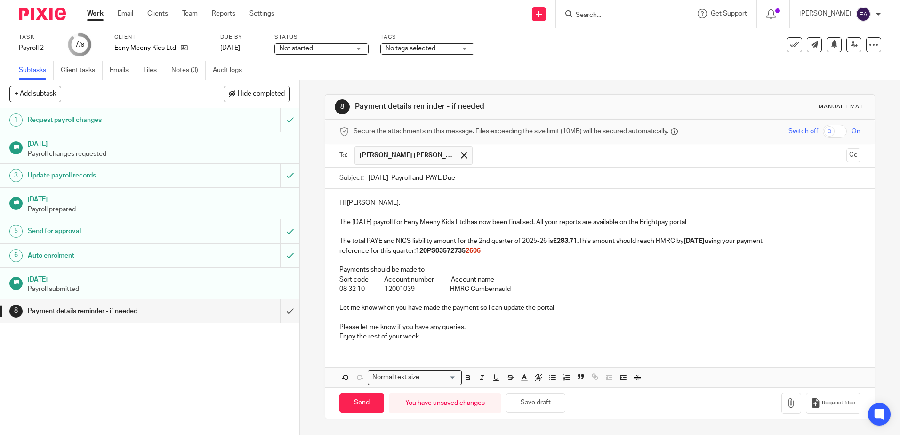
click at [425, 337] on p "Enjoy the rest of your week" at bounding box center [599, 336] width 520 height 9
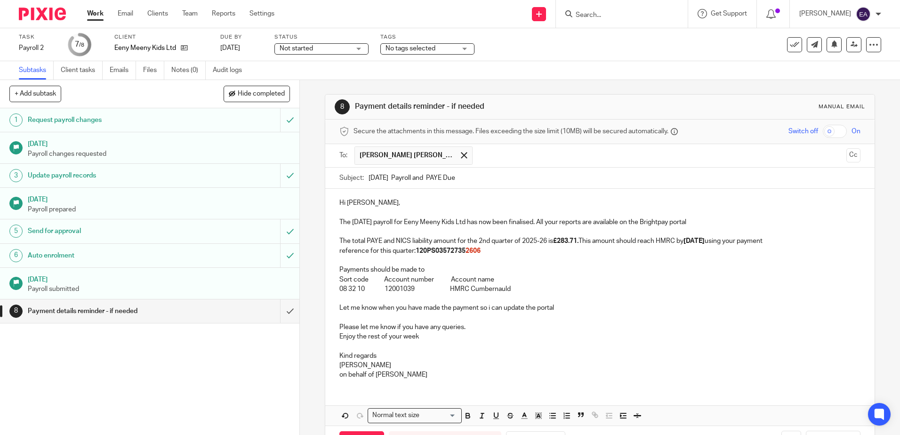
scroll to position [36, 0]
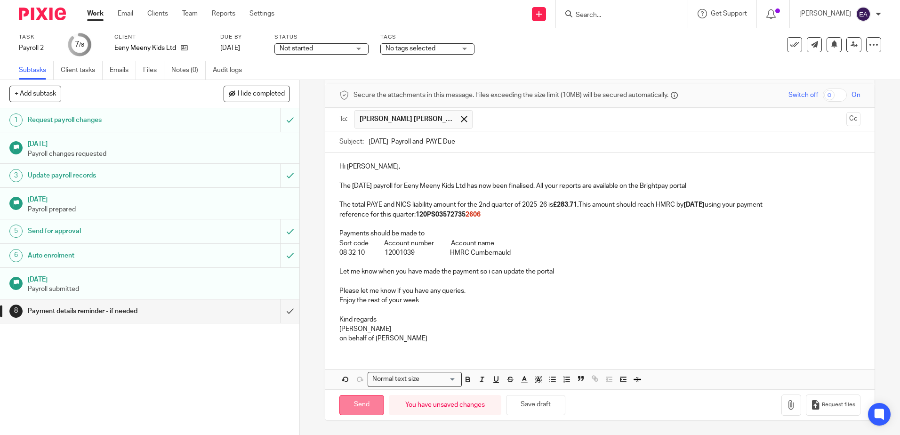
click at [359, 402] on input "Send" at bounding box center [361, 405] width 45 height 20
type input "Sent"
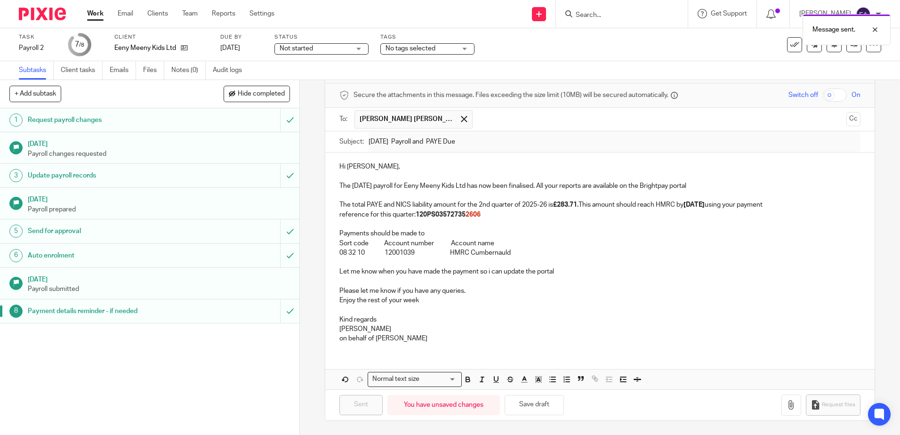
click at [784, 42] on div "Message sent." at bounding box center [670, 27] width 440 height 36
click at [791, 41] on icon at bounding box center [794, 44] width 9 height 9
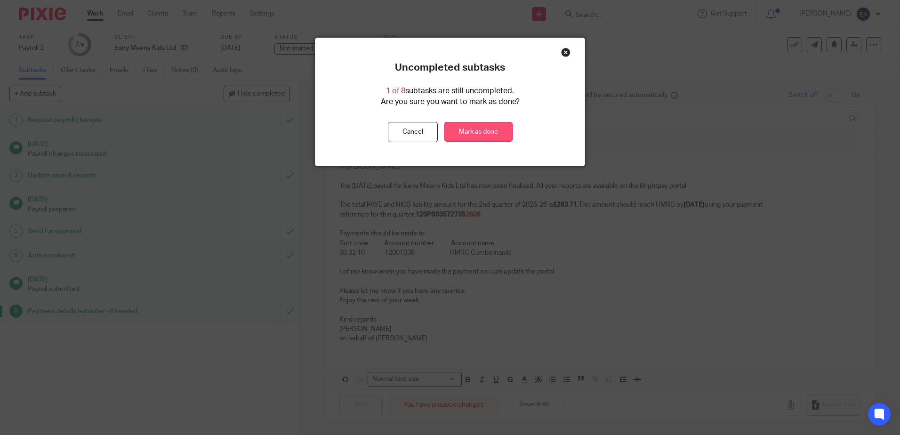
click at [474, 132] on link "Mark as done" at bounding box center [478, 132] width 68 height 20
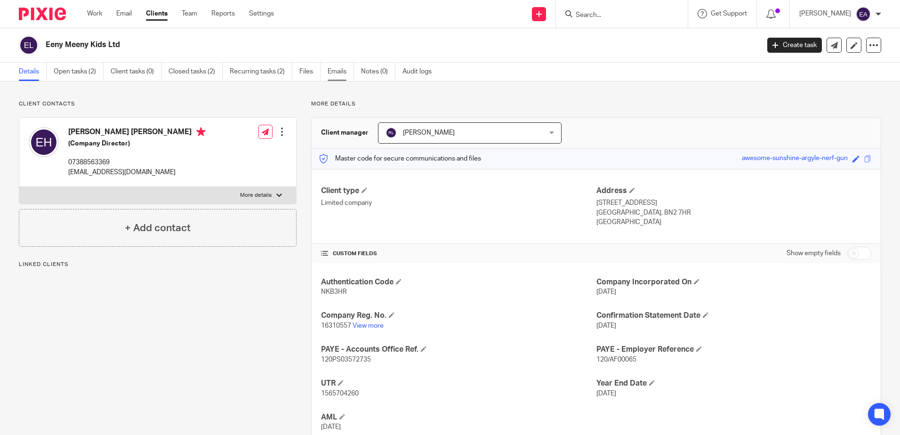
click at [338, 74] on link "Emails" at bounding box center [341, 72] width 26 height 18
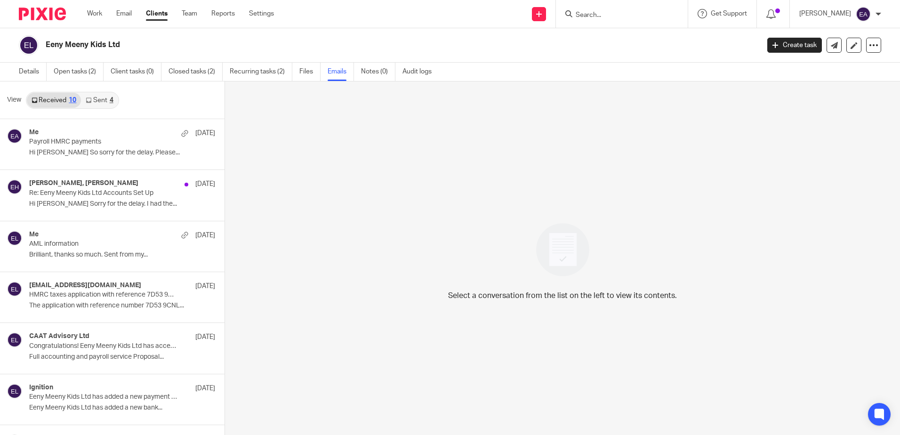
click at [102, 101] on link "Sent 4" at bounding box center [99, 100] width 37 height 15
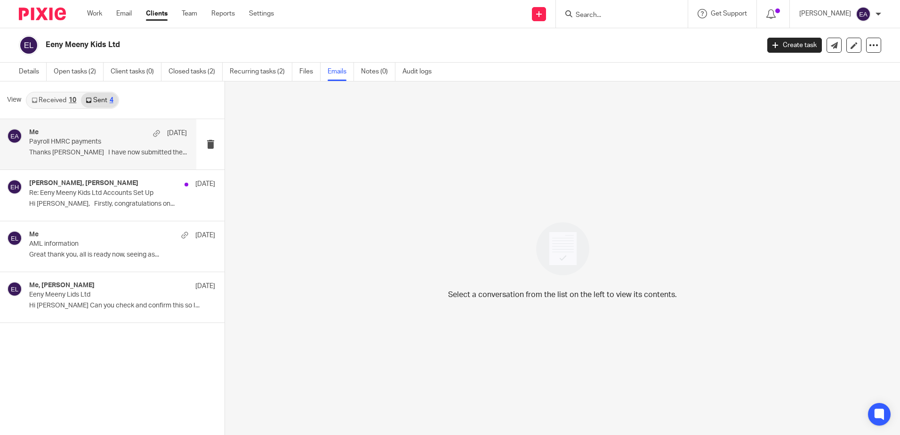
click at [106, 146] on p "Payroll HMRC payments" at bounding box center [92, 142] width 126 height 8
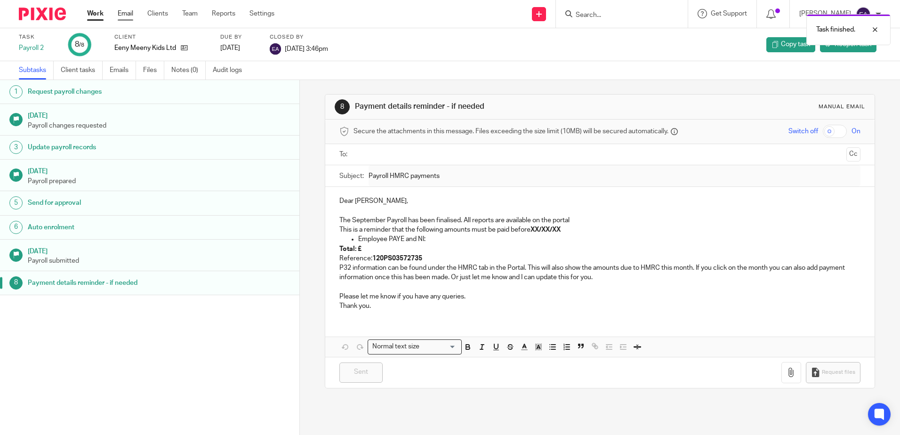
click at [126, 15] on link "Email" at bounding box center [126, 13] width 16 height 9
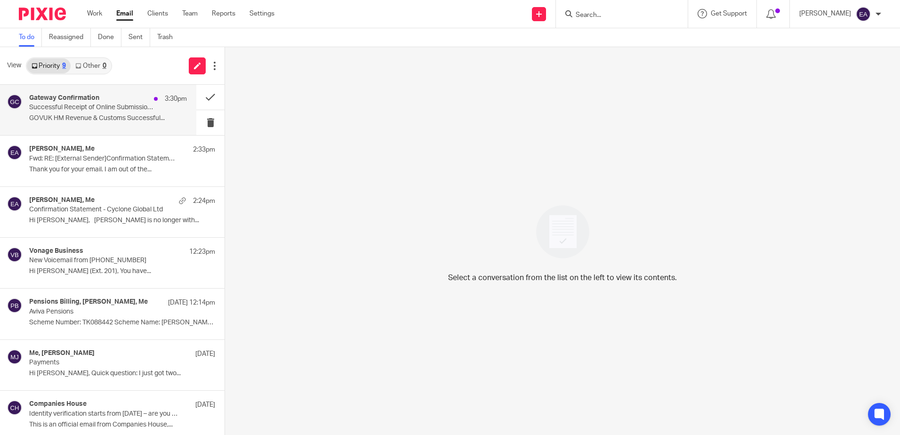
click at [77, 109] on p "Successful Receipt of Online Submission for Reference 120/AF00065" at bounding box center [92, 108] width 126 height 8
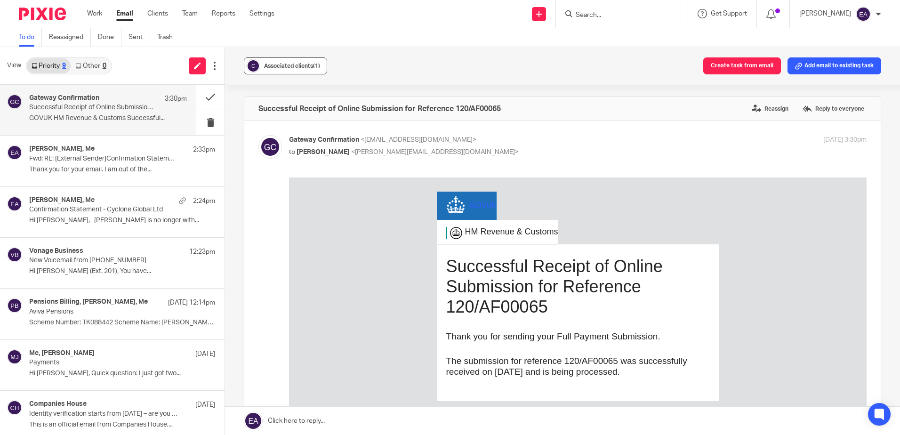
click at [278, 65] on span "Associated clients (1)" at bounding box center [292, 66] width 56 height 6
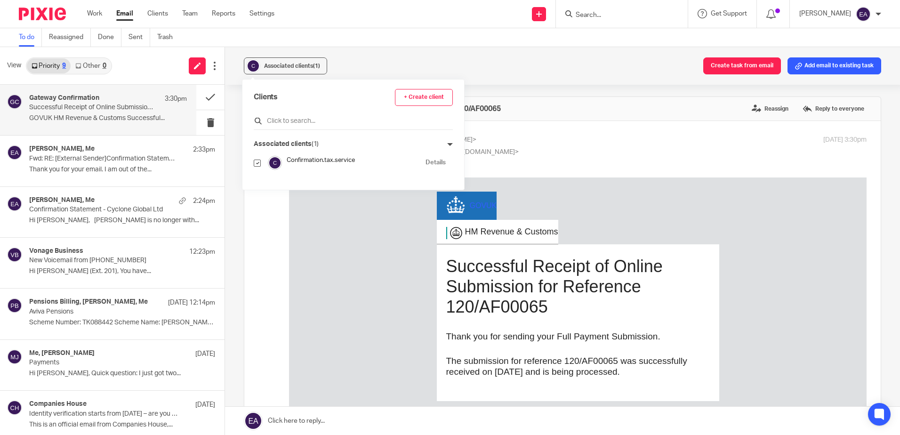
click at [295, 124] on input "text" at bounding box center [353, 120] width 199 height 9
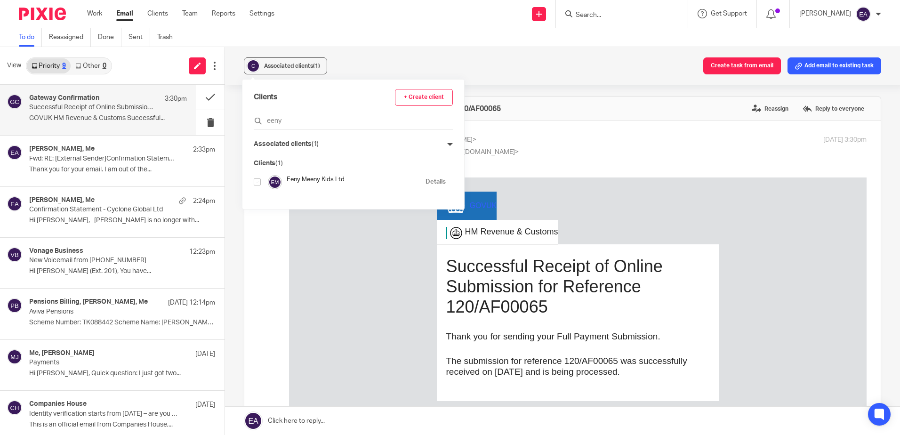
type input "eeny"
click at [256, 183] on input "checkbox" at bounding box center [257, 181] width 7 height 7
checkbox input "true"
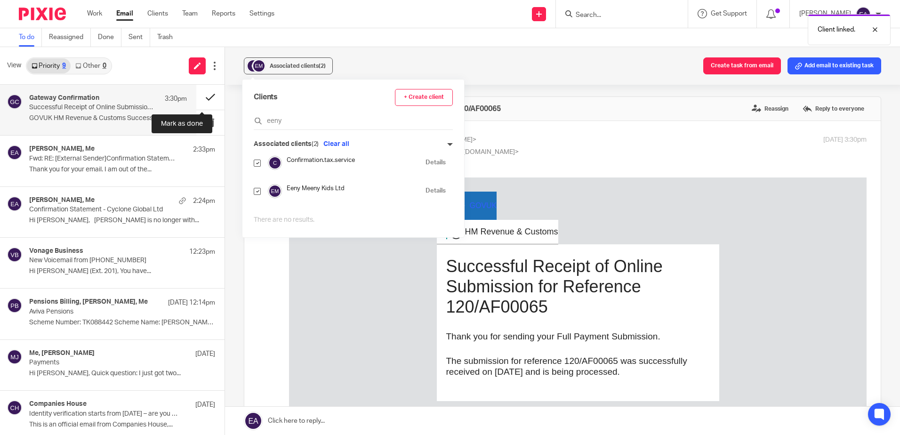
click at [196, 96] on button at bounding box center [210, 97] width 28 height 25
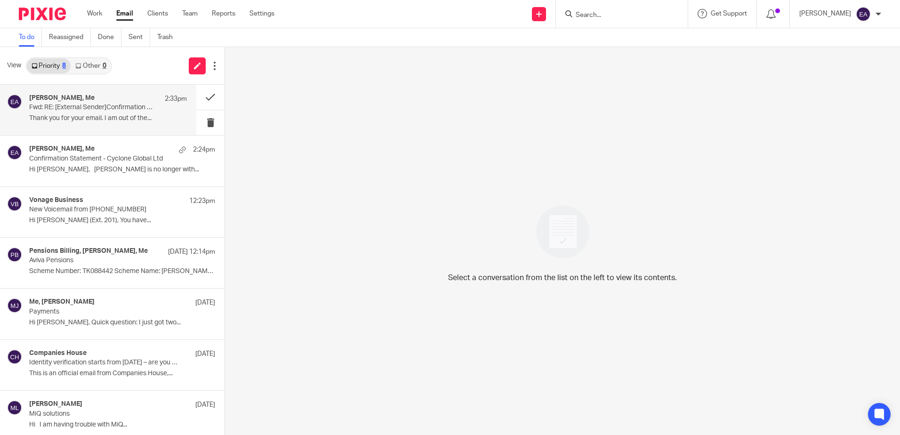
click at [118, 121] on p "Thank you for your email. I am out of the..." at bounding box center [108, 118] width 158 height 8
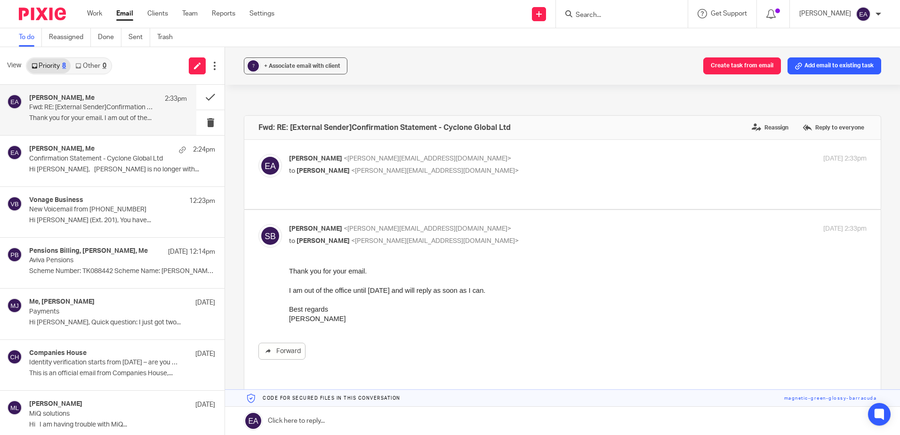
click at [612, 11] on input "Search" at bounding box center [617, 15] width 85 height 8
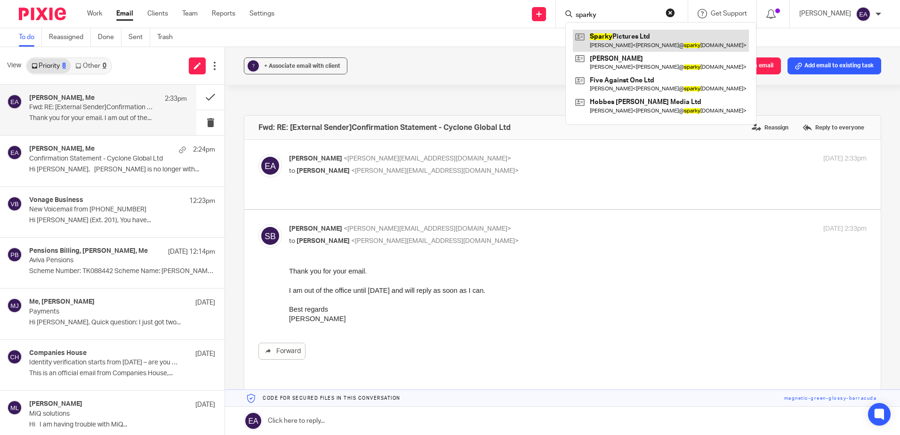
type input "sparky"
click at [628, 41] on link at bounding box center [661, 41] width 176 height 22
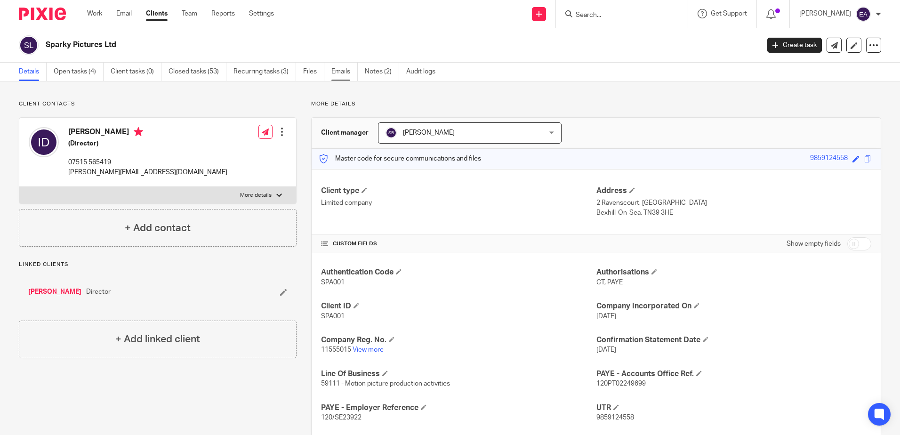
click at [351, 73] on link "Emails" at bounding box center [344, 72] width 26 height 18
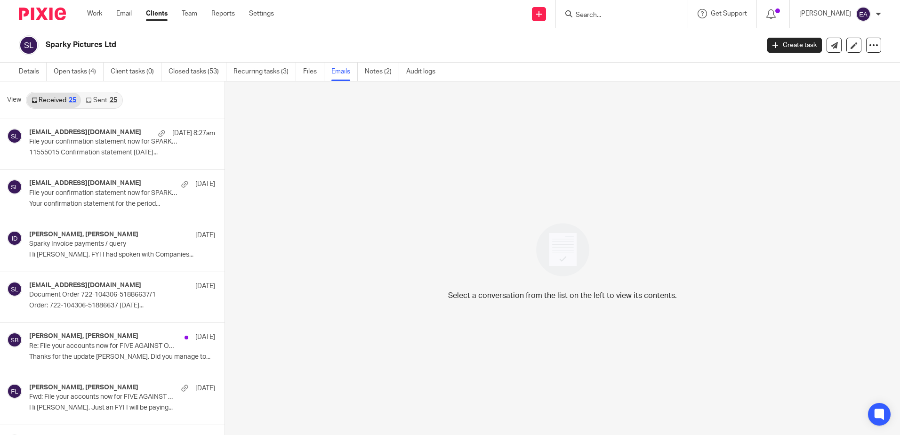
click at [94, 105] on link "Sent 25" at bounding box center [101, 100] width 40 height 15
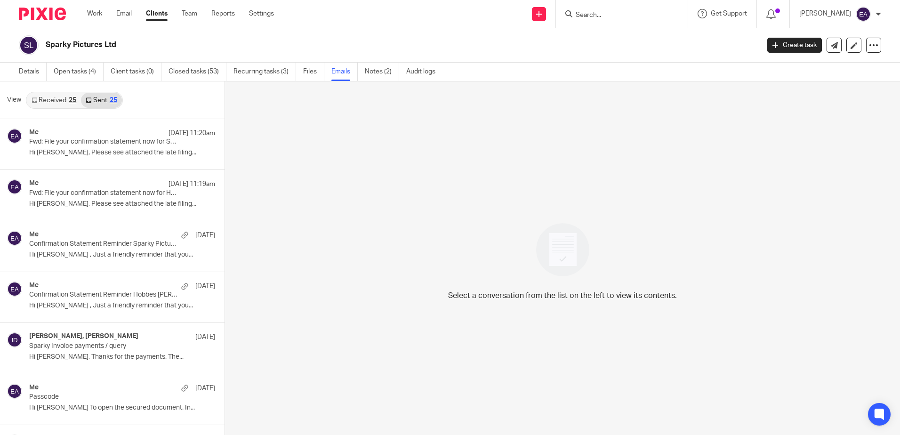
scroll to position [1, 0]
click at [94, 105] on link "Sent 25" at bounding box center [101, 98] width 40 height 15
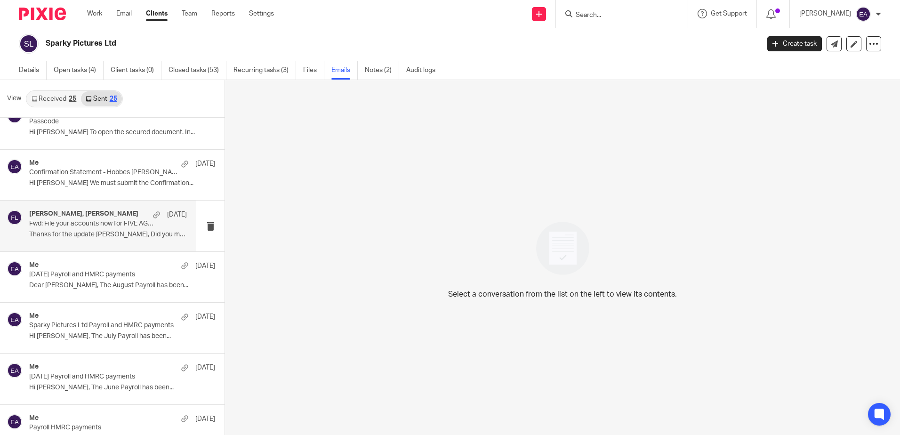
scroll to position [376, 0]
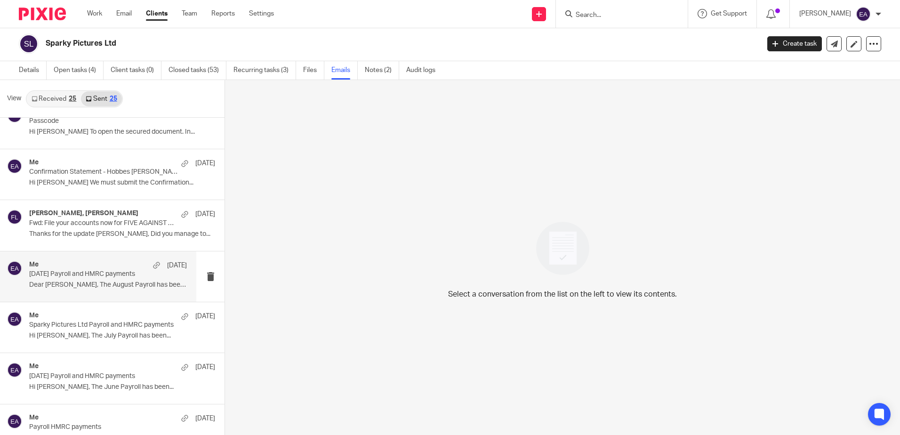
click at [75, 284] on p "Dear [PERSON_NAME], The August Payroll has been..." at bounding box center [108, 285] width 158 height 8
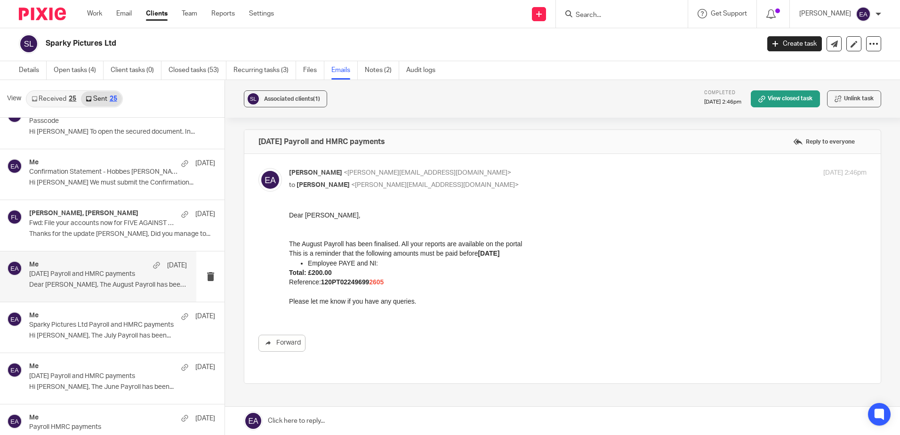
scroll to position [0, 0]
click at [111, 339] on p "Hi [PERSON_NAME], The July Payroll has been..." at bounding box center [108, 336] width 158 height 8
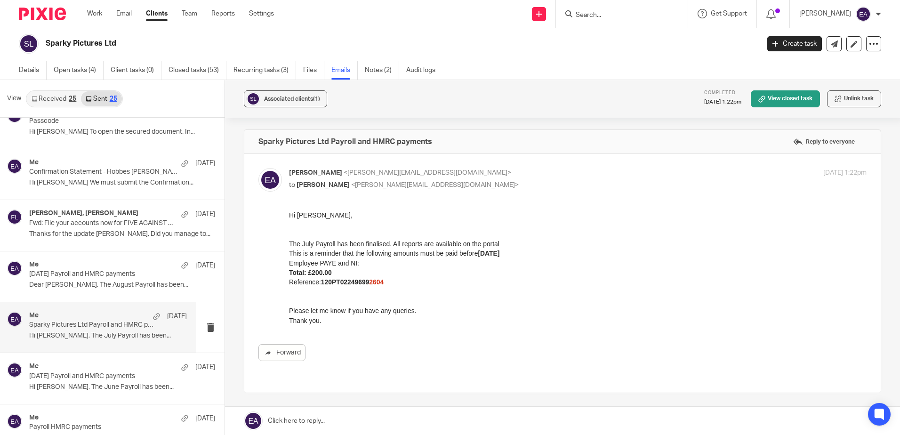
click at [89, 340] on p "Hi [PERSON_NAME], The July Payroll has been..." at bounding box center [108, 336] width 158 height 8
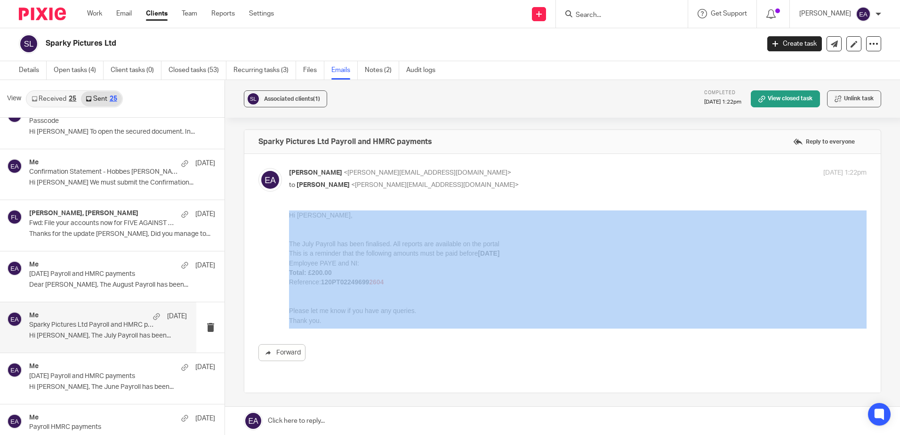
drag, startPoint x: 619, startPoint y: 537, endPoint x: 301, endPoint y: 223, distance: 446.9
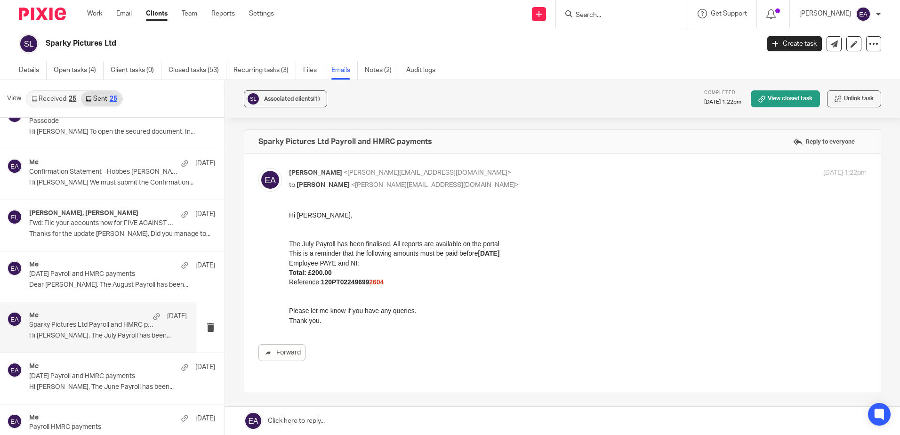
drag, startPoint x: 14, startPoint y: 10, endPoint x: 278, endPoint y: 225, distance: 340.8
click at [278, 225] on div "Forward" at bounding box center [562, 285] width 608 height 151
drag, startPoint x: 576, startPoint y: 423, endPoint x: 414, endPoint y: 266, distance: 225.3
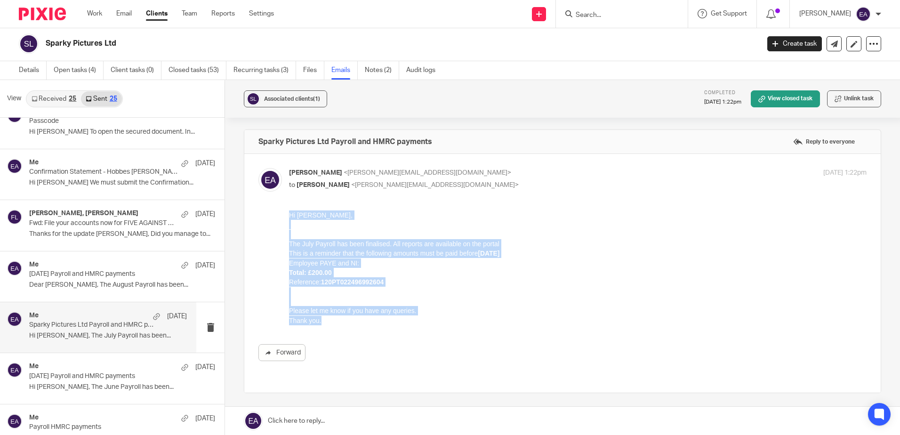
drag, startPoint x: 329, startPoint y: 324, endPoint x: 272, endPoint y: 203, distance: 133.4
click at [289, 210] on html "Hi Ian, The July Payroll has been finalised. All reports are available on the p…" at bounding box center [577, 267] width 577 height 115
copy div "Hi Ian, The July Payroll has been finalised. All reports are available on the p…"
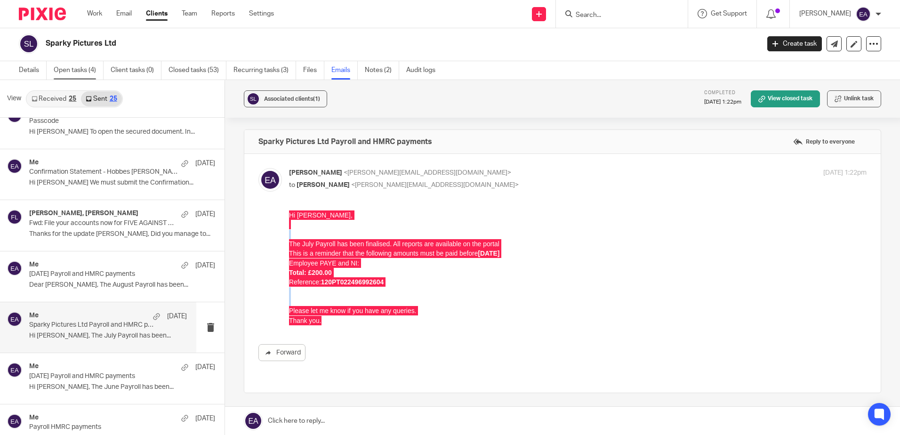
click at [74, 76] on link "Open tasks (4)" at bounding box center [79, 70] width 50 height 18
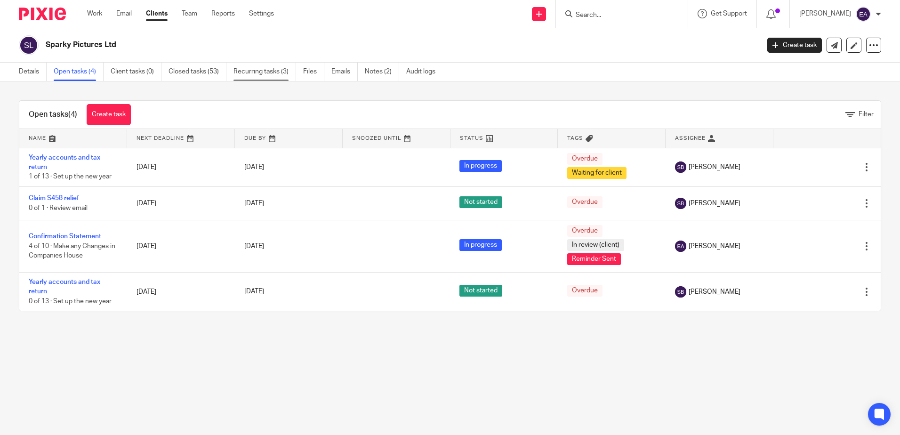
click at [254, 73] on link "Recurring tasks (3)" at bounding box center [264, 72] width 63 height 18
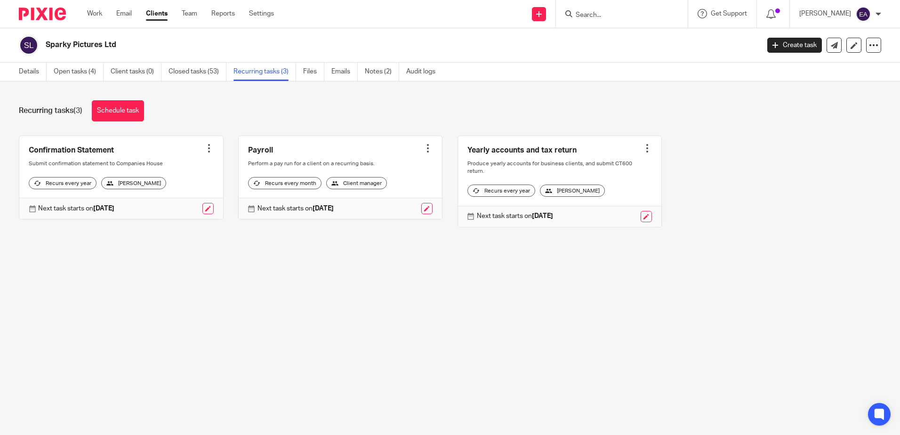
click at [423, 147] on div at bounding box center [427, 148] width 9 height 9
click at [392, 150] on link at bounding box center [341, 177] width 204 height 83
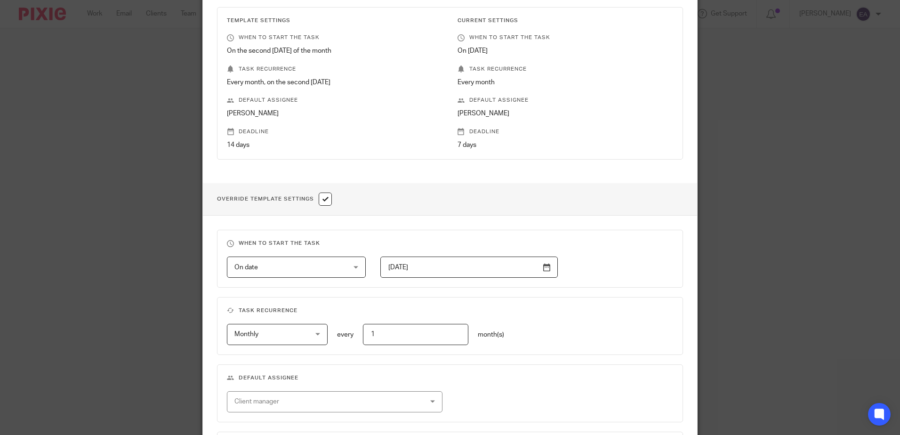
scroll to position [188, 0]
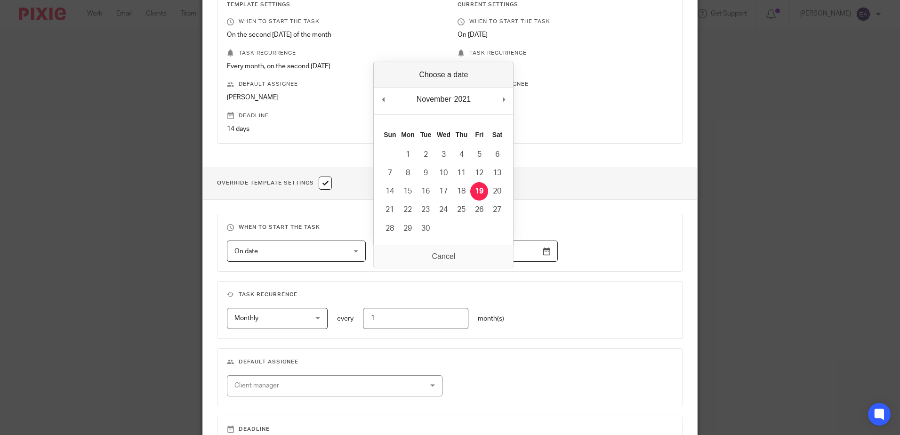
click at [541, 253] on input "[DATE]" at bounding box center [468, 250] width 177 height 21
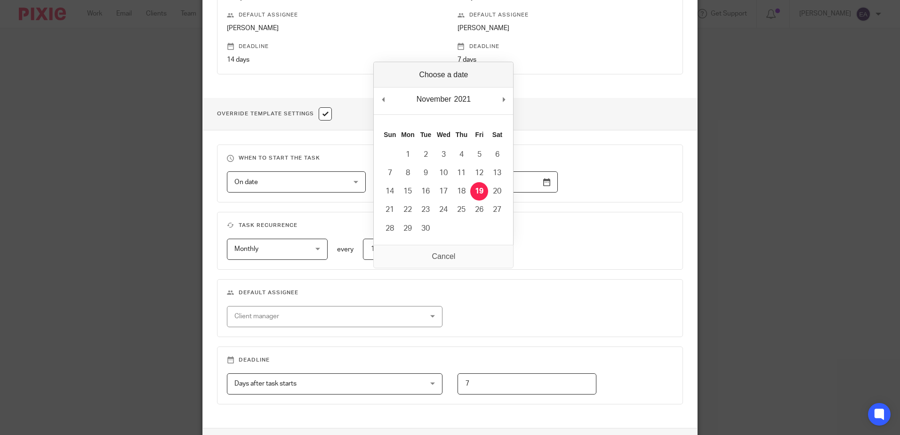
scroll to position [328, 0]
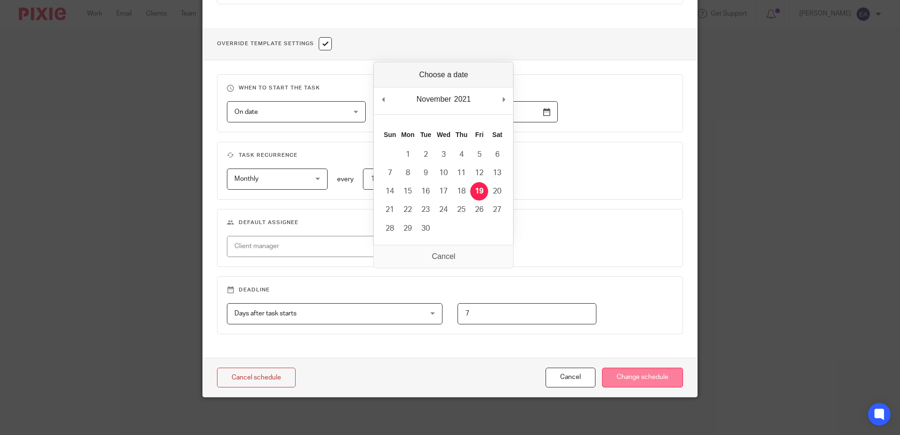
click at [631, 379] on input "Change schedule" at bounding box center [642, 378] width 81 height 20
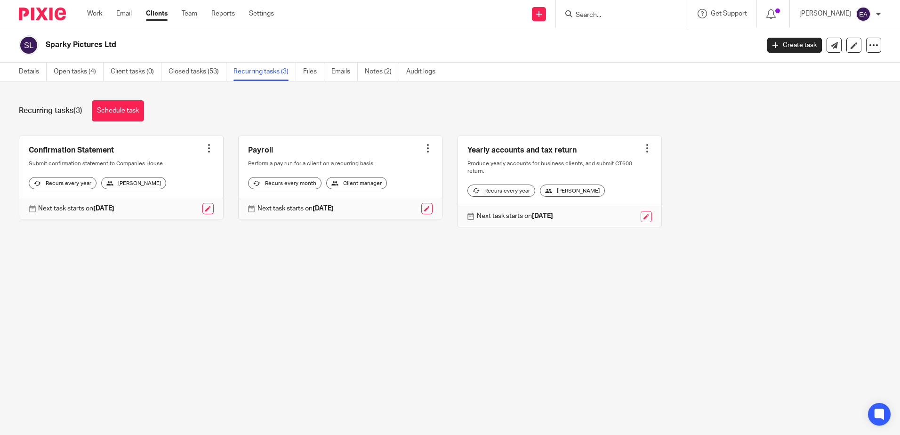
click at [423, 149] on div at bounding box center [427, 148] width 9 height 9
click at [385, 164] on link "Create task" at bounding box center [385, 169] width 75 height 14
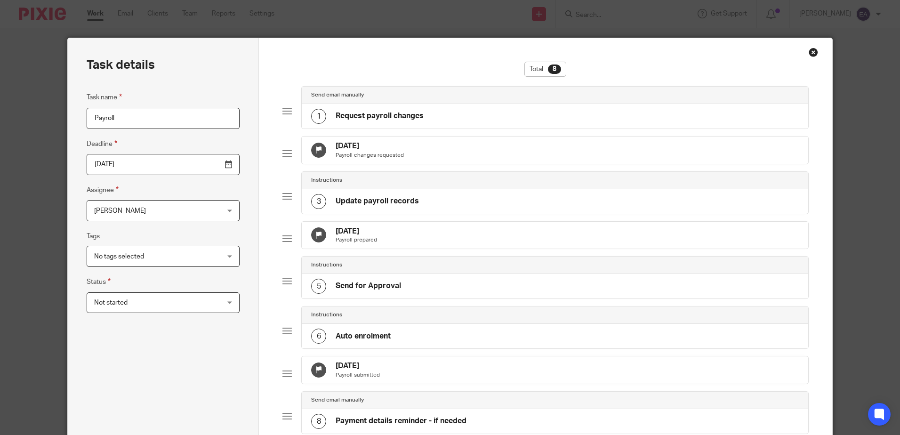
click at [808, 53] on div "Close this dialog window" at bounding box center [812, 52] width 9 height 9
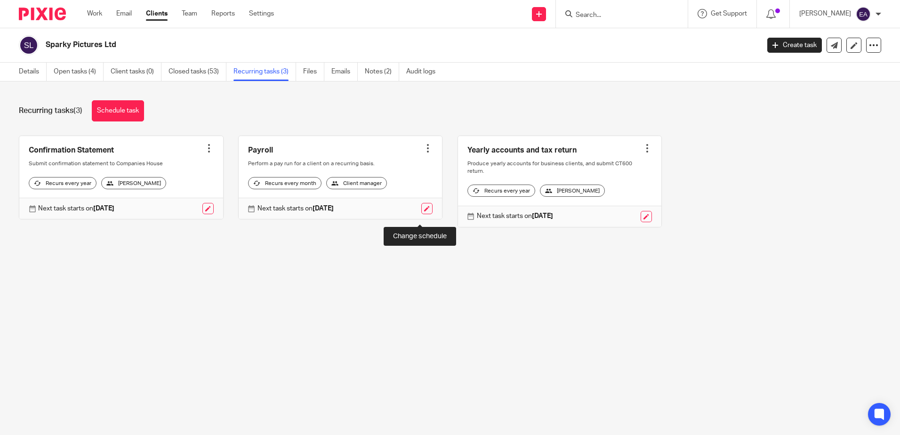
click at [421, 214] on link at bounding box center [426, 208] width 11 height 11
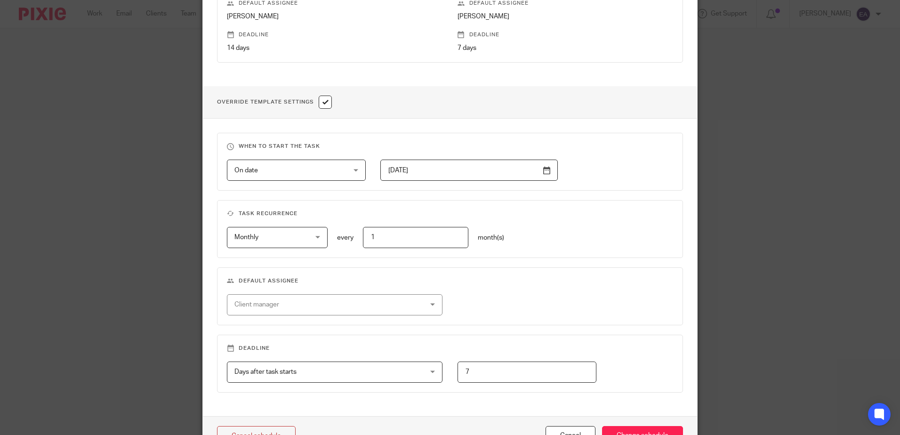
scroll to position [92, 0]
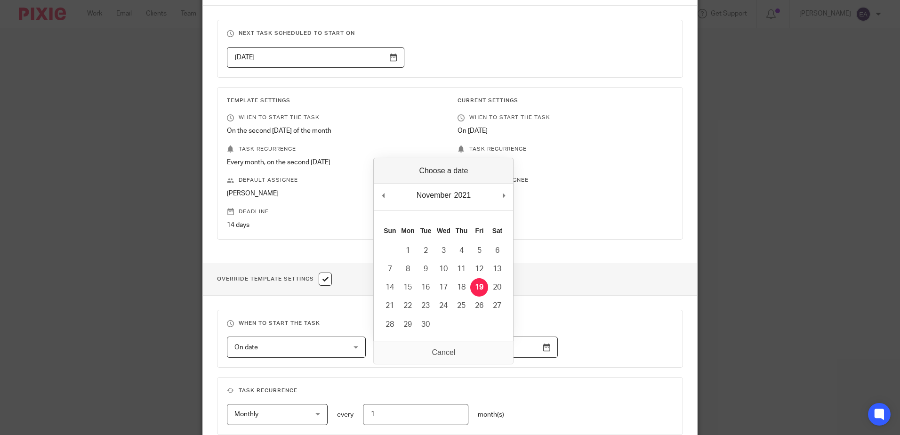
click at [544, 347] on input "[DATE]" at bounding box center [468, 346] width 177 height 21
type input "[DATE]"
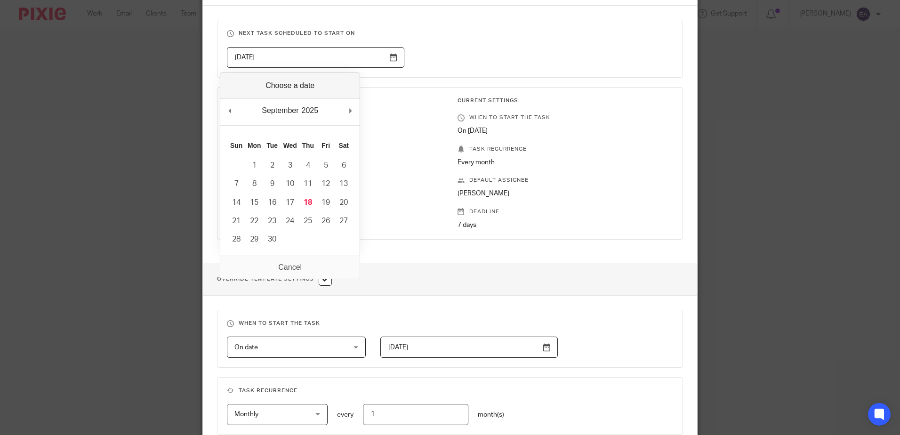
click at [391, 54] on input "[DATE]" at bounding box center [315, 57] width 177 height 21
type input "2025-09-18"
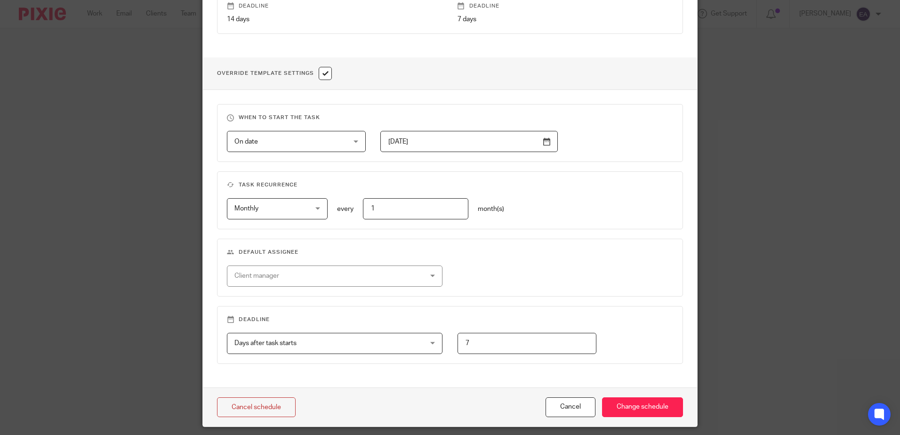
scroll to position [328, 0]
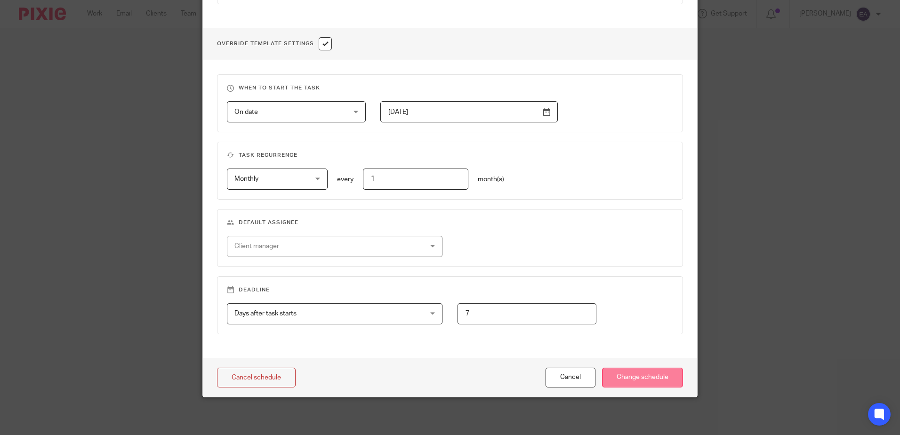
click at [615, 379] on input "Change schedule" at bounding box center [642, 378] width 81 height 20
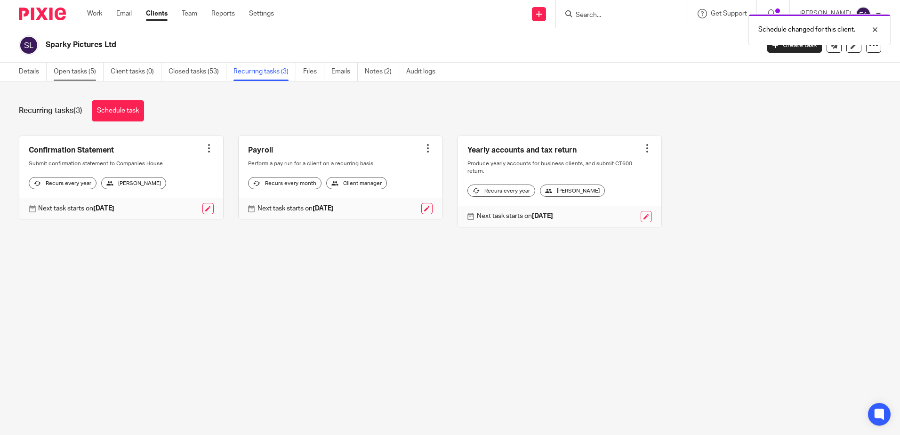
click at [76, 72] on link "Open tasks (5)" at bounding box center [79, 72] width 50 height 18
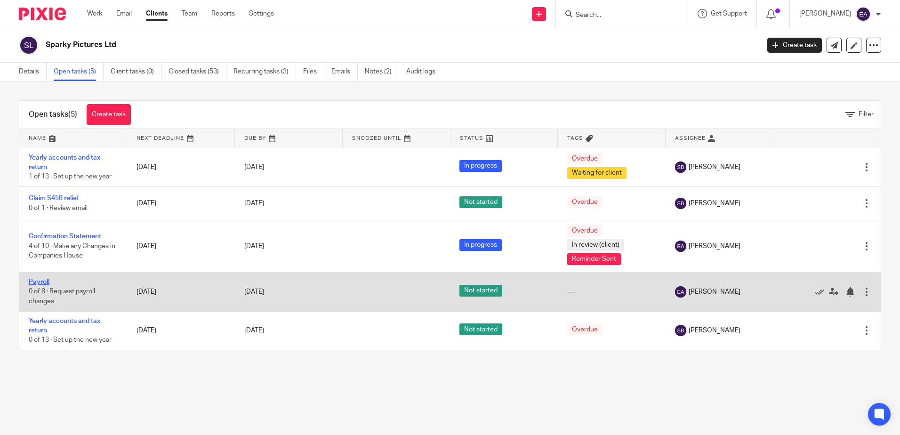
click at [40, 281] on link "Payroll" at bounding box center [39, 282] width 21 height 7
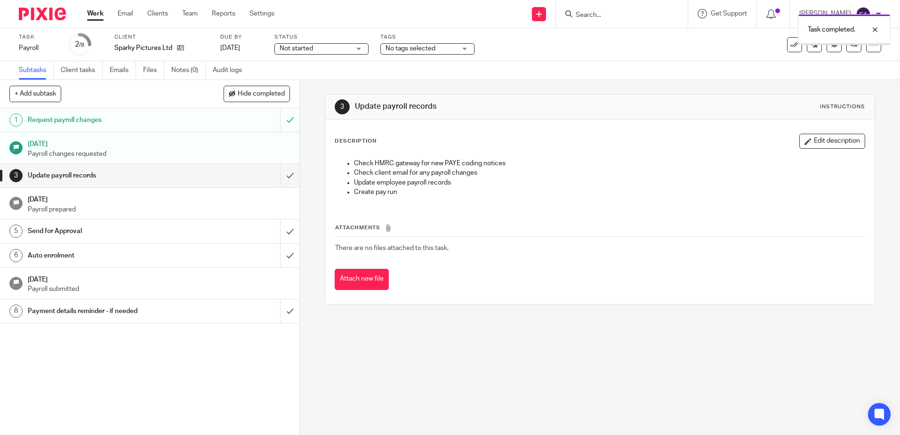
click at [281, 176] on input "submit" at bounding box center [149, 176] width 299 height 24
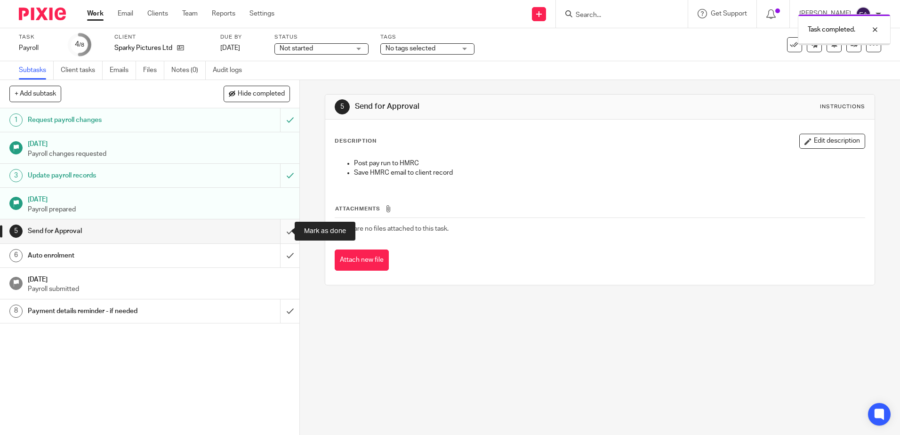
click at [281, 235] on input "submit" at bounding box center [149, 231] width 299 height 24
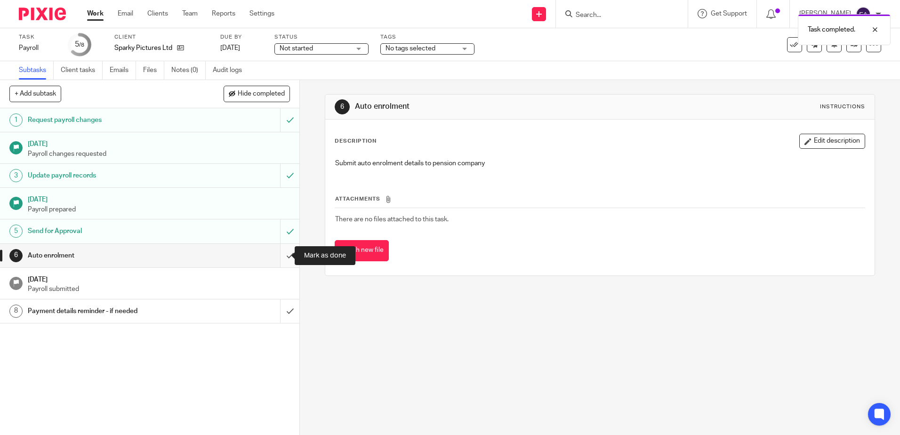
click at [280, 256] on input "submit" at bounding box center [149, 256] width 299 height 24
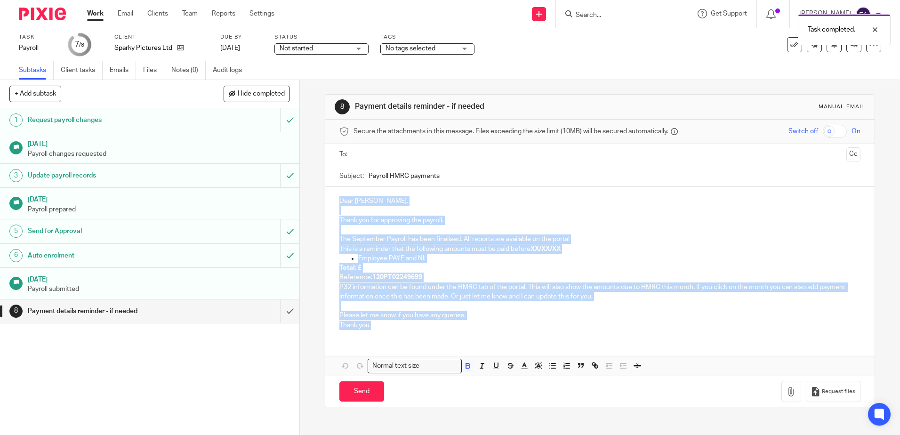
drag, startPoint x: 402, startPoint y: 328, endPoint x: 332, endPoint y: 168, distance: 174.4
click at [328, 158] on form "Secure the attachments in this message. Files exceeding the size limit (10MB) w…" at bounding box center [599, 263] width 549 height 287
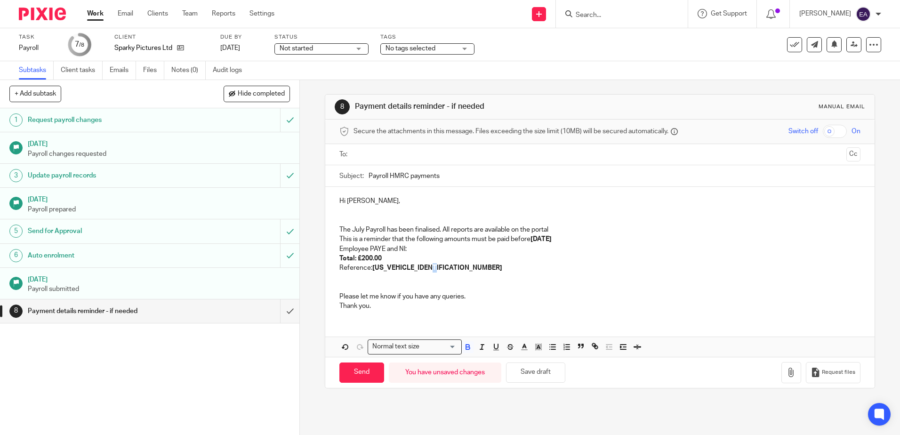
click at [432, 267] on p "Reference: 120PT022496992604" at bounding box center [599, 267] width 520 height 9
drag, startPoint x: 438, startPoint y: 267, endPoint x: 422, endPoint y: 268, distance: 16.1
click at [422, 268] on p "Reference: 120PT022496992606" at bounding box center [599, 267] width 520 height 9
click at [522, 346] on polyline "button" at bounding box center [523, 346] width 3 height 4
click at [524, 360] on li "color:#F44E3B" at bounding box center [526, 359] width 7 height 7
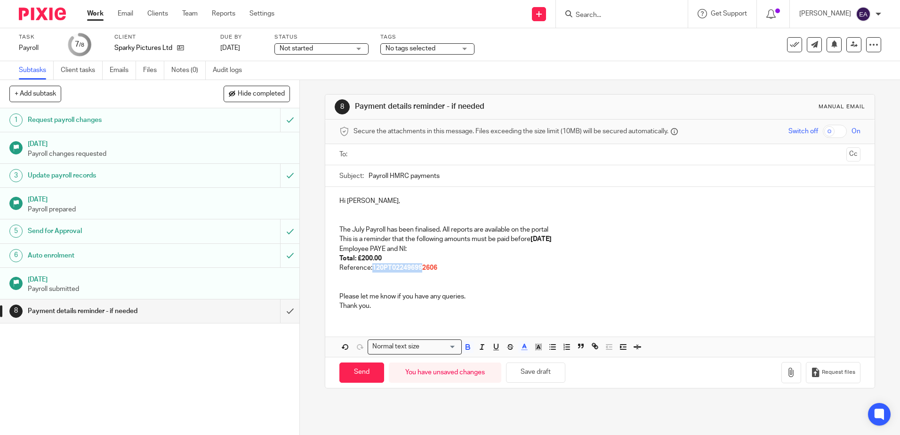
click at [471, 270] on p "Reference: 120PT02249699 2606" at bounding box center [599, 267] width 520 height 9
drag, startPoint x: 360, startPoint y: 232, endPoint x: 350, endPoint y: 230, distance: 11.2
click at [350, 230] on p "The July Payroll has been finalised. All reports are available on the portal" at bounding box center [599, 229] width 520 height 9
drag, startPoint x: 570, startPoint y: 240, endPoint x: 549, endPoint y: 242, distance: 20.8
click at [549, 242] on strong "22nd August 2025" at bounding box center [540, 239] width 21 height 7
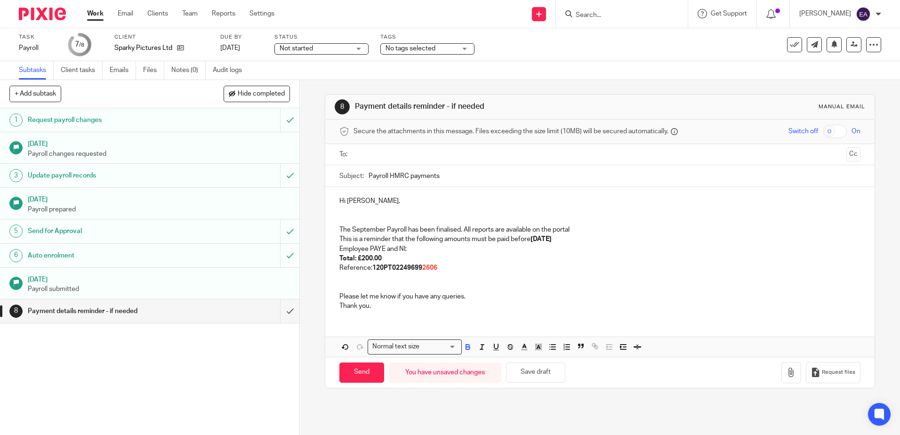
click at [368, 177] on input "Payroll HMRC payments" at bounding box center [613, 175] width 491 height 21
type input "September 2025 Payroll HMRC payments"
click at [357, 155] on input "text" at bounding box center [599, 154] width 485 height 11
click at [376, 312] on p "Thank you." at bounding box center [599, 307] width 520 height 9
drag, startPoint x: 376, startPoint y: 312, endPoint x: 329, endPoint y: 312, distance: 46.6
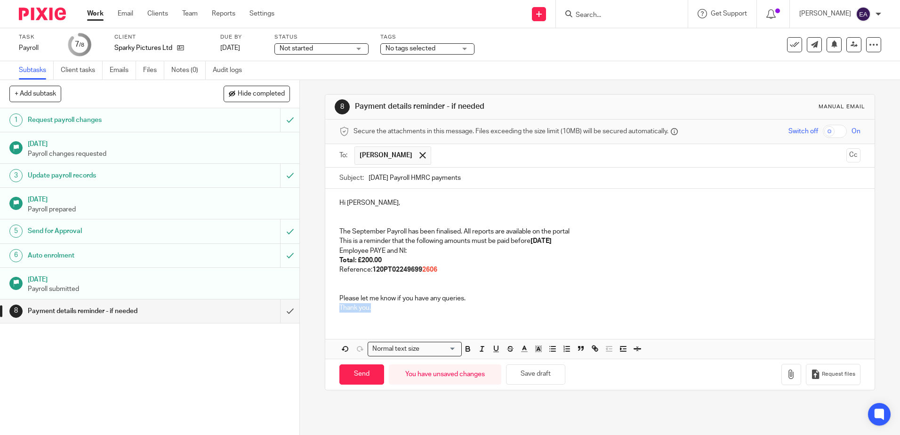
click at [329, 312] on div "Hi Ian, The September Payroll has been finalised. All reports are available on …" at bounding box center [599, 254] width 549 height 131
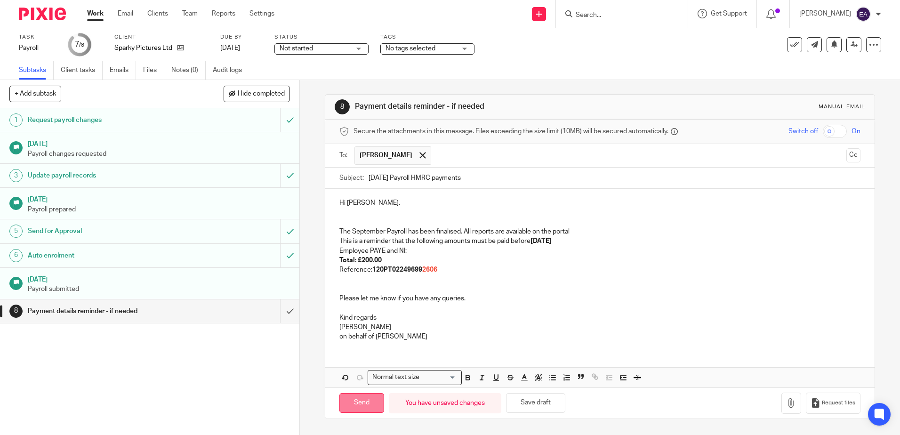
click at [351, 407] on input "Send" at bounding box center [361, 403] width 45 height 20
type input "Sent"
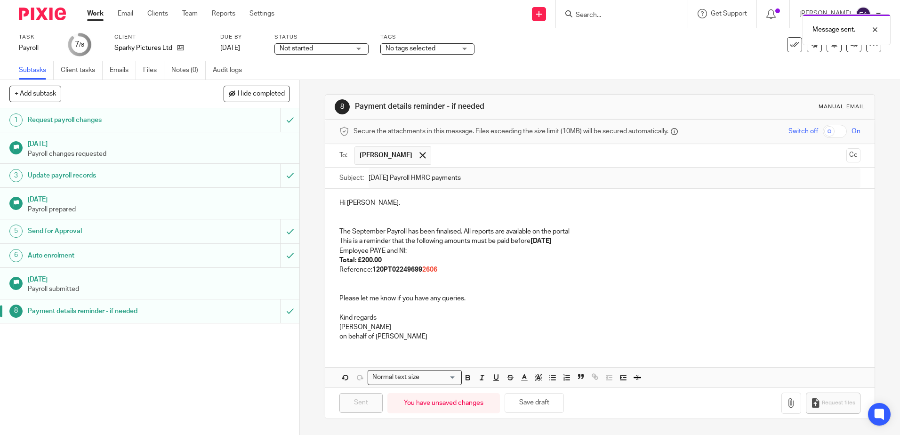
click at [790, 44] on div "Message sent." at bounding box center [670, 27] width 440 height 36
click at [790, 41] on icon at bounding box center [794, 44] width 9 height 9
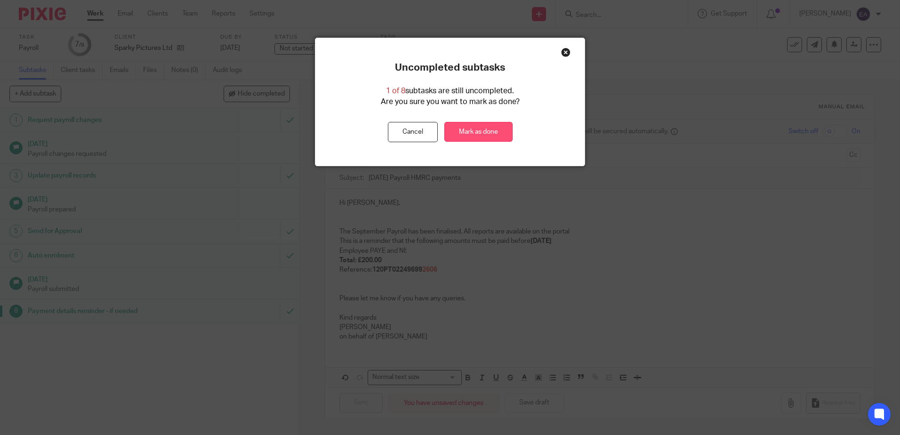
click at [488, 125] on link "Mark as done" at bounding box center [478, 132] width 68 height 20
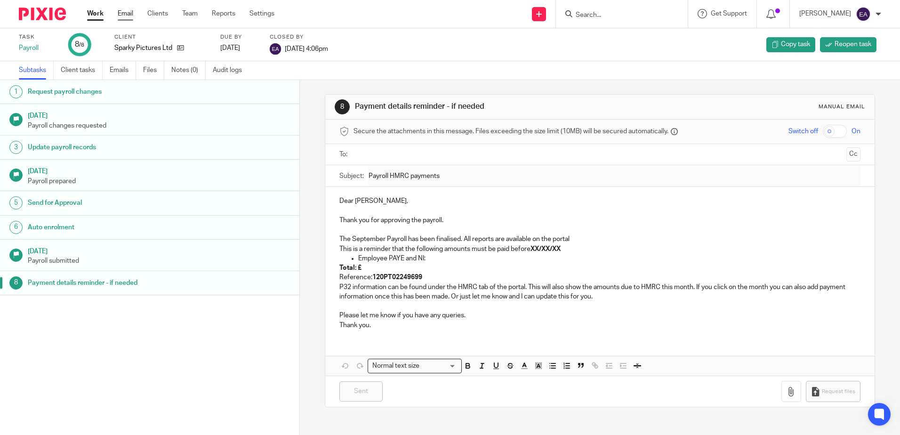
click at [129, 12] on link "Email" at bounding box center [126, 13] width 16 height 9
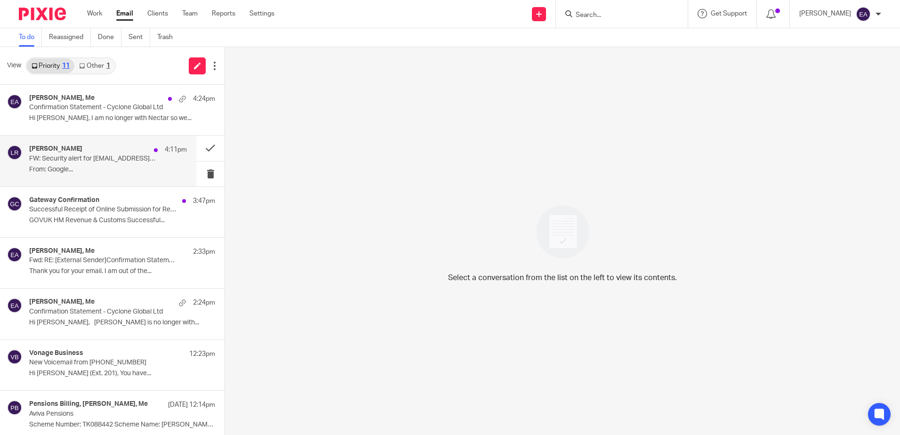
click at [80, 173] on p "From: Google..." at bounding box center [108, 170] width 158 height 8
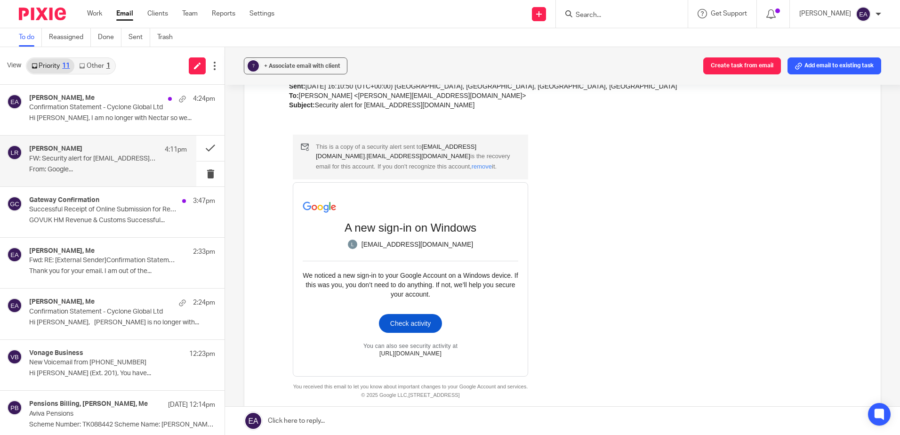
scroll to position [47, 0]
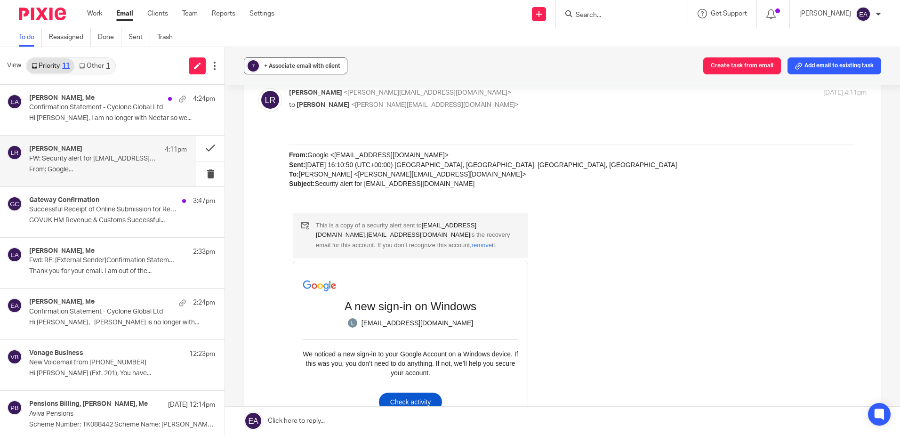
click at [290, 66] on span "+ Associate email with client" at bounding box center [302, 66] width 76 height 6
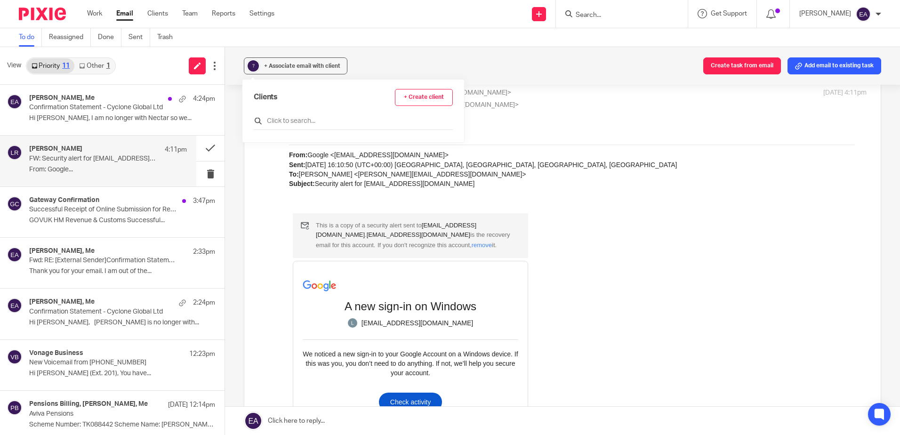
click at [288, 120] on input "text" at bounding box center [353, 120] width 199 height 9
click at [285, 119] on input "text" at bounding box center [353, 120] width 199 height 9
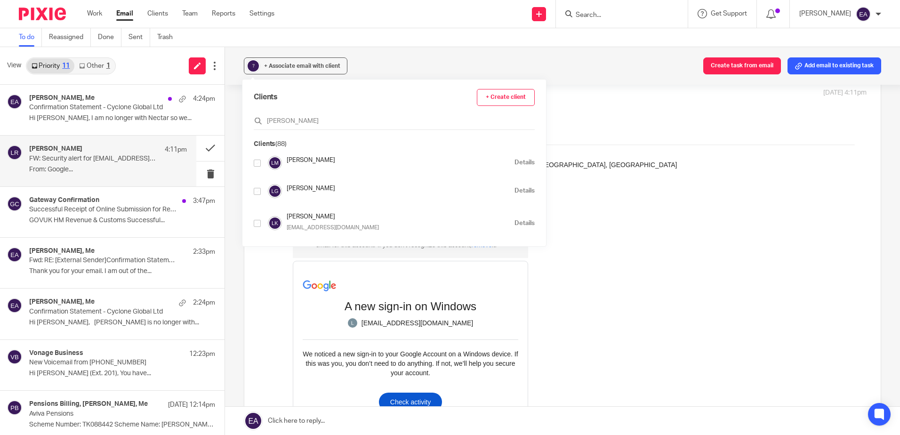
type input "lizz"
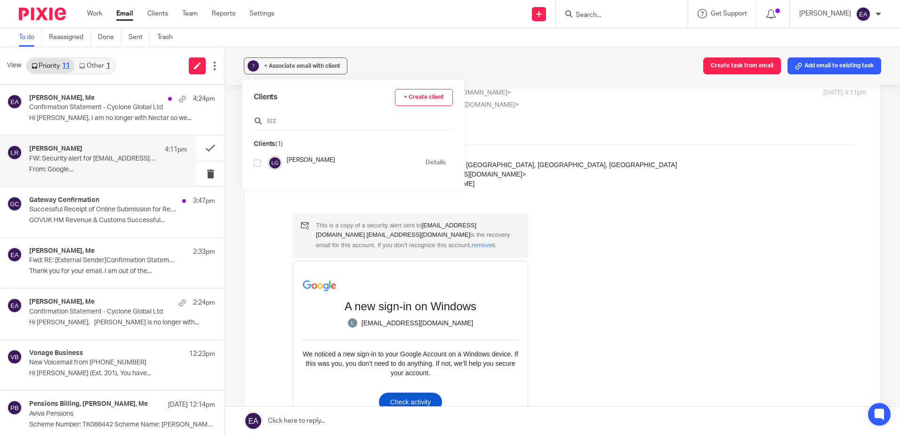
drag, startPoint x: 284, startPoint y: 119, endPoint x: 259, endPoint y: 119, distance: 24.9
click at [259, 119] on div "lizz" at bounding box center [353, 122] width 199 height 15
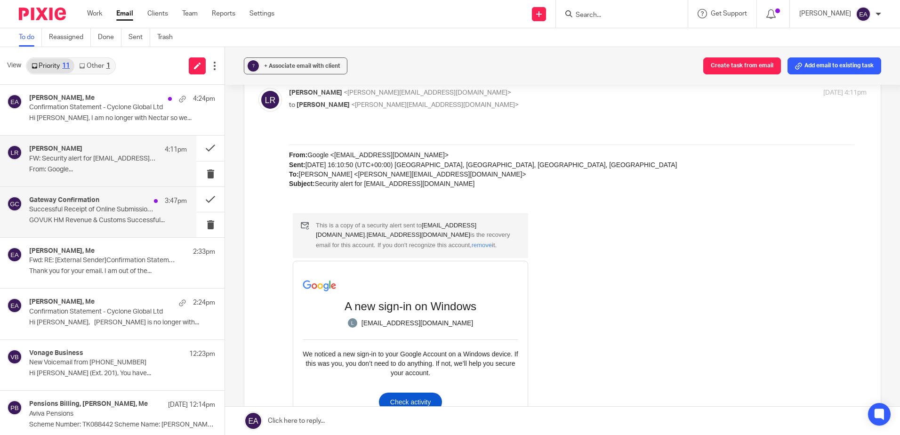
click at [124, 202] on div "Gateway Confirmation 3:47pm" at bounding box center [108, 200] width 158 height 9
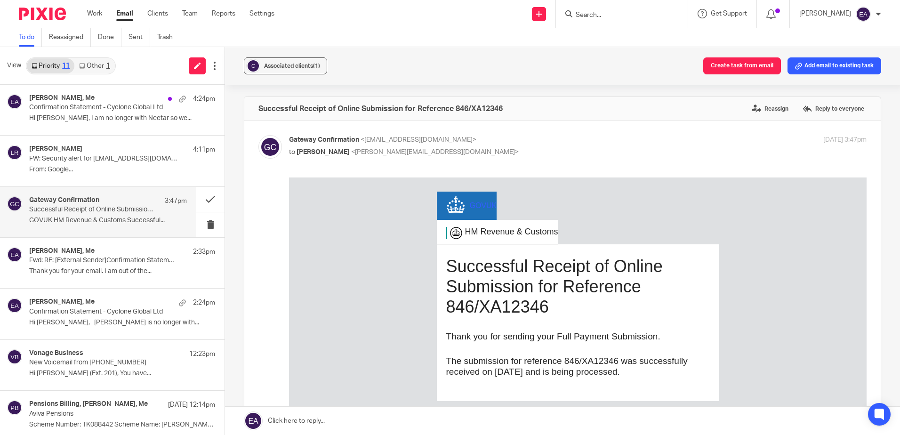
scroll to position [0, 0]
click at [80, 217] on p "GOVUK HM Revenue & Customs Successful..." at bounding box center [108, 220] width 158 height 8
click at [288, 68] on span "Associated clients (1)" at bounding box center [292, 66] width 56 height 6
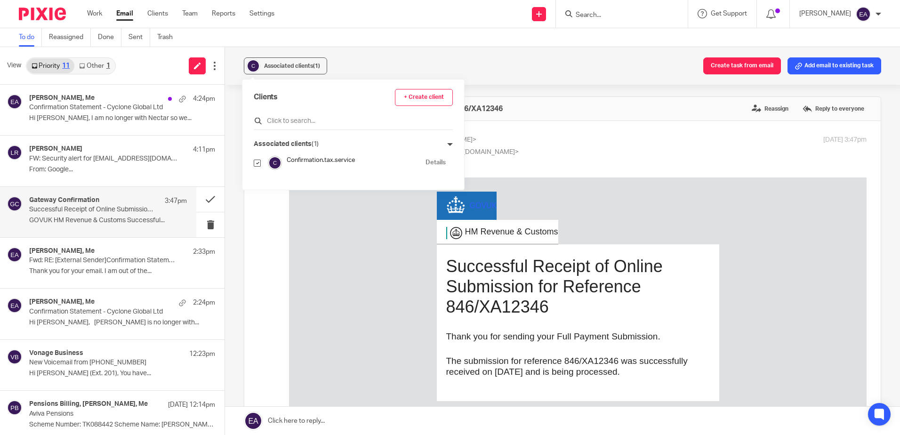
click at [313, 119] on input "text" at bounding box center [353, 120] width 199 height 9
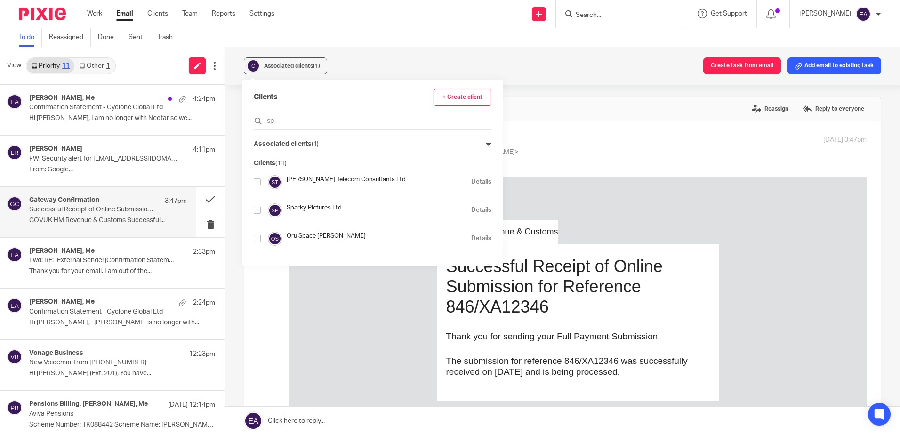
type input "sp"
click at [318, 204] on h4 "Sparky Pictures Ltd" at bounding box center [377, 207] width 180 height 9
click at [256, 211] on input "checkbox" at bounding box center [257, 210] width 7 height 7
checkbox input "true"
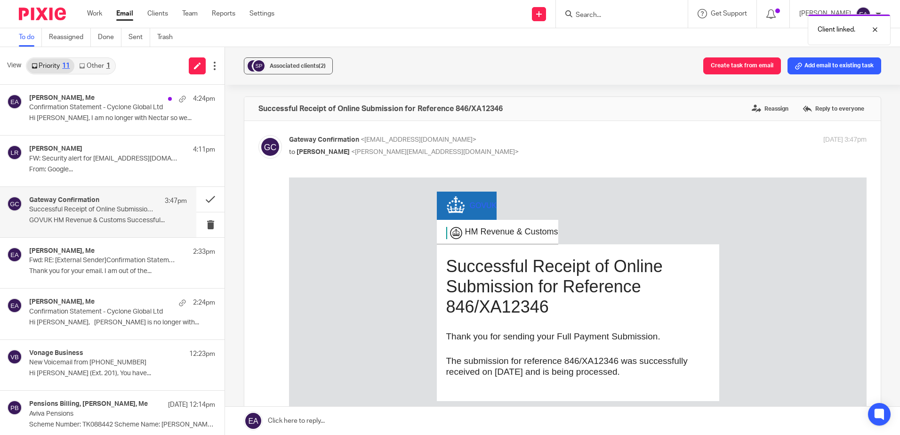
click at [597, 16] on div "Client linked." at bounding box center [670, 27] width 440 height 36
click at [607, 15] on div "Client linked." at bounding box center [670, 27] width 440 height 36
click at [606, 12] on div "Client linked." at bounding box center [670, 27] width 440 height 36
click at [606, 13] on input "Search" at bounding box center [617, 15] width 85 height 8
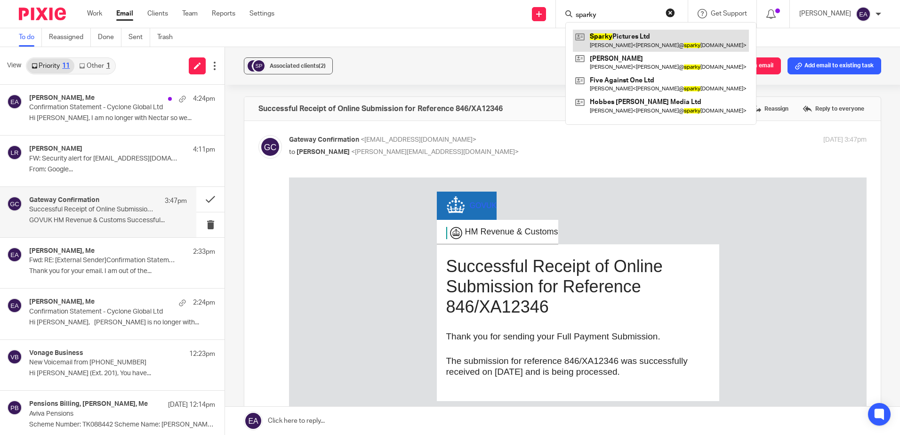
type input "sparky"
click at [631, 35] on link at bounding box center [661, 41] width 176 height 22
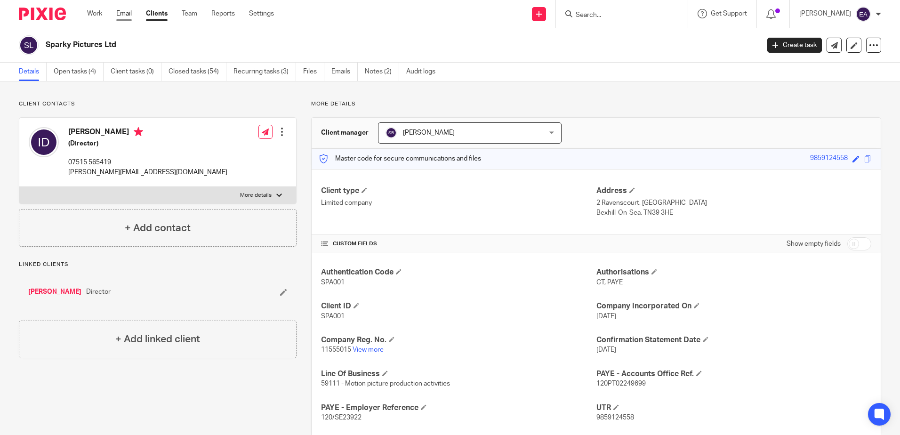
click at [125, 13] on link "Email" at bounding box center [124, 13] width 16 height 9
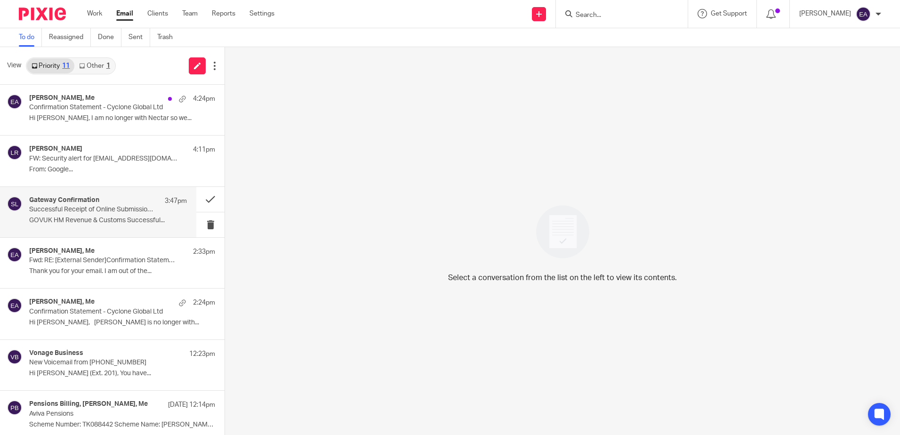
click at [119, 211] on p "Successful Receipt of Online Submission for Reference 846/XA12346" at bounding box center [92, 210] width 126 height 8
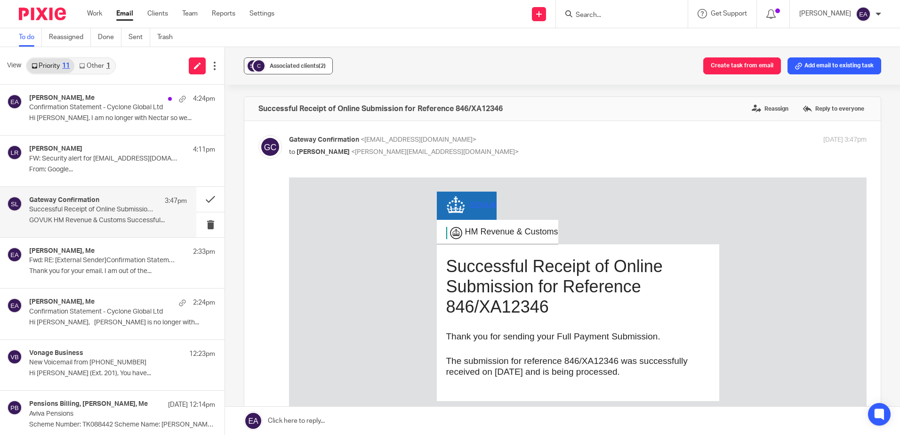
click at [305, 66] on span "Associated clients (2)" at bounding box center [298, 66] width 56 height 6
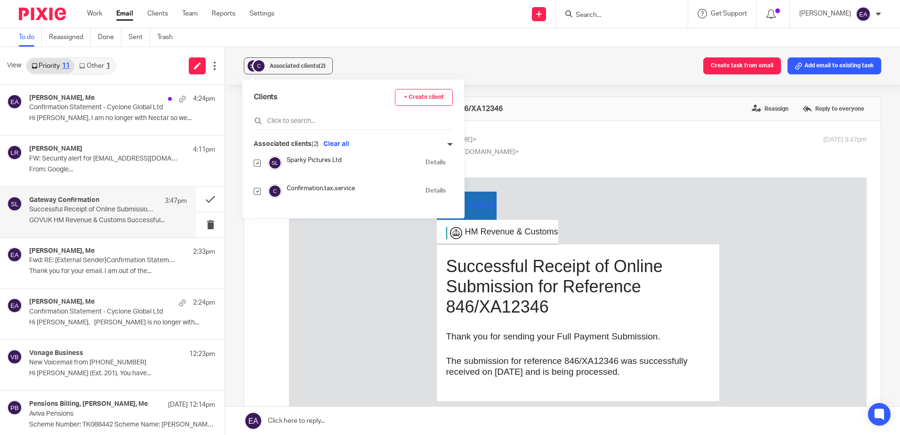
click at [256, 163] on input "checkbox" at bounding box center [257, 163] width 7 height 7
checkbox input "false"
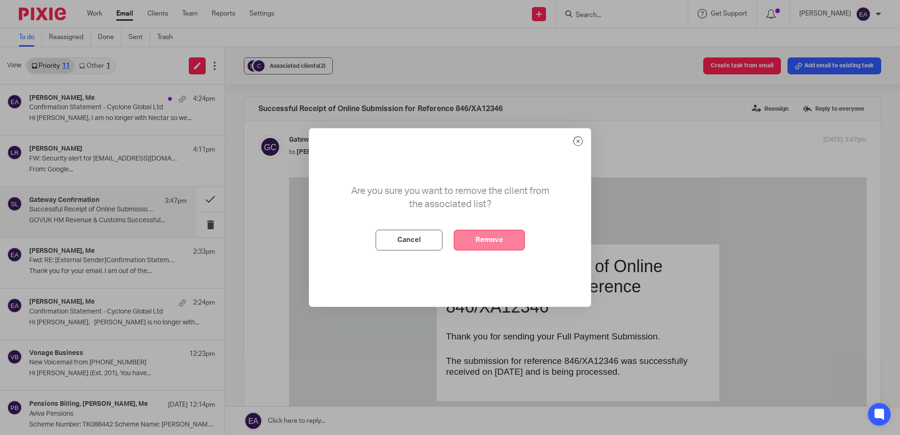
click at [507, 242] on button "Remove" at bounding box center [489, 240] width 71 height 21
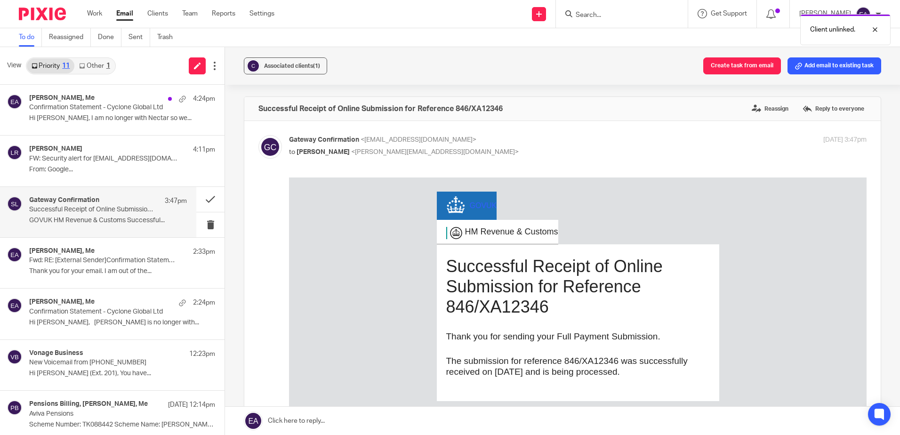
click at [616, 16] on div "Client unlinked." at bounding box center [670, 27] width 440 height 36
click at [600, 12] on div "Client unlinked." at bounding box center [670, 27] width 440 height 36
click at [616, 9] on body "Work Email Clients Team Reports Settings Work Email Clients Team Reports Settin…" at bounding box center [450, 217] width 900 height 435
click at [615, 12] on input "Search" at bounding box center [617, 15] width 85 height 8
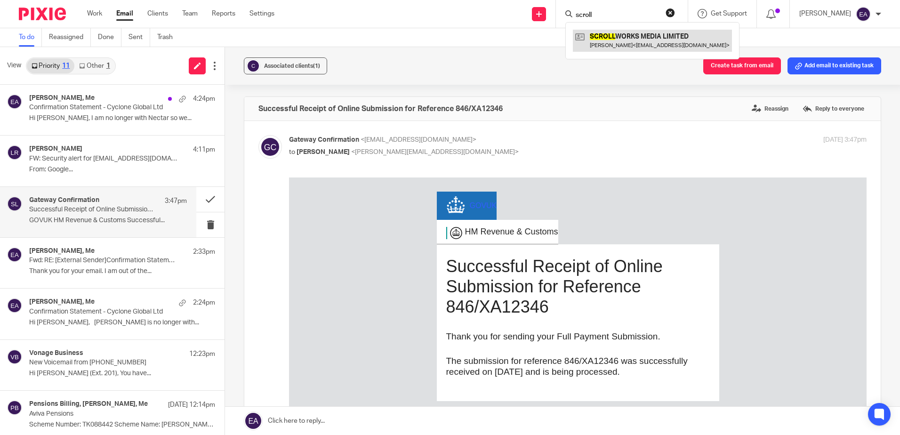
type input "scroll"
click at [625, 36] on link at bounding box center [652, 41] width 159 height 22
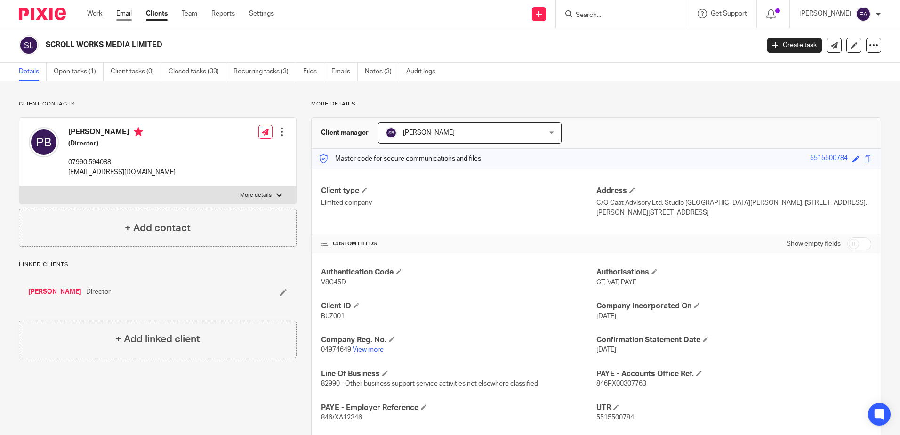
click at [118, 13] on link "Email" at bounding box center [124, 13] width 16 height 9
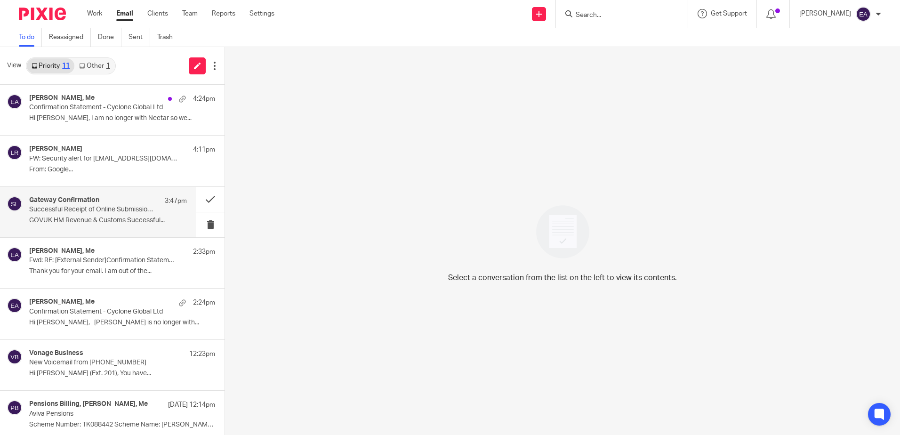
click at [90, 216] on div "Gateway Confirmation 3:47pm Successful Receipt of Online Submission for Referen…" at bounding box center [108, 212] width 158 height 32
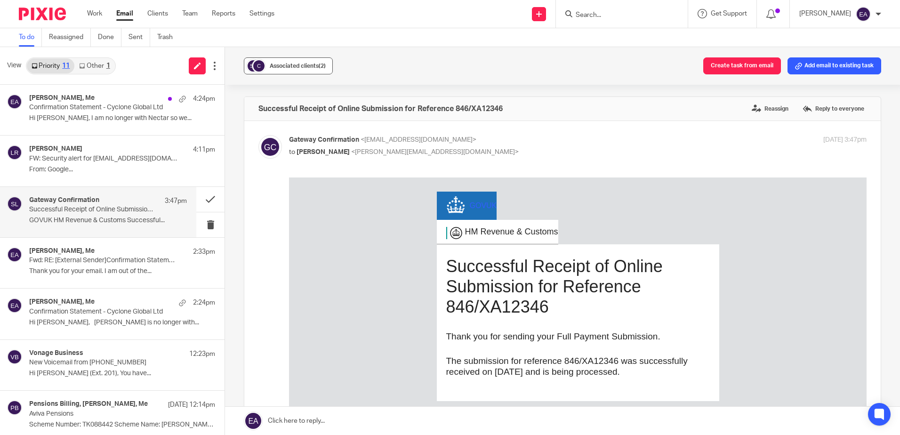
click at [305, 63] on div "Associated clients (2)" at bounding box center [298, 65] width 56 height 9
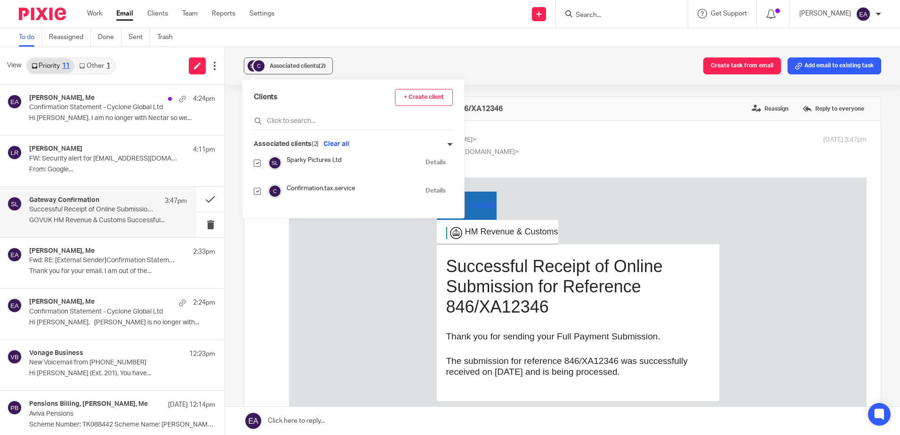
click at [259, 164] on input "checkbox" at bounding box center [257, 163] width 7 height 7
checkbox input "false"
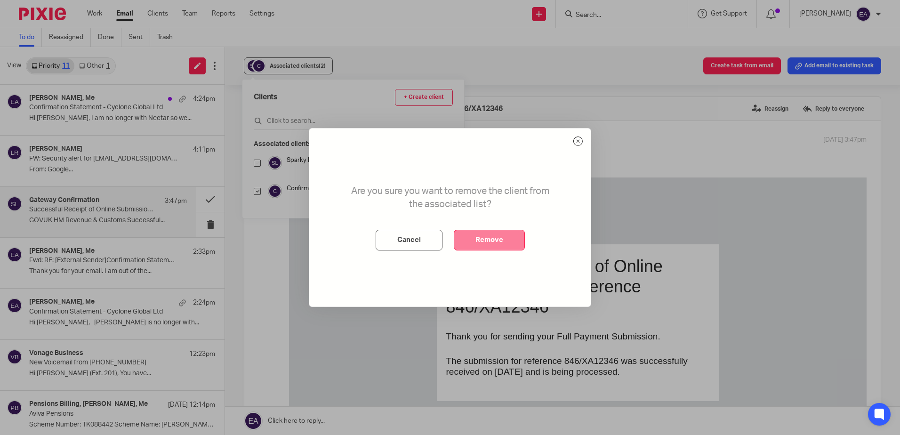
click at [480, 241] on button "Remove" at bounding box center [489, 240] width 71 height 21
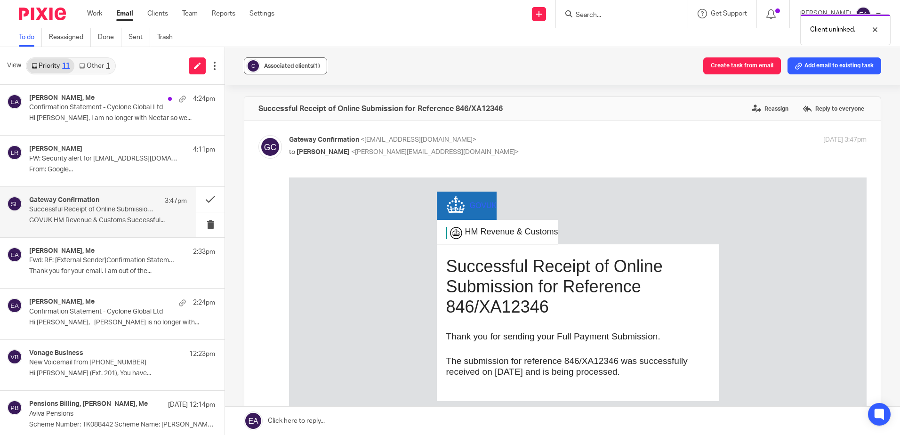
click at [302, 67] on span "Associated clients (1)" at bounding box center [292, 66] width 56 height 6
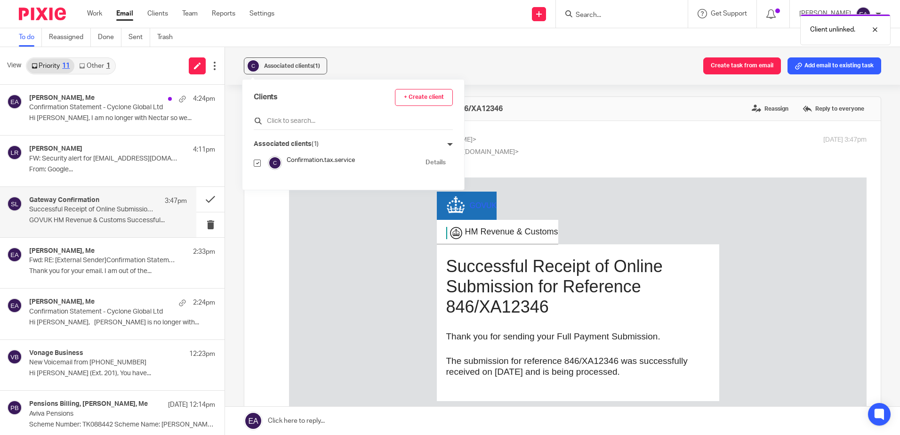
click at [303, 117] on input "text" at bounding box center [353, 120] width 199 height 9
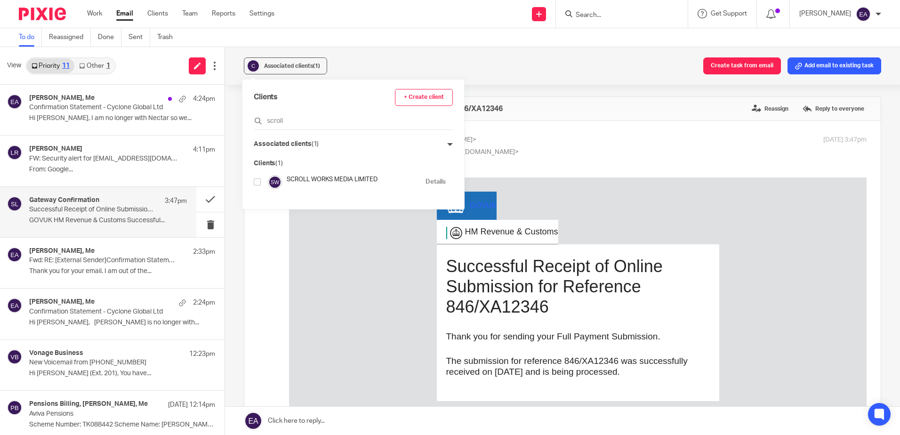
type input "scroll"
click at [256, 184] on input "checkbox" at bounding box center [257, 181] width 7 height 7
checkbox input "true"
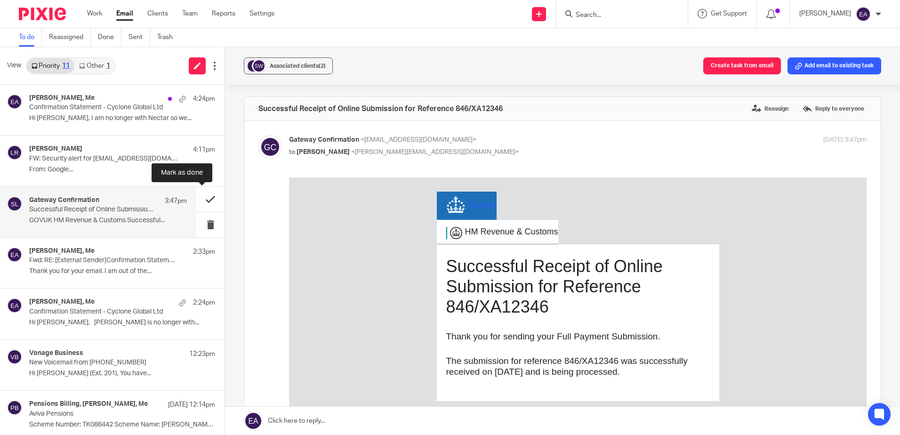
click at [200, 198] on button at bounding box center [210, 199] width 28 height 25
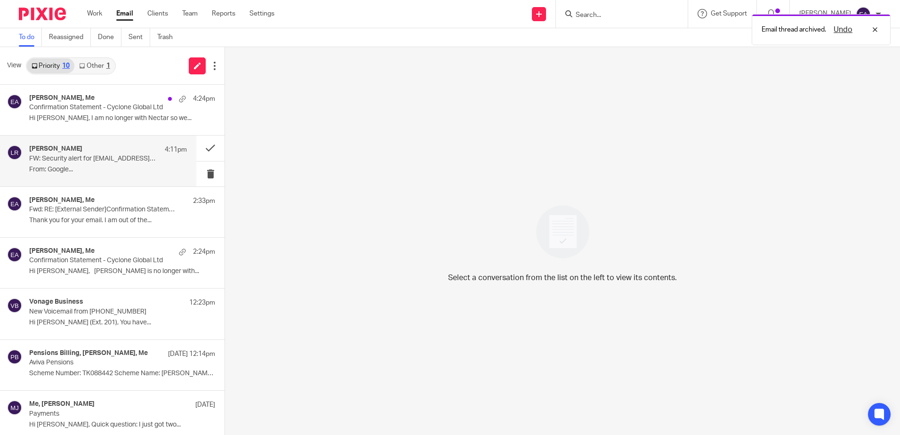
click at [91, 175] on div "[PERSON_NAME] 4:11pm FW: Security alert for [EMAIL_ADDRESS][DOMAIN_NAME] From: …" at bounding box center [108, 161] width 158 height 32
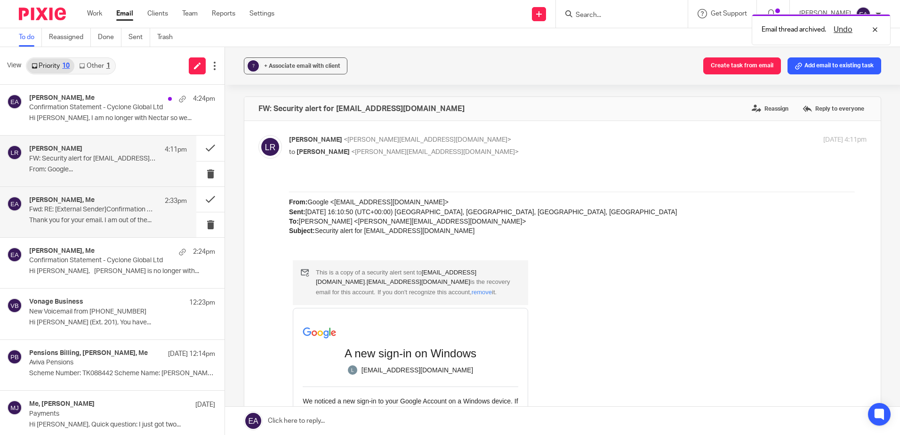
click at [111, 213] on p "Fwd: RE: [External Sender]Confirmation Statement - Cyclone Global Ltd" at bounding box center [92, 210] width 126 height 8
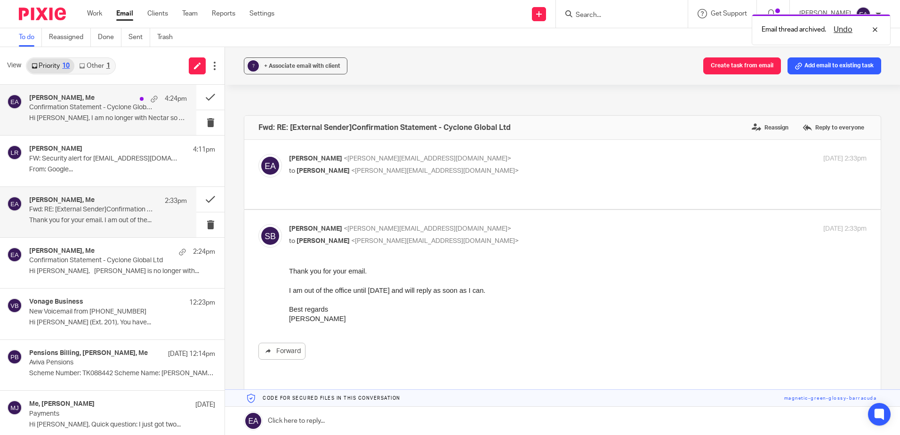
click at [102, 118] on p "Hi [PERSON_NAME], I am no longer with Nectar so we..." at bounding box center [108, 118] width 158 height 8
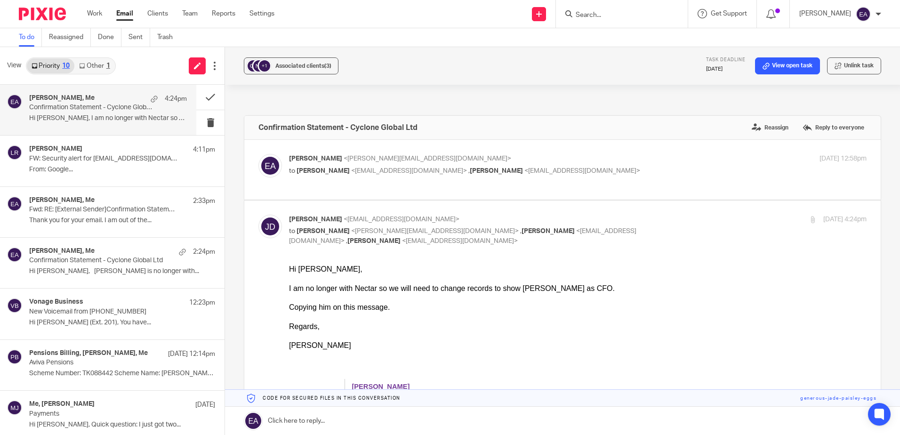
click at [100, 69] on link "Other 1" at bounding box center [94, 65] width 40 height 15
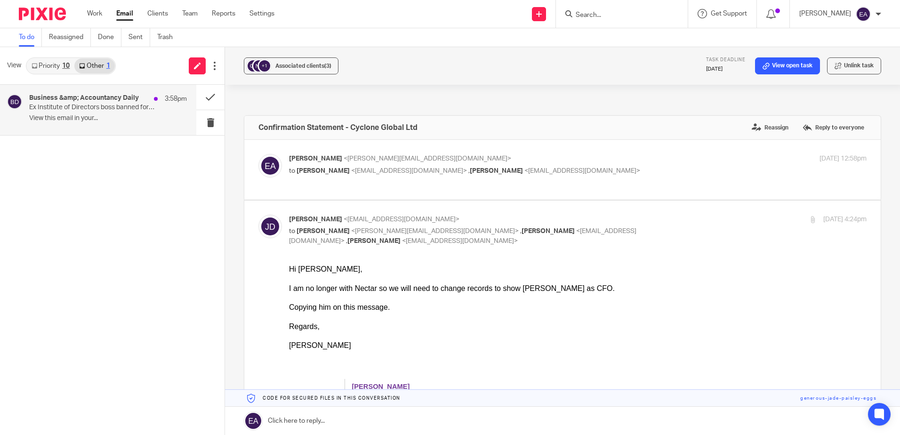
click at [110, 100] on h4 "Business &amp; Accountancy Daily" at bounding box center [84, 98] width 110 height 8
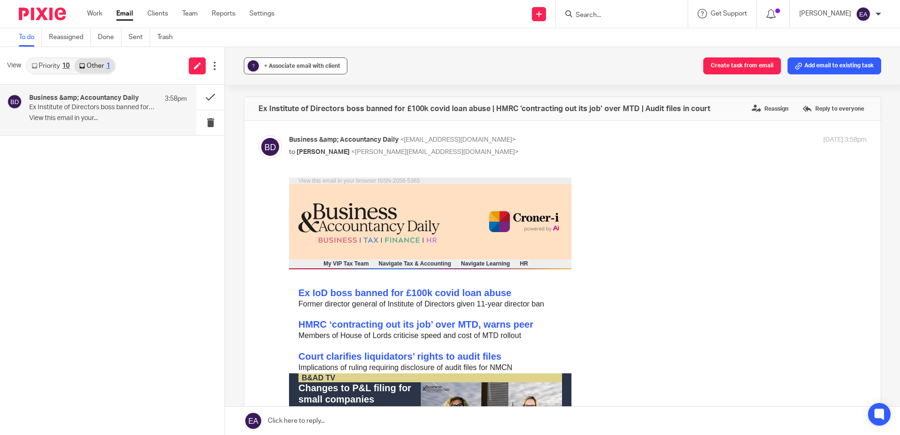
click at [266, 69] on div "+ Associate email with client" at bounding box center [302, 65] width 76 height 9
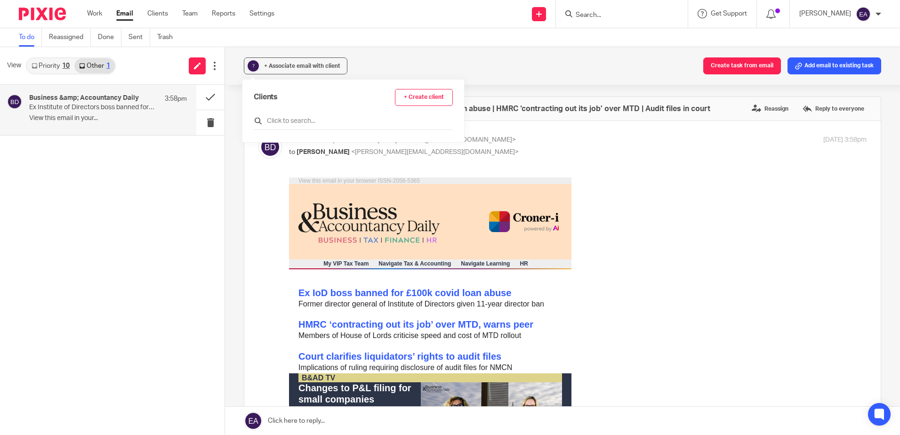
click at [284, 124] on input "text" at bounding box center [353, 120] width 199 height 9
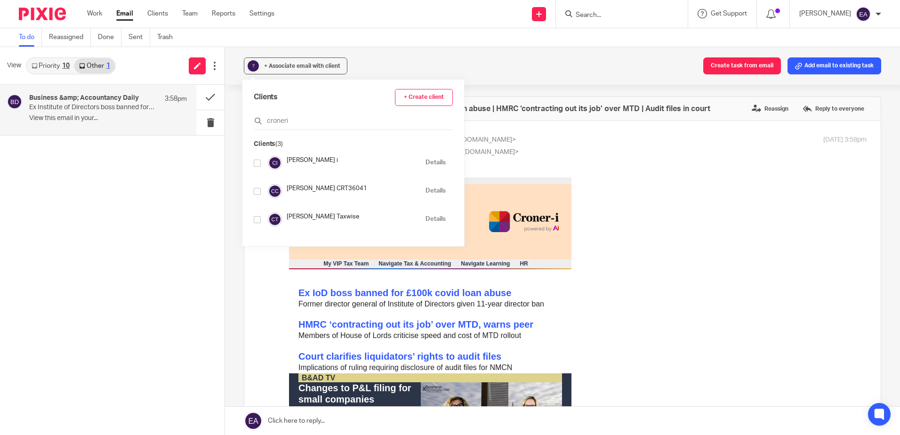
type input "croneri"
click at [257, 162] on input "checkbox" at bounding box center [257, 163] width 7 height 7
checkbox input "true"
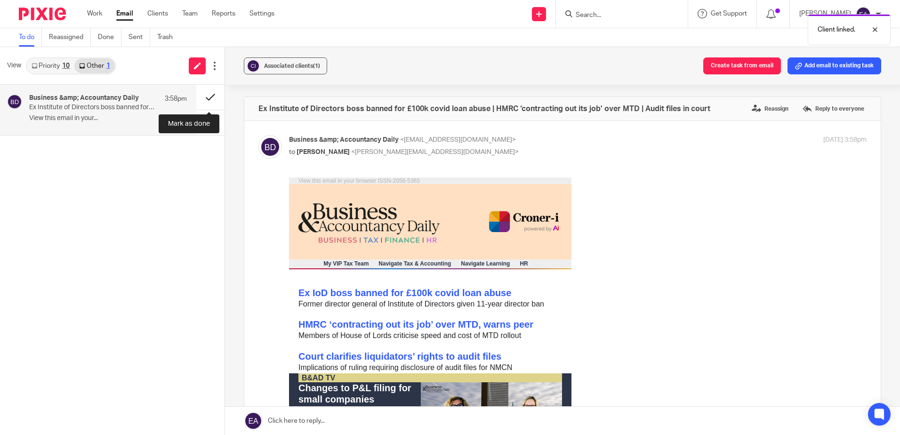
click at [210, 94] on button at bounding box center [210, 97] width 28 height 25
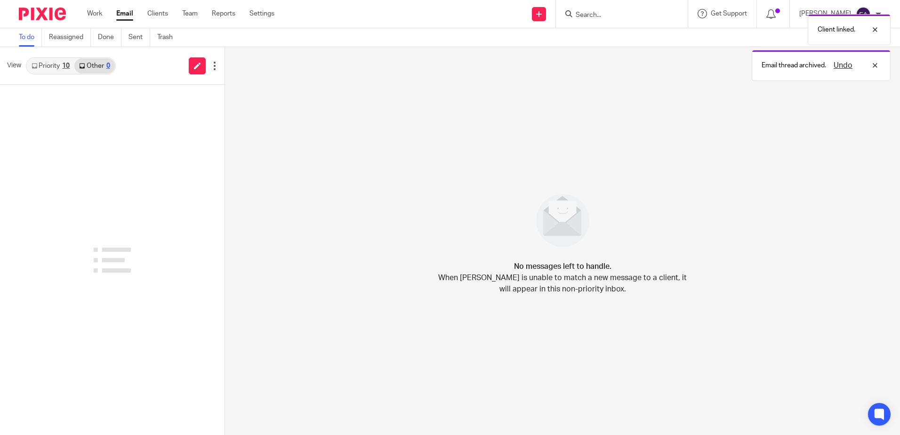
click at [47, 72] on link "Priority 10" at bounding box center [51, 65] width 48 height 15
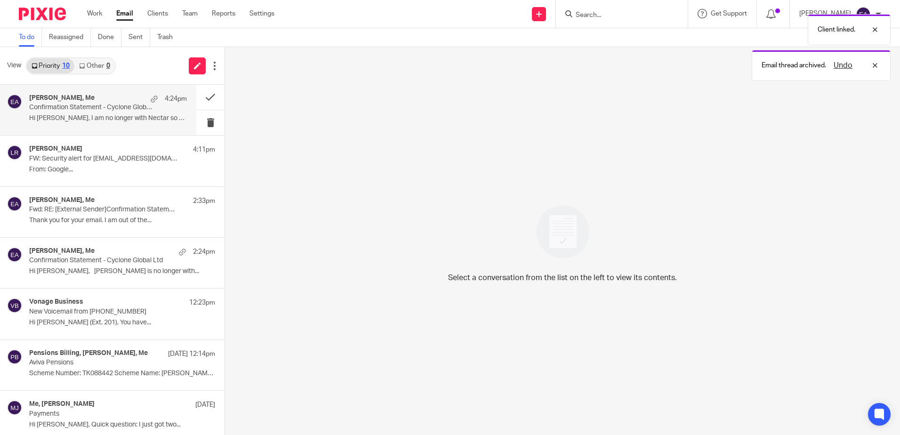
click at [83, 121] on p "Hi [PERSON_NAME], I am no longer with Nectar so we..." at bounding box center [108, 118] width 158 height 8
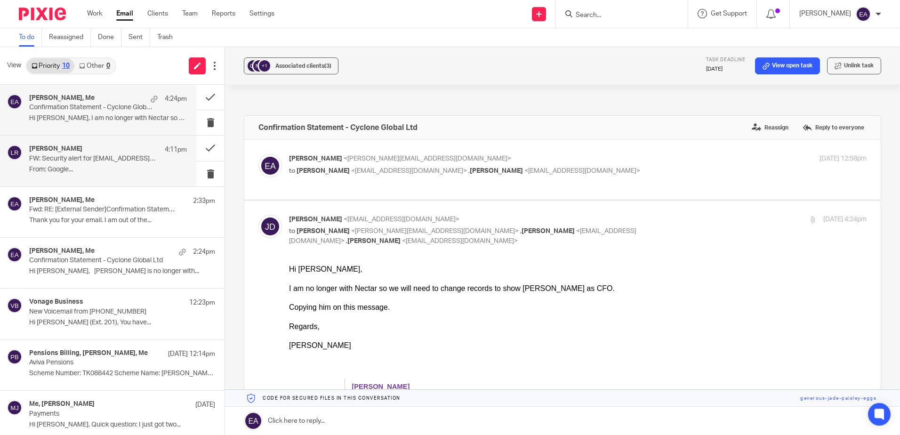
click at [93, 158] on p "FW: Security alert for [EMAIL_ADDRESS][DOMAIN_NAME]" at bounding box center [92, 159] width 126 height 8
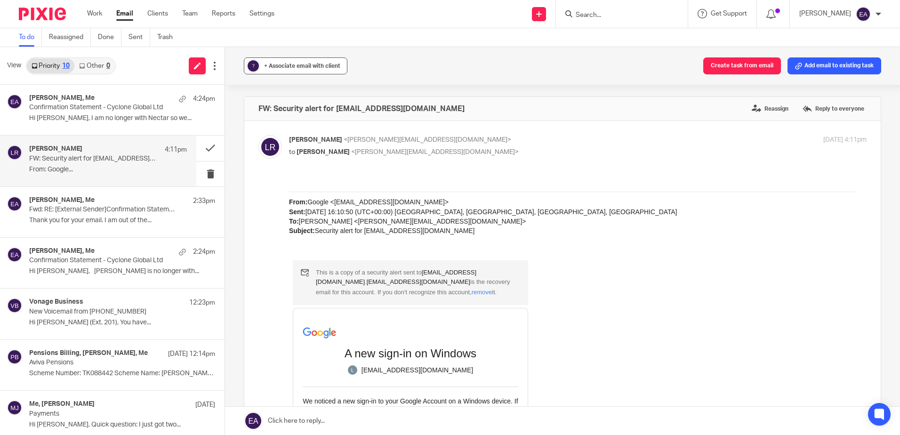
click at [285, 68] on span "+ Associate email with client" at bounding box center [302, 66] width 76 height 6
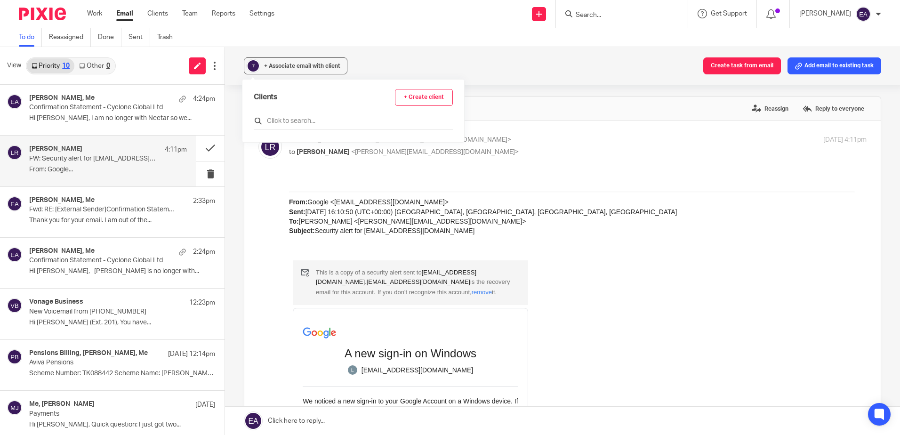
click at [286, 120] on input "text" at bounding box center [353, 120] width 199 height 9
type input "lizzy"
drag, startPoint x: 282, startPoint y: 121, endPoint x: 261, endPoint y: 121, distance: 21.2
click at [261, 121] on div "lizzy" at bounding box center [353, 122] width 199 height 15
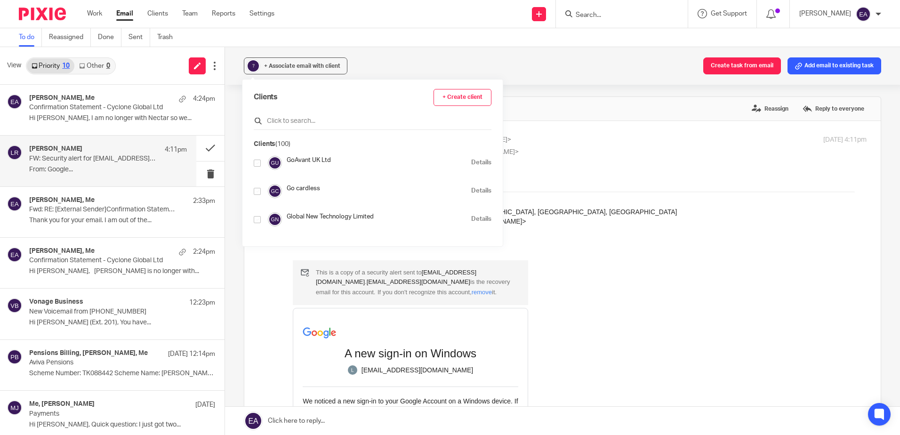
click at [288, 119] on input "text" at bounding box center [373, 120] width 238 height 9
click at [125, 115] on p "Hi [PERSON_NAME], I am no longer with Nectar so we..." at bounding box center [108, 118] width 158 height 8
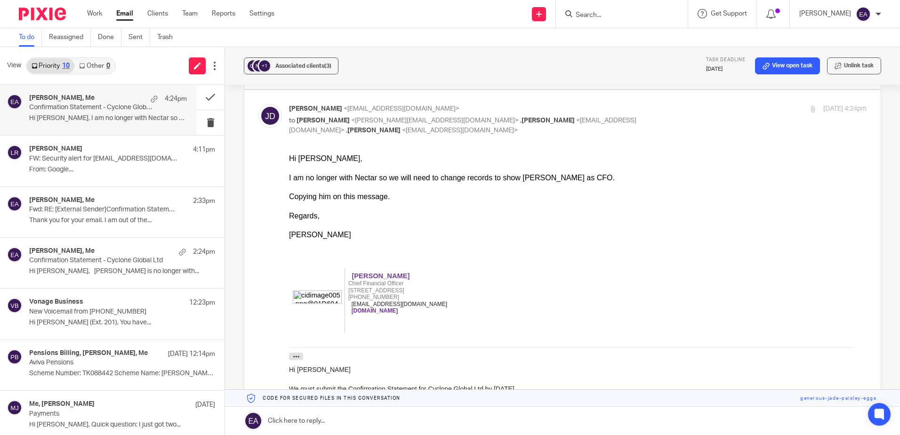
scroll to position [94, 0]
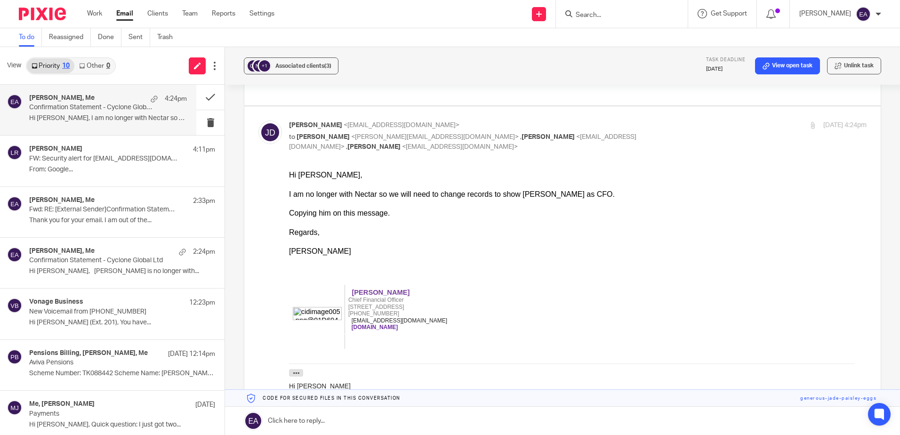
click at [537, 236] on div "Copying him on this message. Regards," at bounding box center [577, 222] width 577 height 29
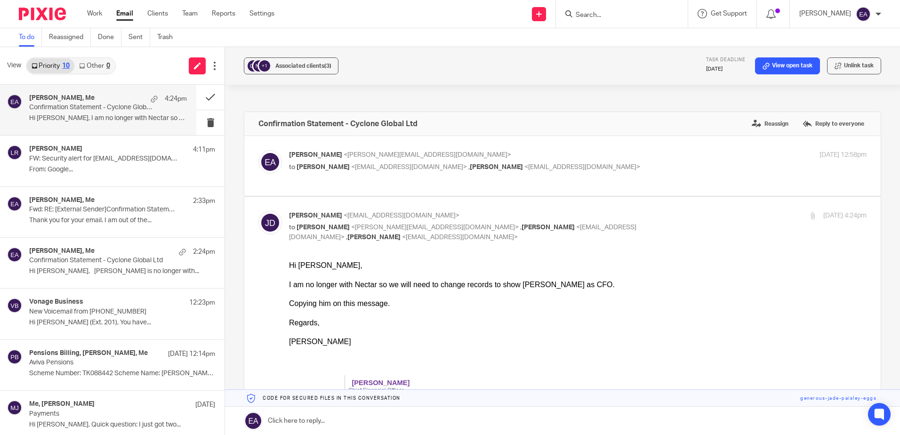
scroll to position [0, 0]
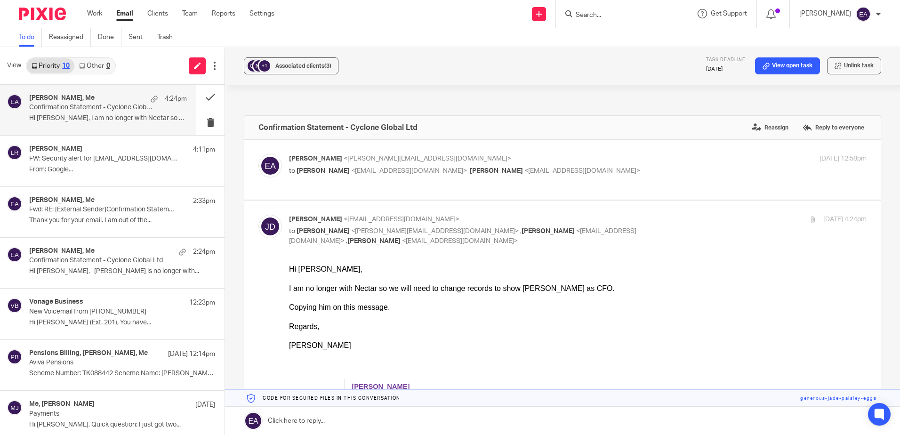
click at [556, 172] on p "to [PERSON_NAME] <[EMAIL_ADDRESS][DOMAIN_NAME]> , [PERSON_NAME] <[EMAIL_ADDRESS…" at bounding box center [481, 171] width 385 height 10
checkbox input "true"
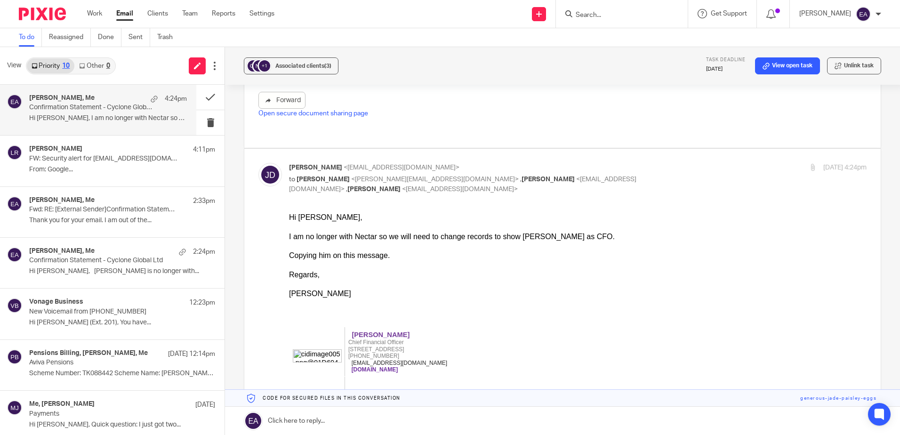
scroll to position [376, 0]
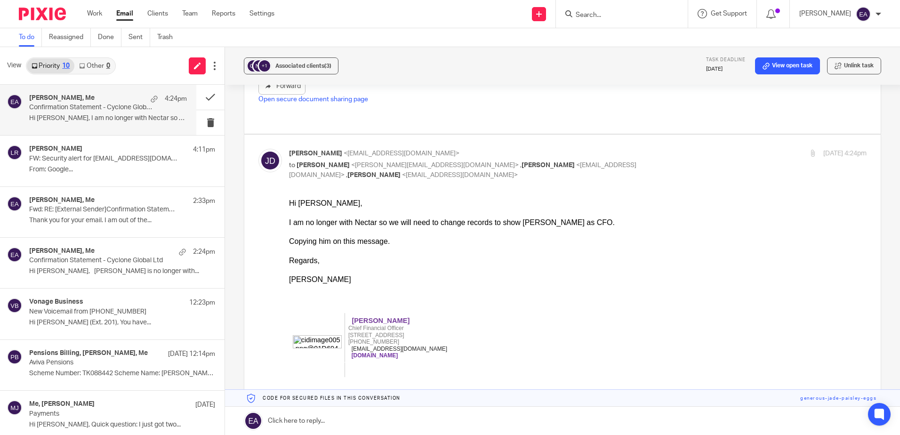
click at [519, 267] on div at bounding box center [577, 269] width 577 height 9
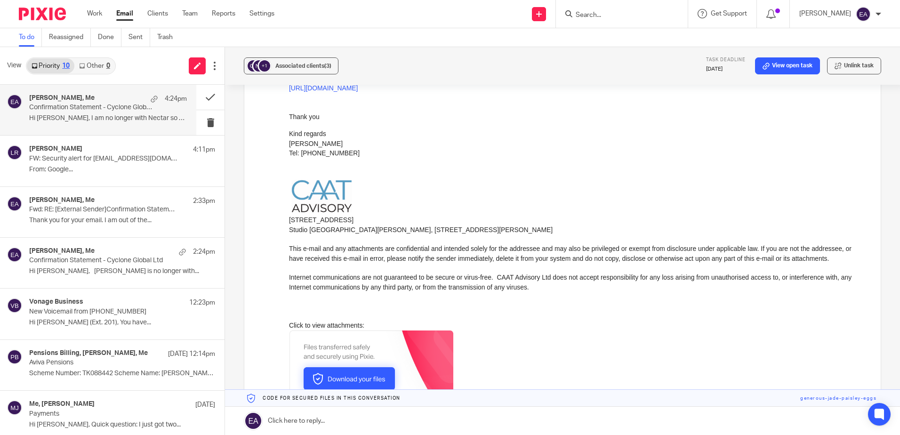
scroll to position [1035, 0]
